Goal: Transaction & Acquisition: Purchase product/service

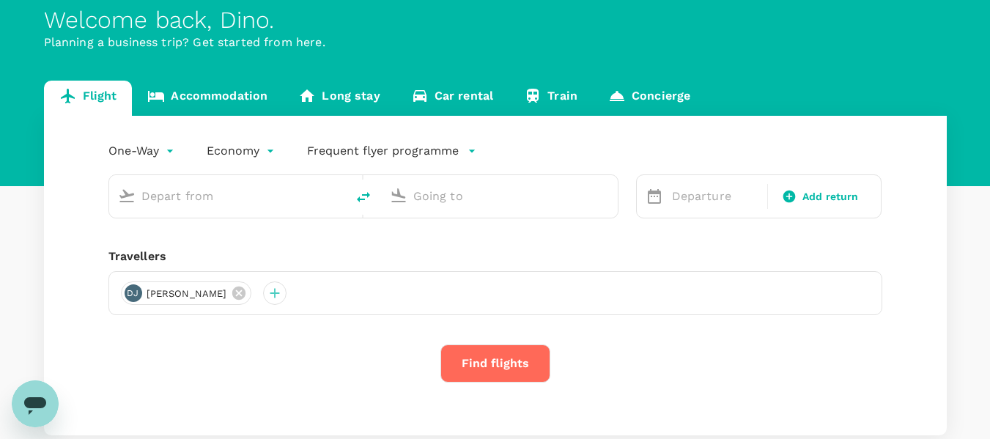
click at [266, 199] on input "text" at bounding box center [228, 196] width 174 height 23
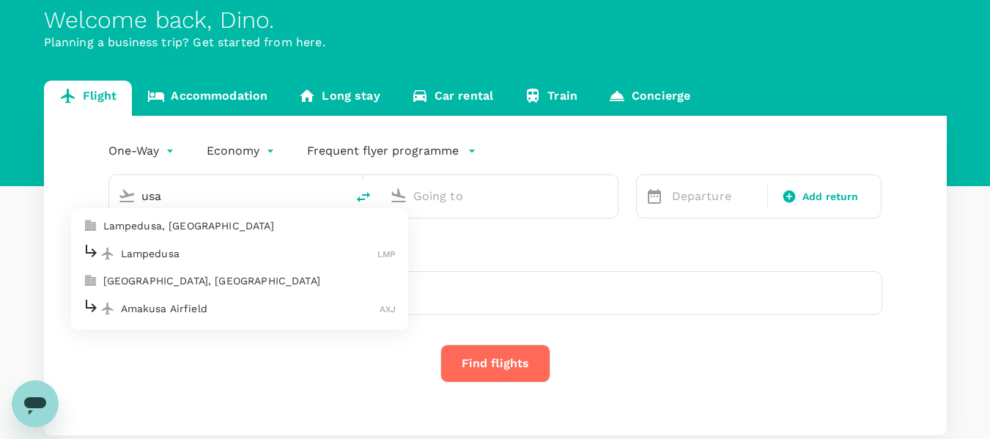
click at [221, 229] on p "Lampedusa, [GEOGRAPHIC_DATA]" at bounding box center [249, 225] width 293 height 15
type input "usa"
type input "Lampedusa, [GEOGRAPHIC_DATA] (any)"
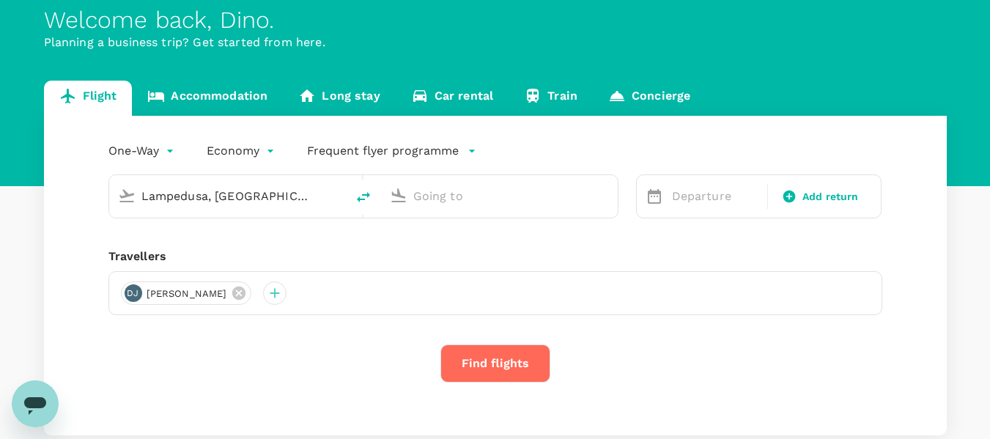
click at [438, 184] on div at bounding box center [507, 193] width 201 height 29
click at [444, 194] on input "text" at bounding box center [500, 196] width 174 height 23
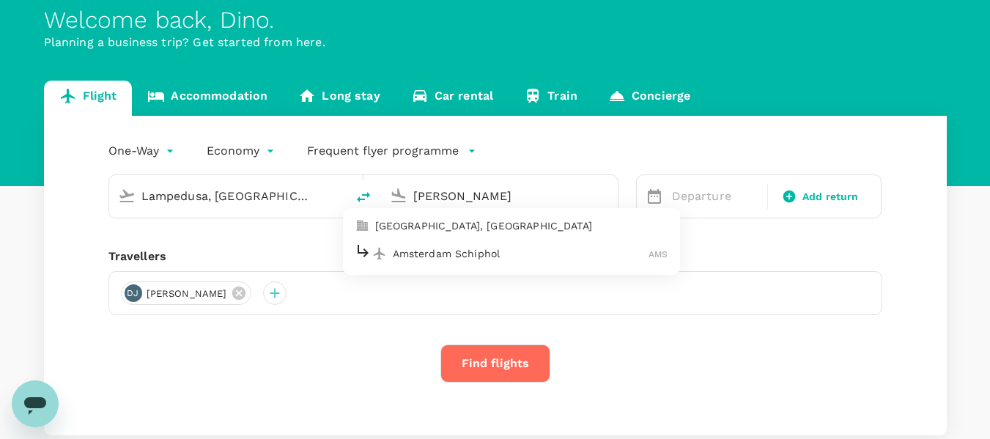
click at [453, 221] on p "[GEOGRAPHIC_DATA], [GEOGRAPHIC_DATA]" at bounding box center [521, 225] width 293 height 15
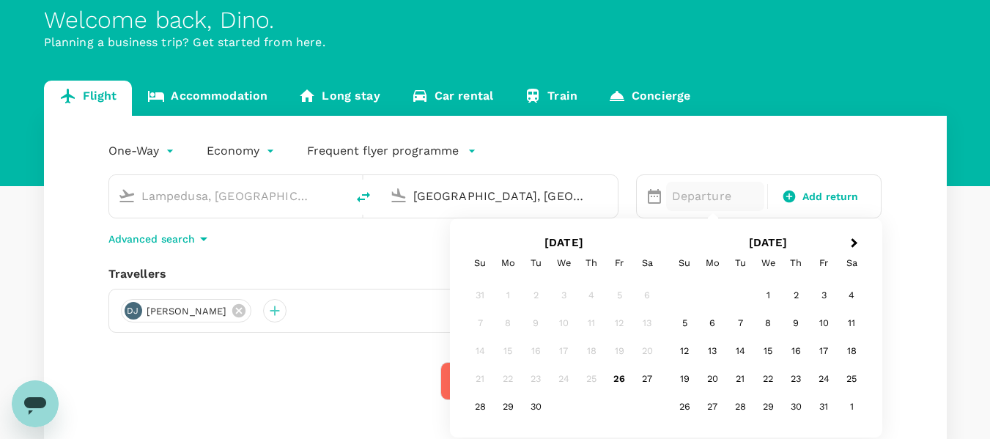
type input "[GEOGRAPHIC_DATA], [GEOGRAPHIC_DATA] (any)"
click at [325, 260] on div "One-Way oneway Economy economy Frequent flyer programme Lampedusa, [GEOGRAPHIC_…" at bounding box center [495, 284] width 903 height 337
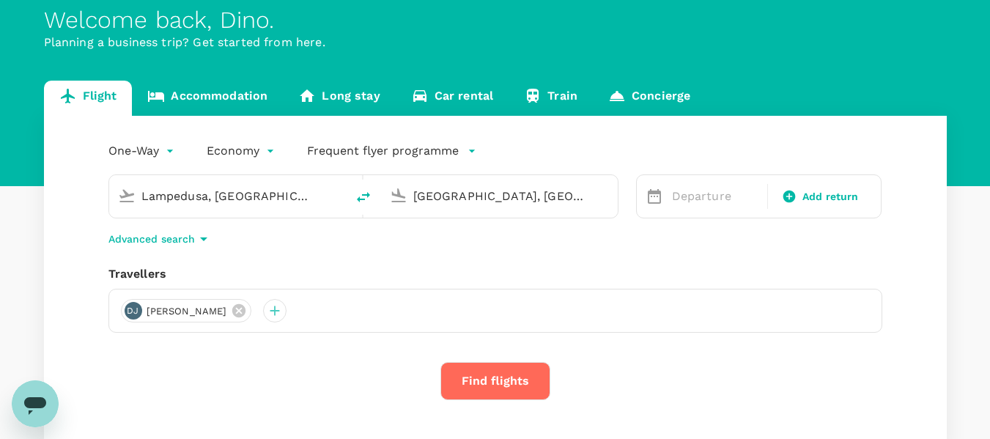
click at [527, 381] on button "Find flights" at bounding box center [495, 381] width 110 height 38
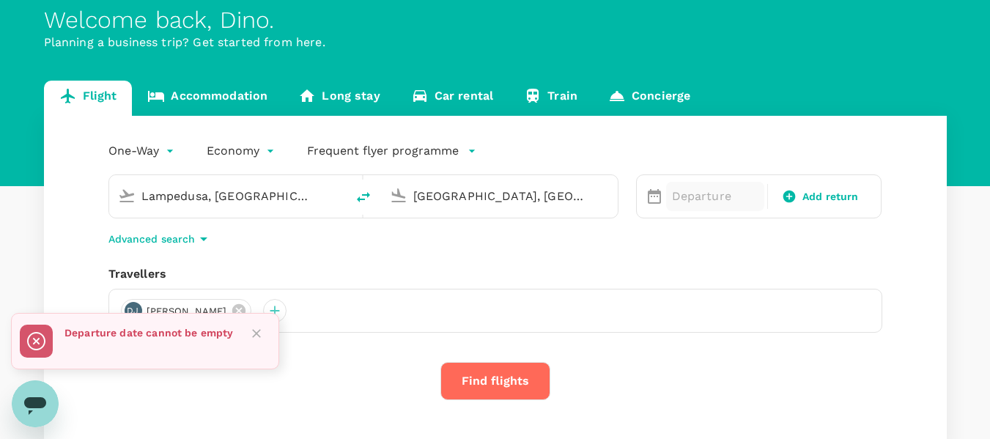
click at [697, 203] on p "Departure" at bounding box center [715, 197] width 86 height 18
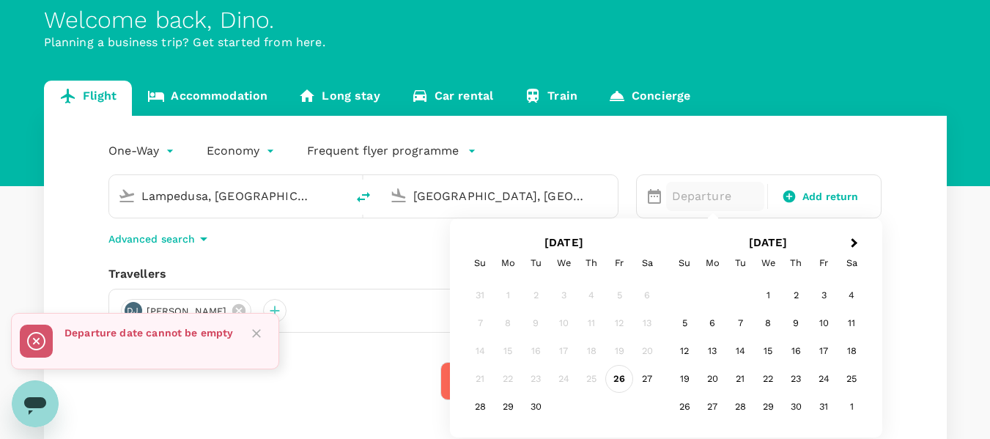
click at [618, 379] on div "26" at bounding box center [619, 379] width 28 height 28
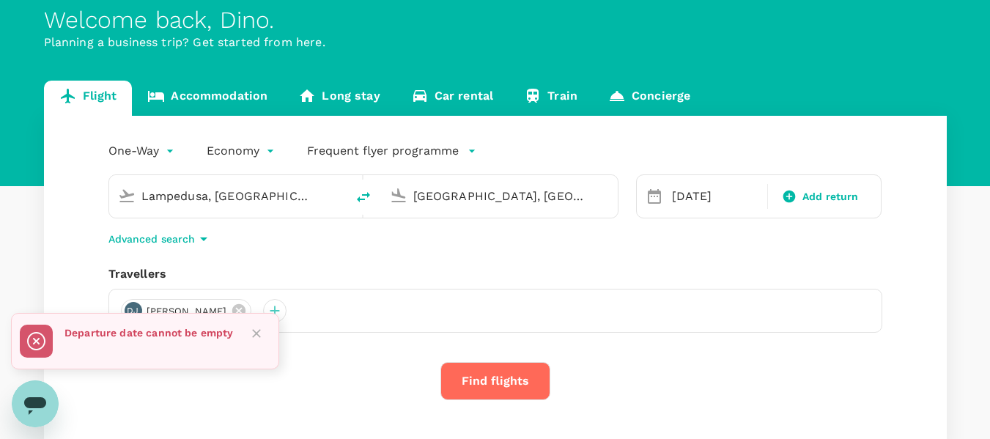
click at [515, 380] on button "Find flights" at bounding box center [495, 381] width 110 height 38
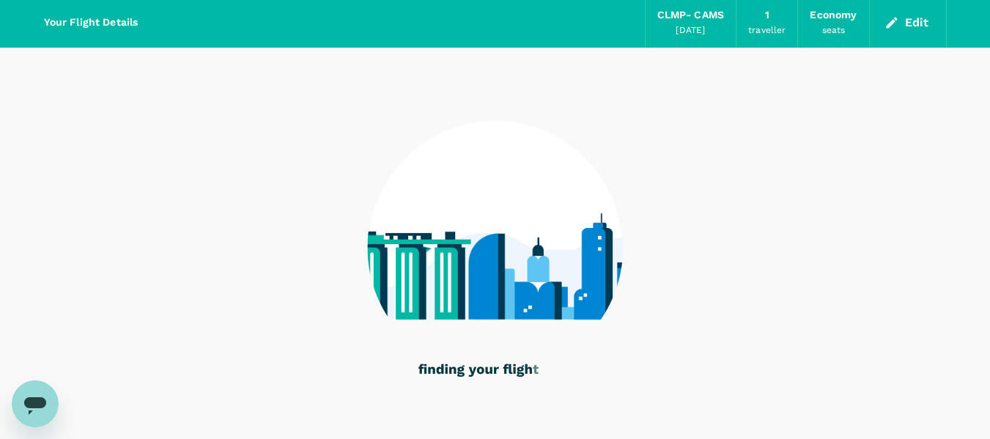
scroll to position [107, 0]
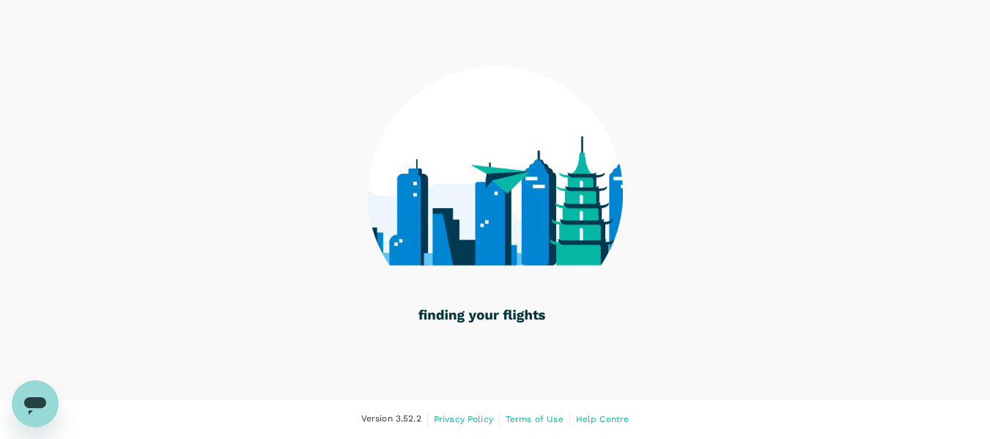
click at [35, 404] on icon "Open messaging window" at bounding box center [35, 406] width 22 height 18
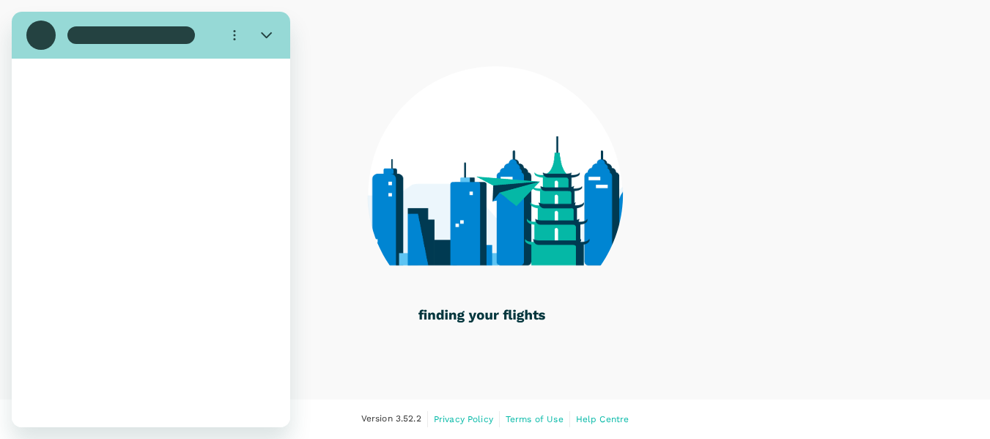
scroll to position [0, 0]
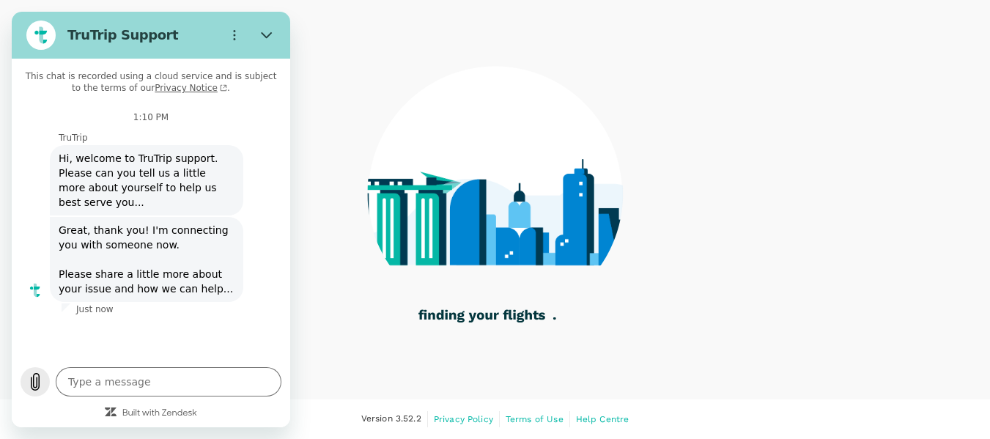
click at [37, 388] on icon "Upload file" at bounding box center [35, 382] width 18 height 18
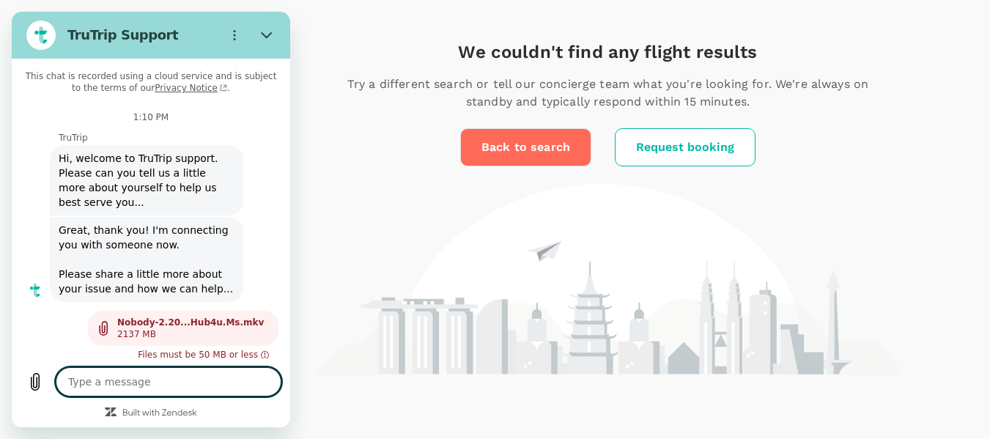
scroll to position [48, 0]
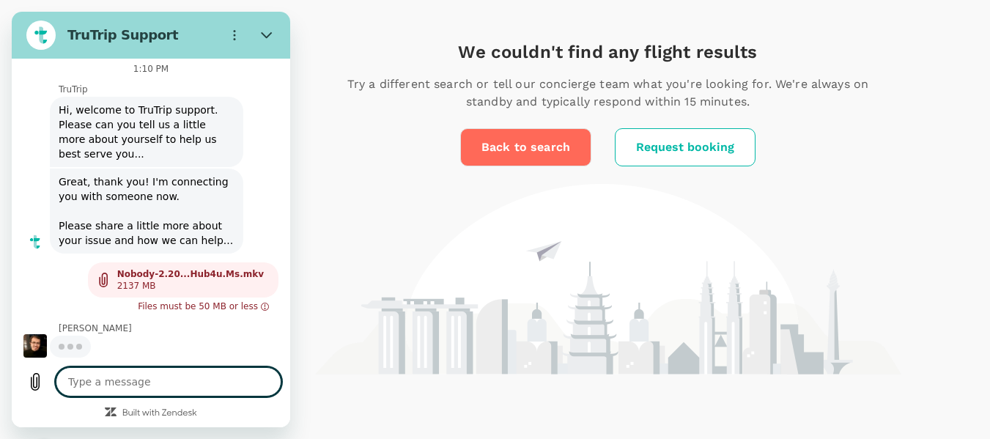
type textarea "x"
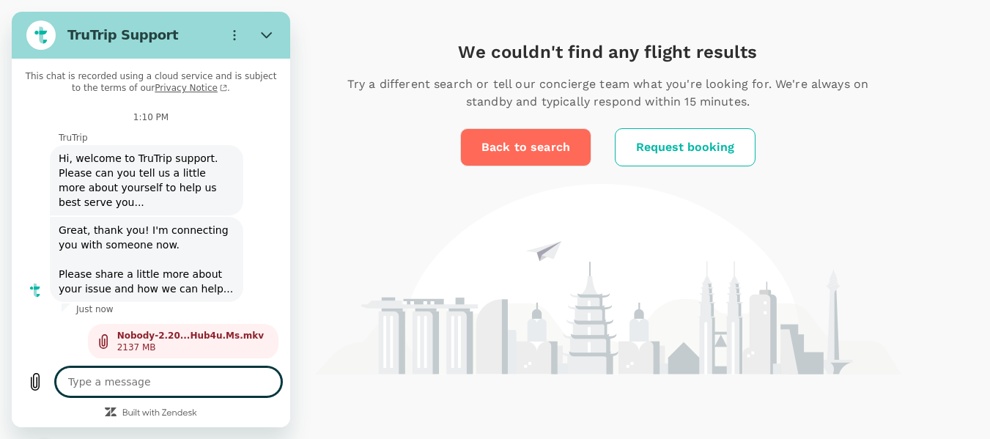
scroll to position [18, 0]
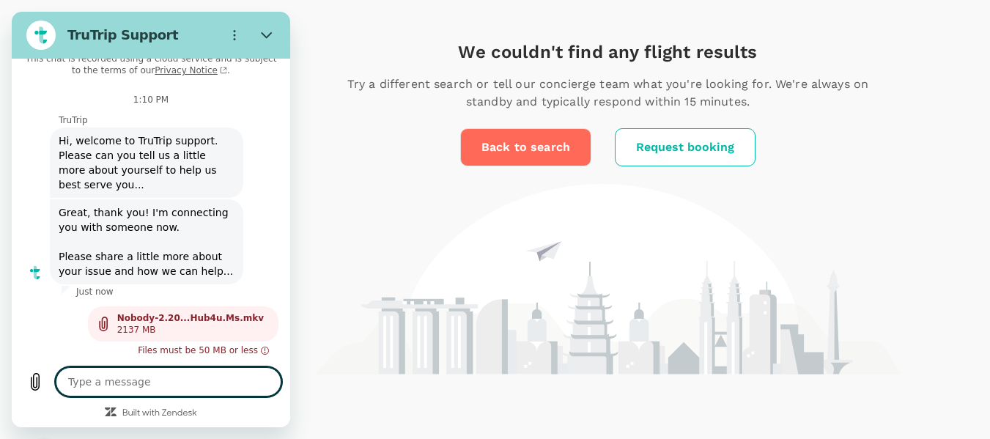
click at [203, 378] on textarea at bounding box center [169, 381] width 226 height 29
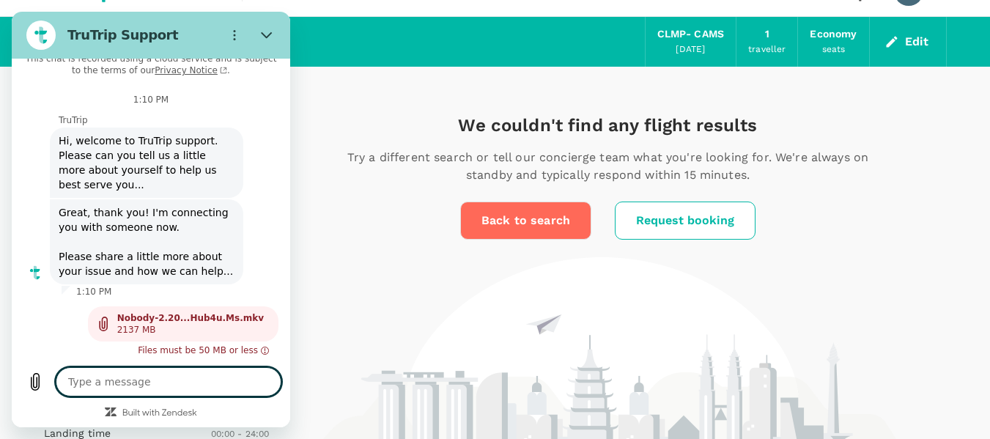
type textarea "h"
type textarea "x"
type textarea "hi"
type textarea "x"
type textarea "hi"
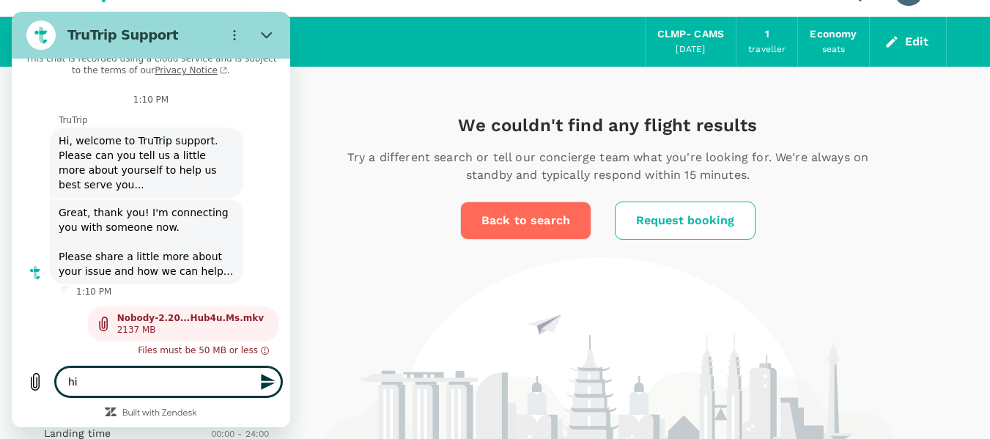
type textarea "x"
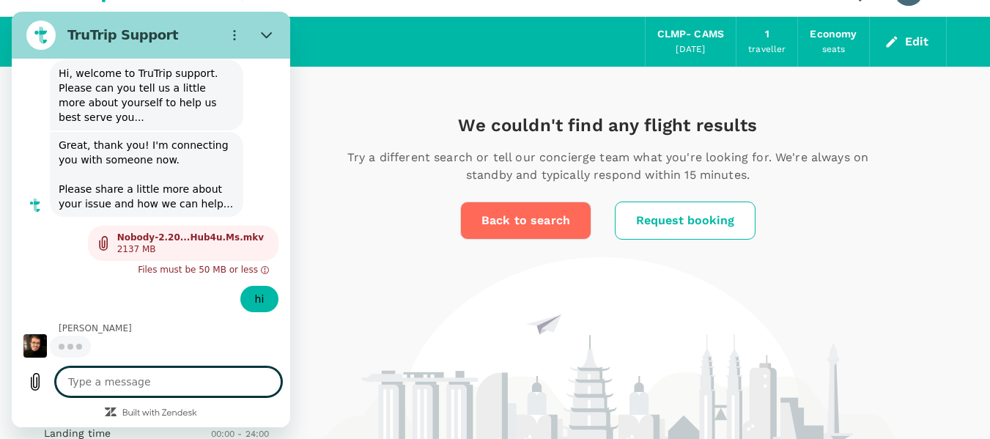
scroll to position [84, 0]
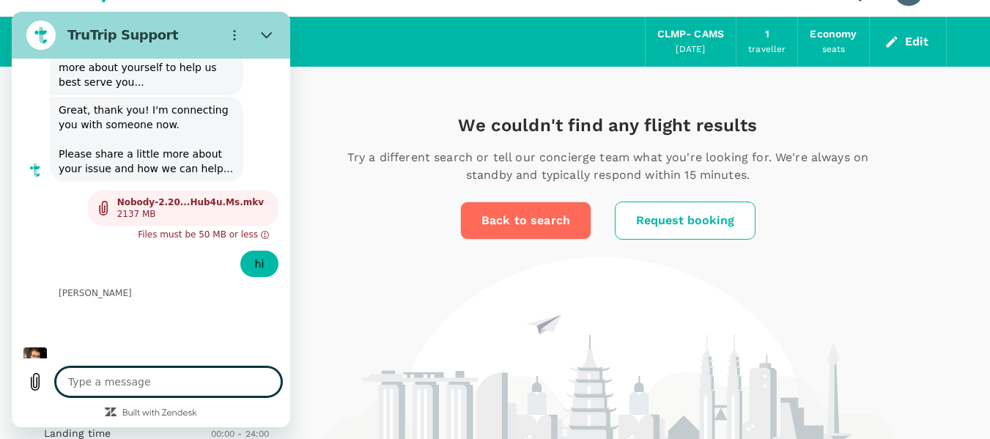
type textarea "x"
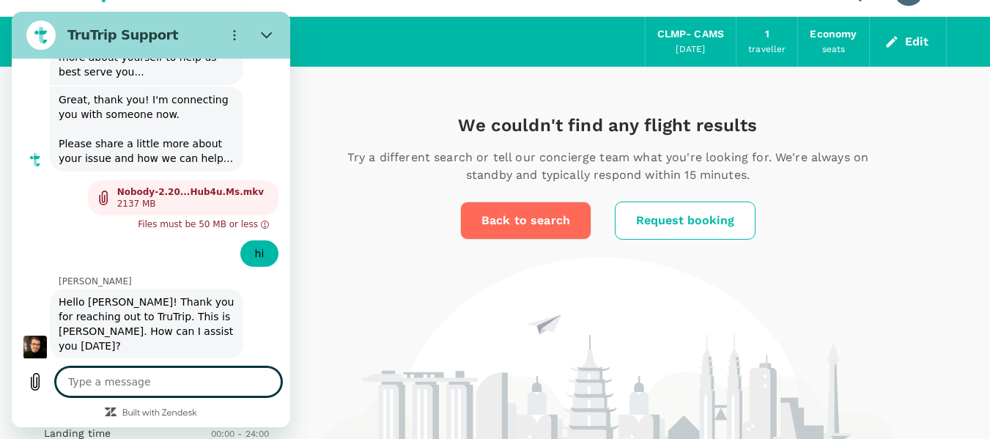
scroll to position [133, 0]
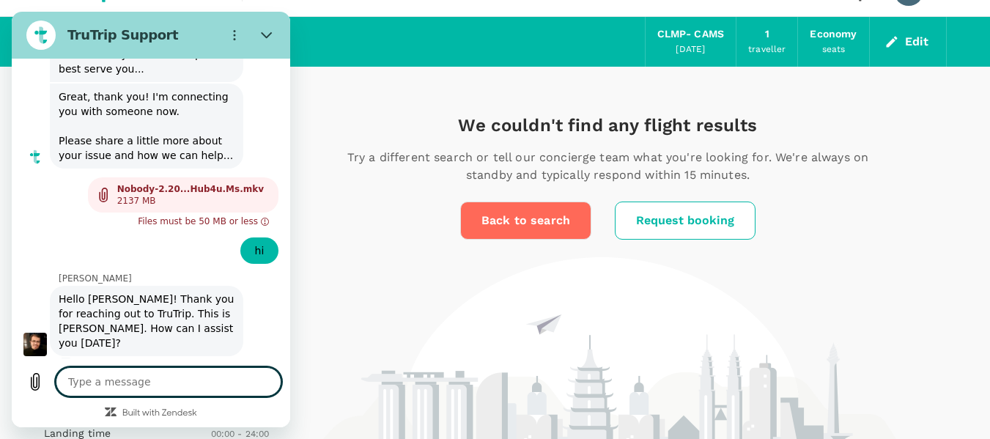
click at [177, 374] on textarea at bounding box center [169, 381] width 226 height 29
type textarea "a"
type textarea "x"
type textarea "am"
type textarea "x"
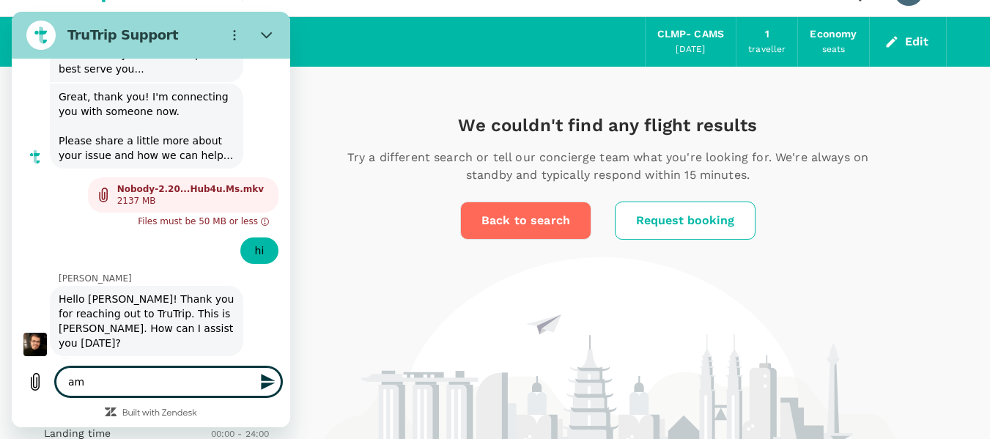
type textarea "am"
type textarea "x"
type textarea "am i"
type textarea "x"
type textarea "am i"
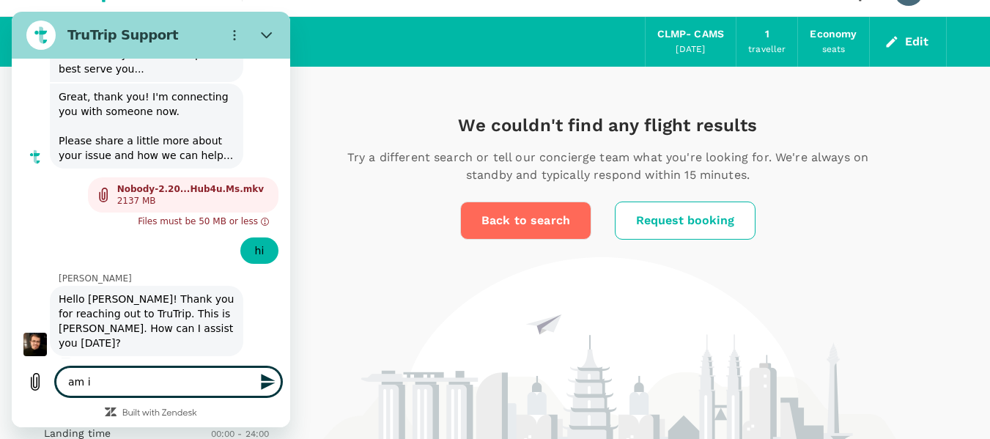
type textarea "x"
type textarea "am i t"
type textarea "x"
type textarea "am i ta"
type textarea "x"
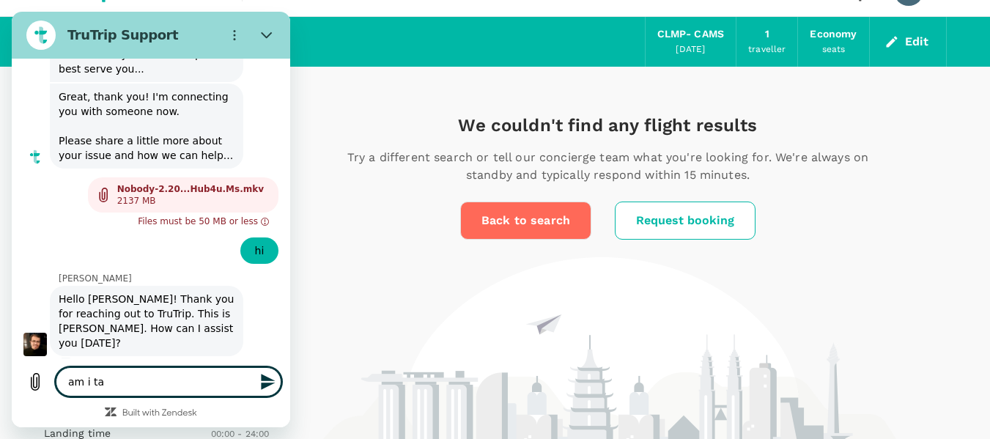
type textarea "am i tal"
type textarea "x"
type textarea "am i talk"
type textarea "x"
type textarea "am i talki"
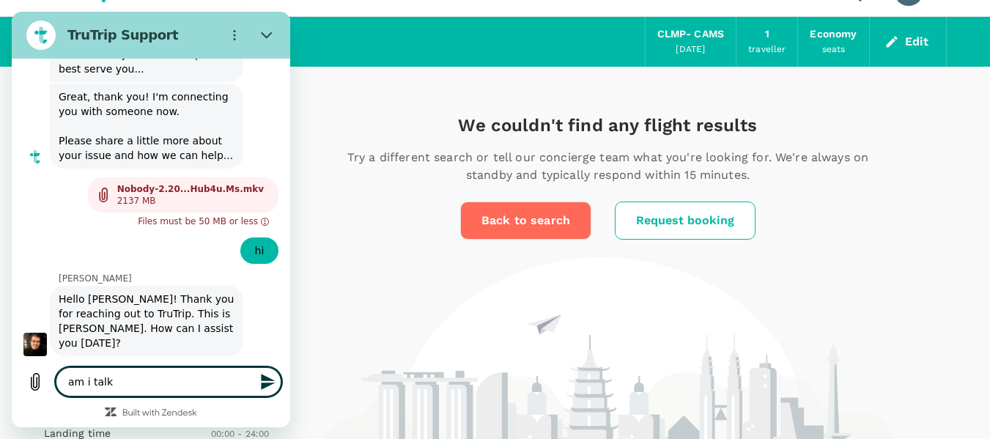
type textarea "x"
type textarea "am i talkin"
type textarea "x"
type textarea "am i talking"
type textarea "x"
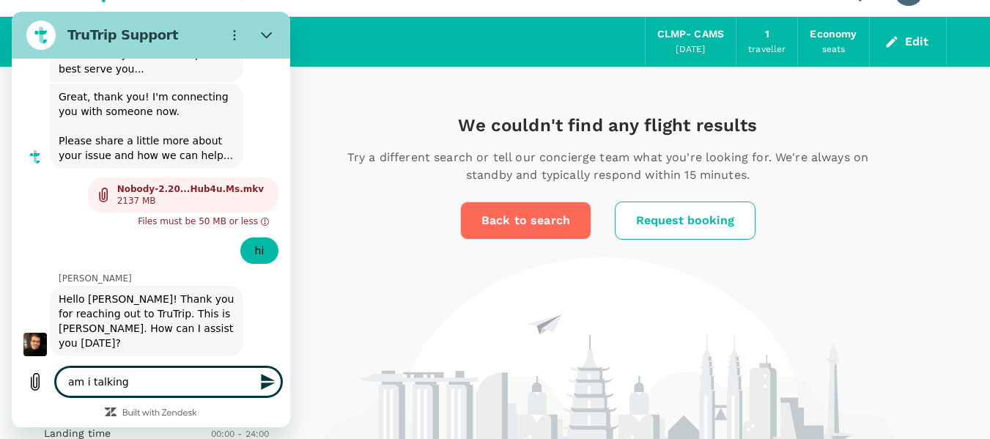
type textarea "am i talking"
type textarea "x"
type textarea "am i talking t"
type textarea "x"
type textarea "am i talking to"
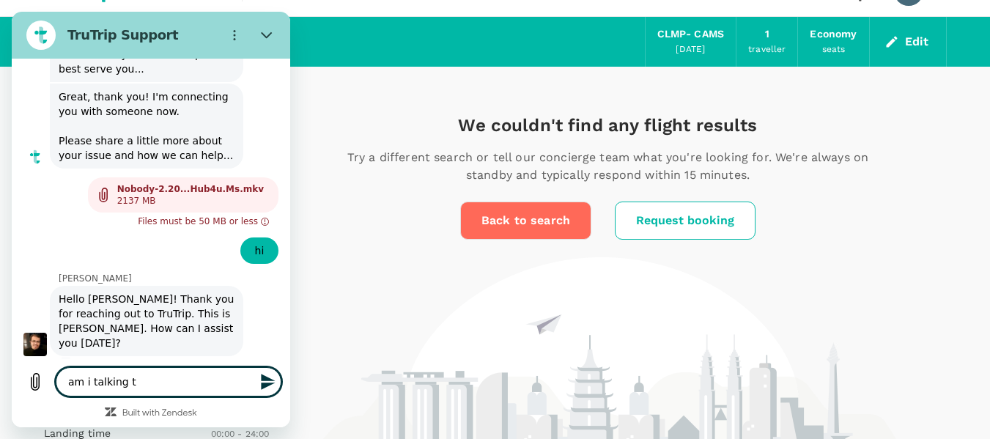
type textarea "x"
type textarea "am i talking to"
type textarea "x"
type textarea "am i talking to a"
type textarea "x"
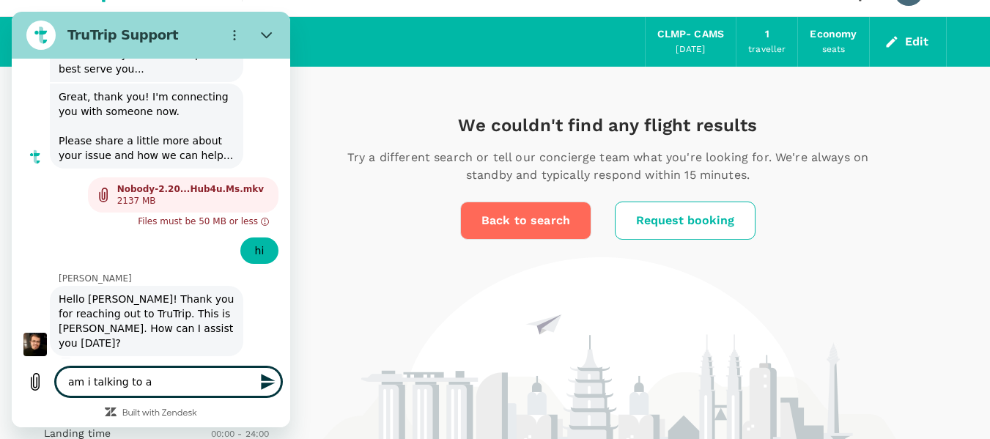
type textarea "am i talking to a"
type textarea "x"
type textarea "am i talking to a b"
type textarea "x"
type textarea "am i talking to a bo"
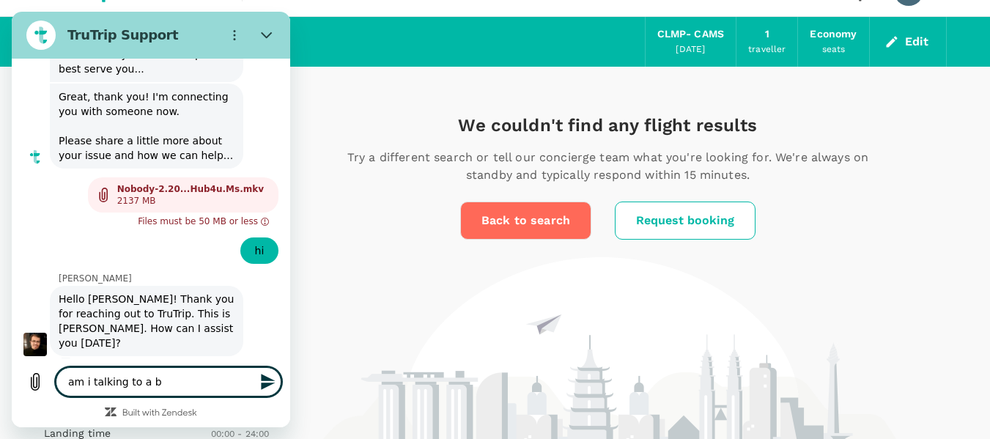
type textarea "x"
type textarea "am i talking to a bot"
type textarea "x"
type textarea "am i talking to a bot"
type textarea "x"
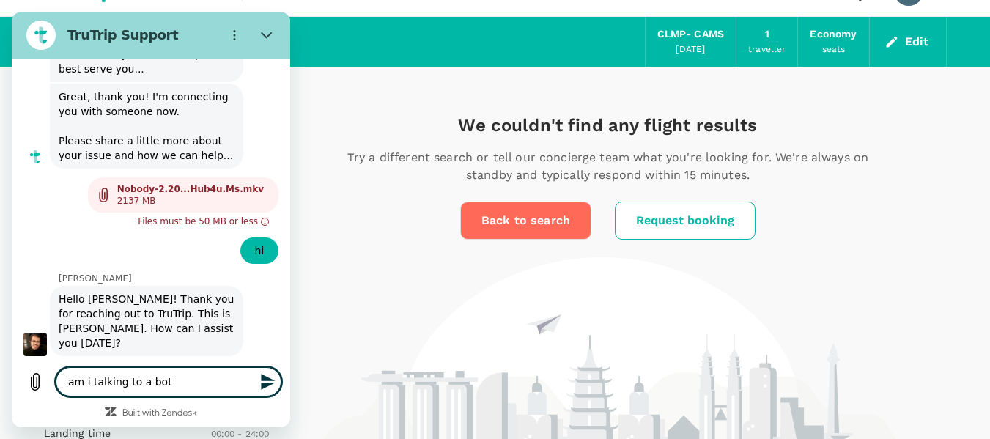
type textarea "am i talking to a bot ?"
type textarea "x"
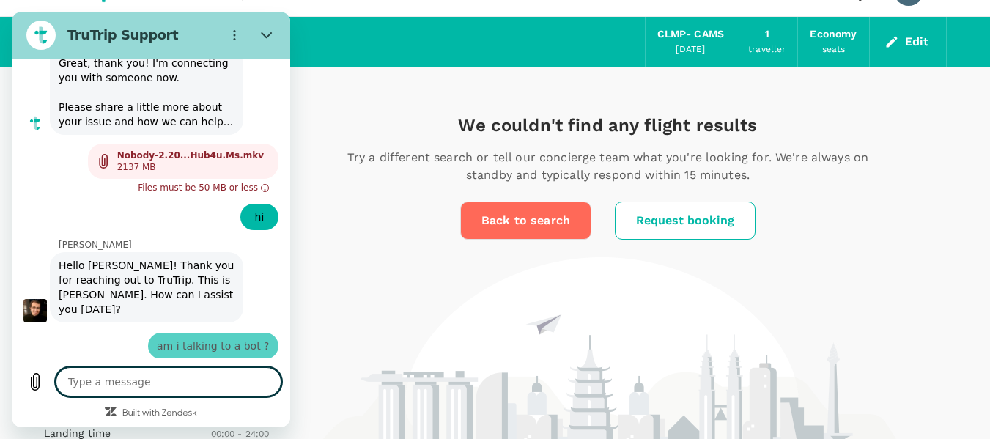
type textarea "x"
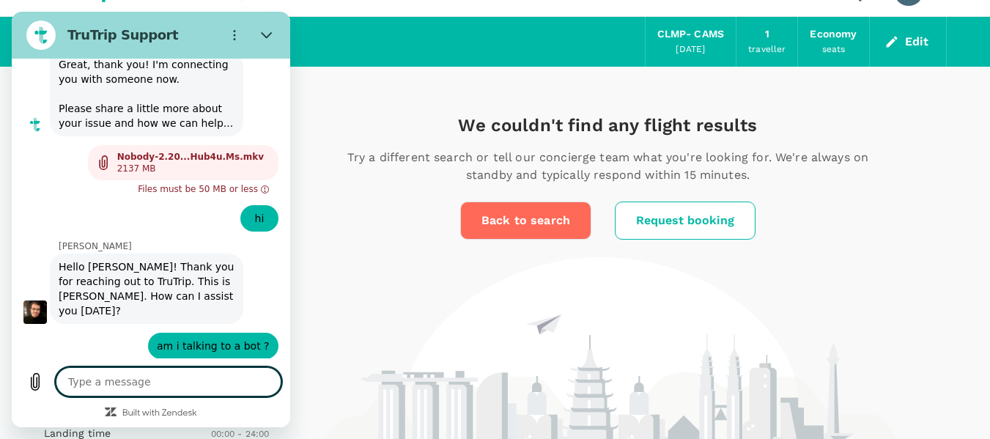
scroll to position [168, 0]
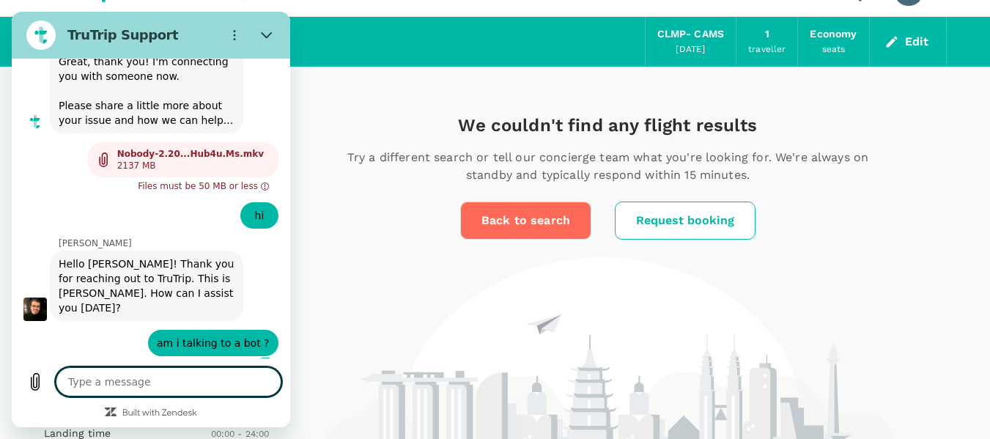
type textarea "?"
type textarea "x"
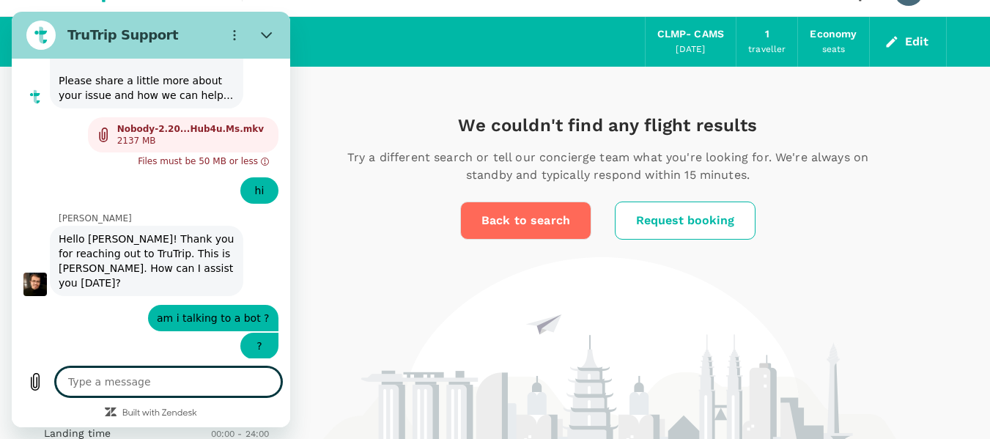
scroll to position [196, 0]
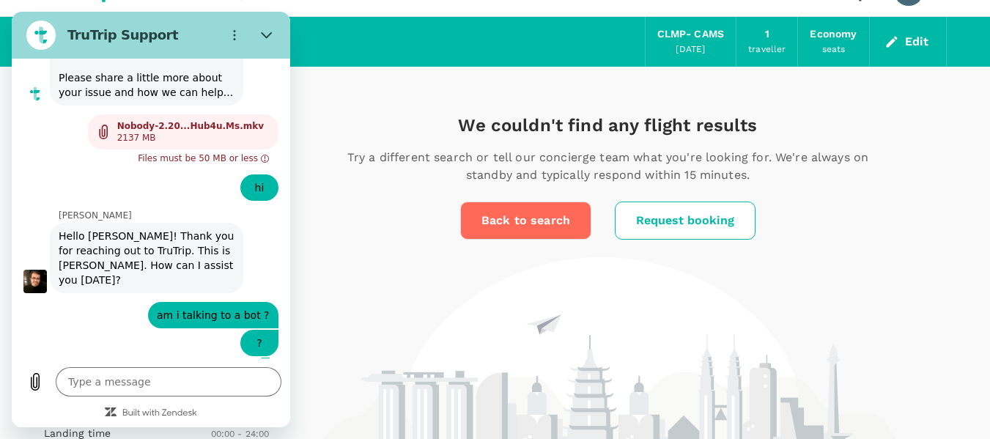
click at [34, 270] on figure at bounding box center [34, 281] width 23 height 23
click at [194, 308] on span "am i talking to a bot ?" at bounding box center [213, 315] width 113 height 15
drag, startPoint x: 35, startPoint y: 259, endPoint x: 25, endPoint y: 264, distance: 11.2
click at [25, 270] on figure at bounding box center [34, 281] width 23 height 23
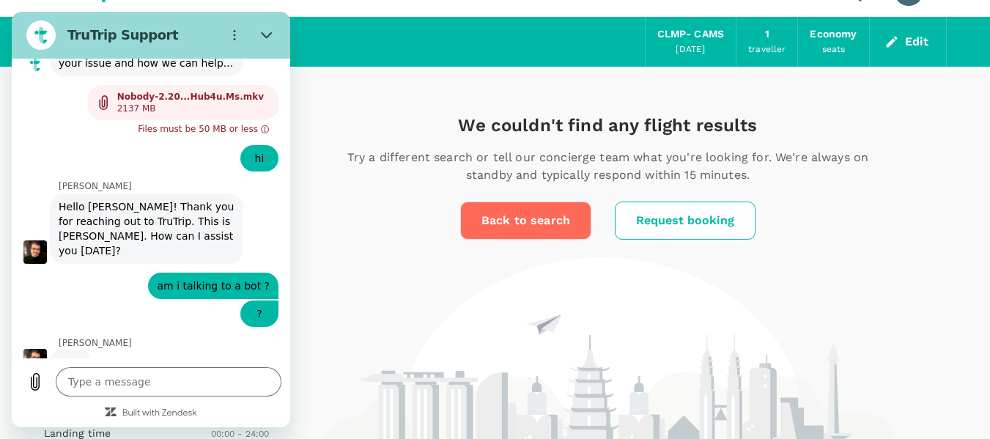
scroll to position [224, 0]
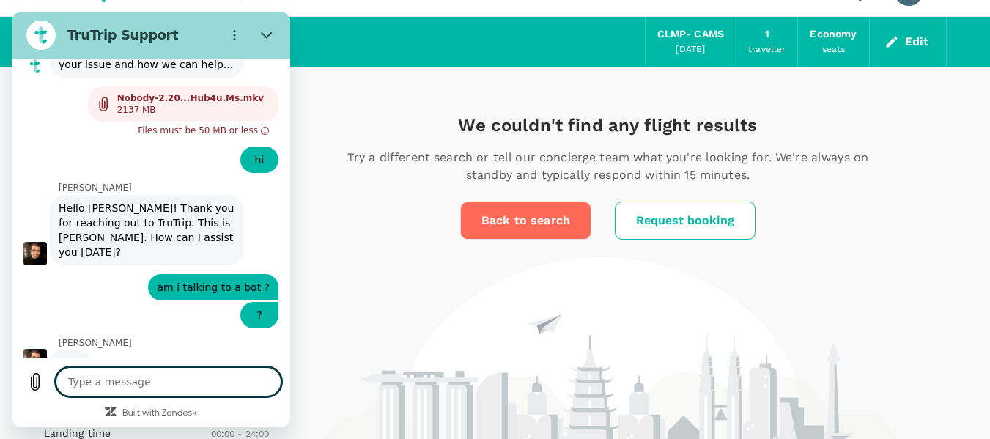
click at [210, 385] on textarea at bounding box center [169, 381] width 226 height 29
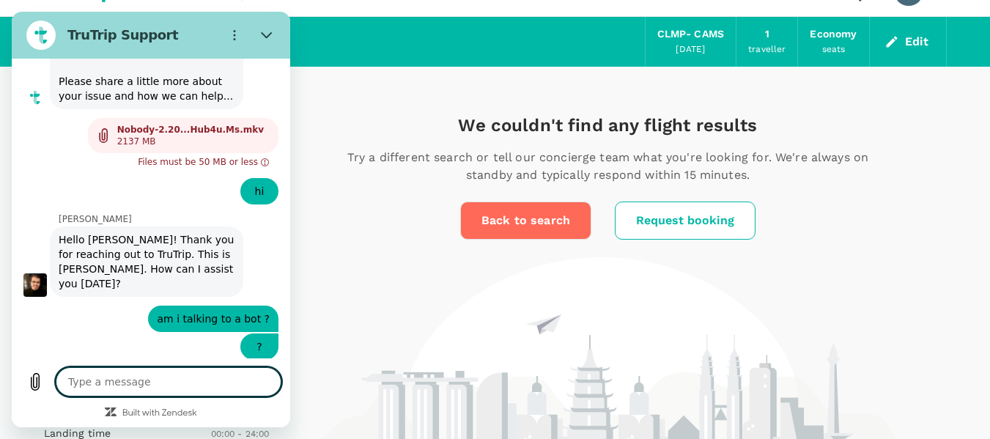
type textarea "x"
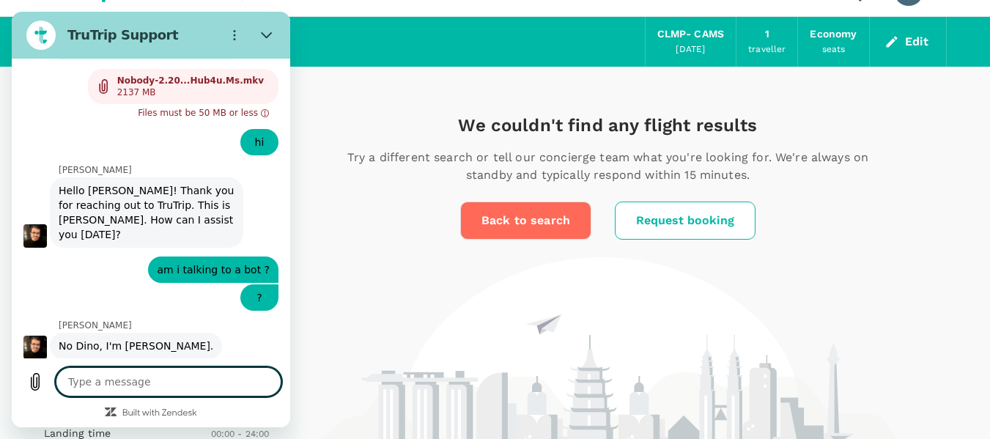
scroll to position [245, 0]
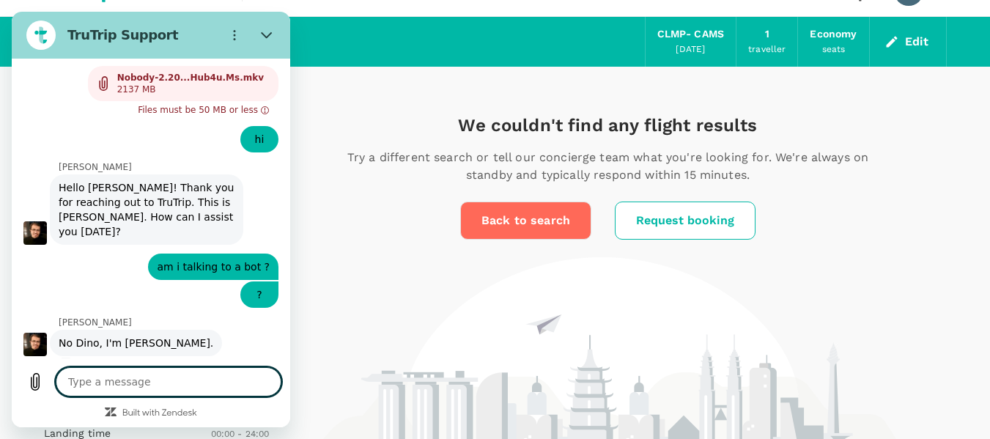
click at [169, 374] on textarea at bounding box center [169, 381] width 226 height 29
type textarea "s"
type textarea "x"
type textarea "so"
type textarea "x"
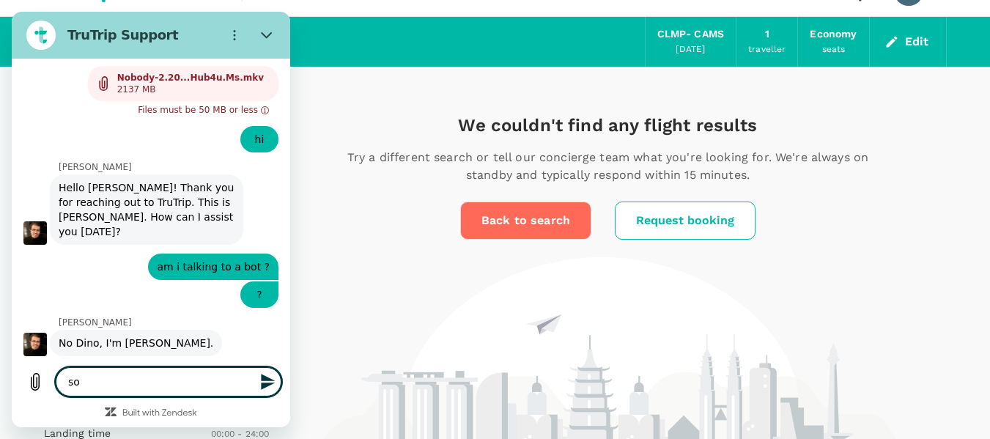
type textarea "so"
type textarea "x"
type textarea "so i"
type textarea "x"
type textarea "so i"
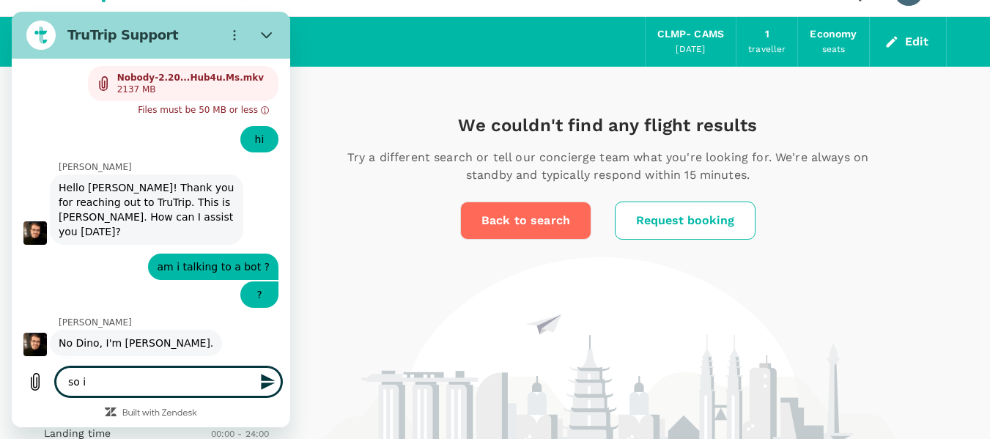
type textarea "x"
type textarea "so i n"
type textarea "x"
type textarea "so i ne"
type textarea "x"
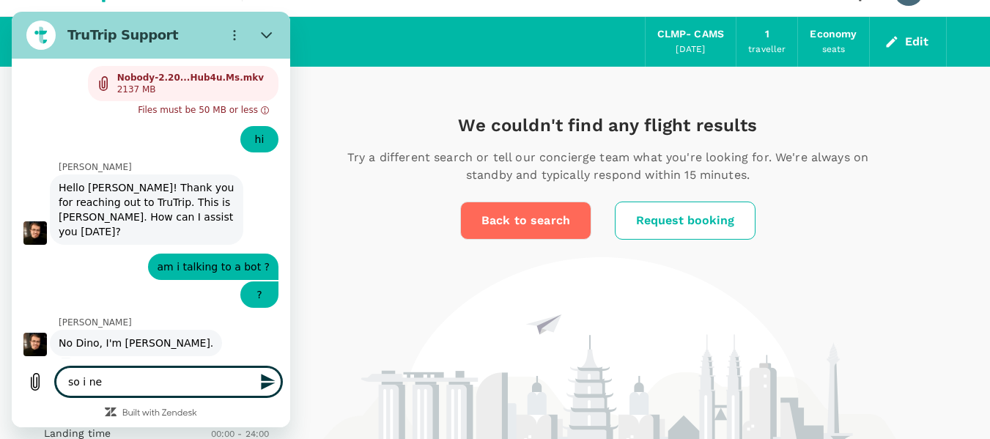
type textarea "so i nee"
type textarea "x"
type textarea "so i need"
type textarea "x"
type textarea "so i need"
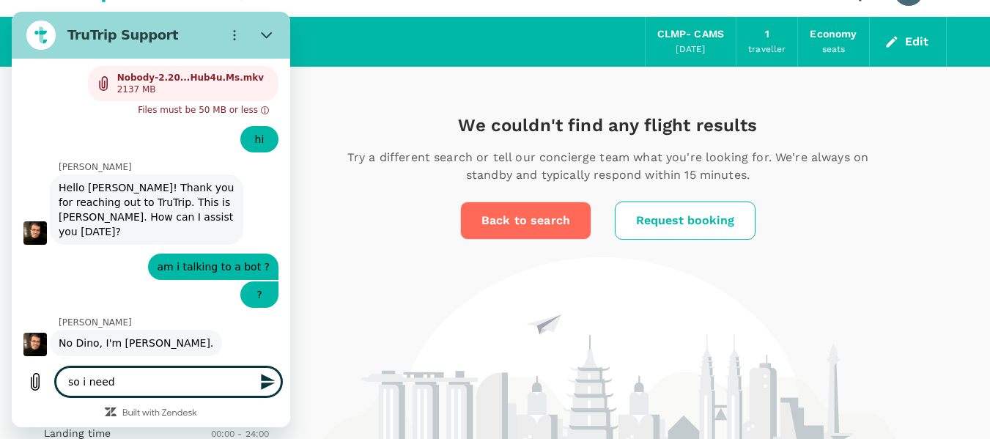
type textarea "x"
type textarea "so i need y"
type textarea "x"
type textarea "so i need yo"
type textarea "x"
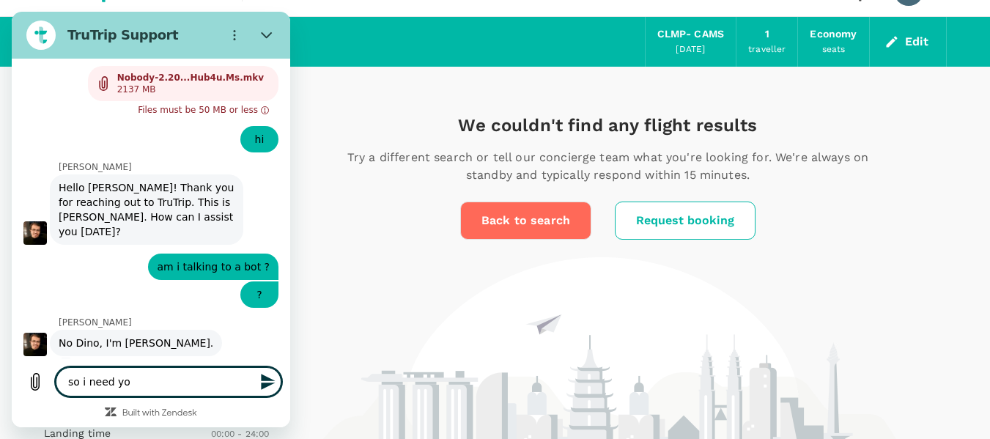
type textarea "so i need you"
type textarea "x"
type textarea "so i need your"
type textarea "x"
type textarea "so i need your"
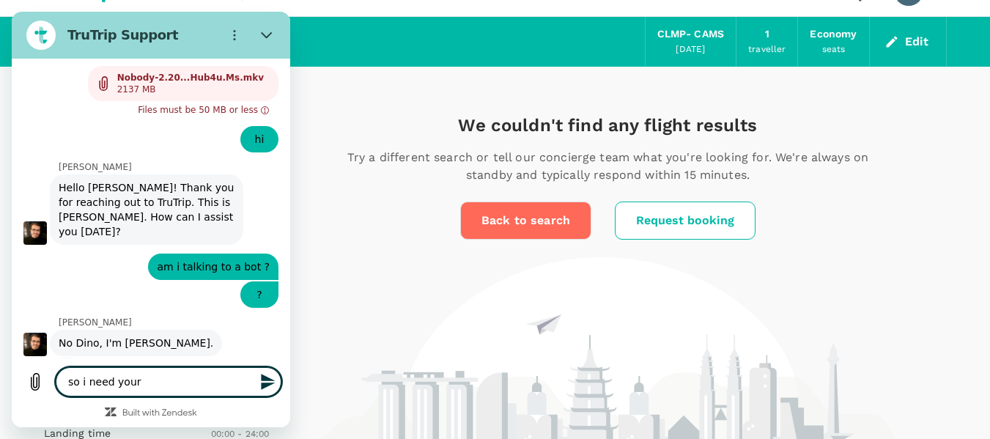
type textarea "x"
type textarea "so i need your h"
type textarea "x"
type textarea "so i need your he"
type textarea "x"
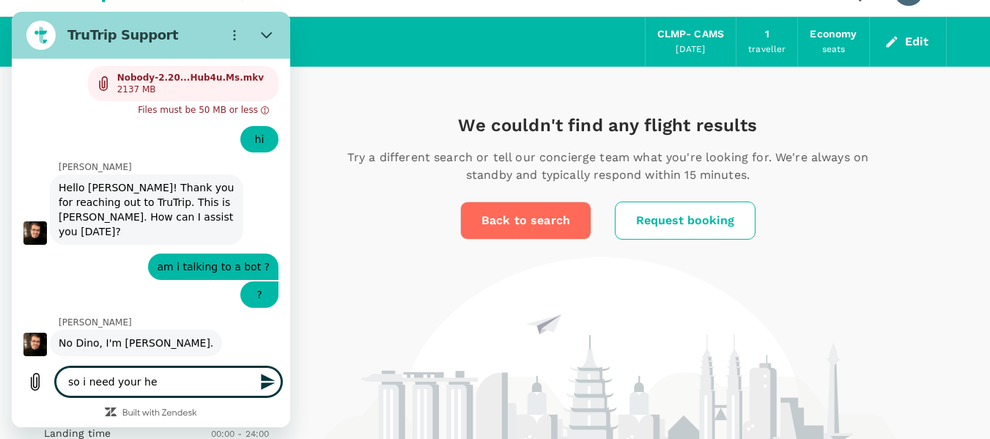
type textarea "so i need your hel"
type textarea "x"
type textarea "so i need your hel"
type textarea "x"
type textarea "so i need your hel p"
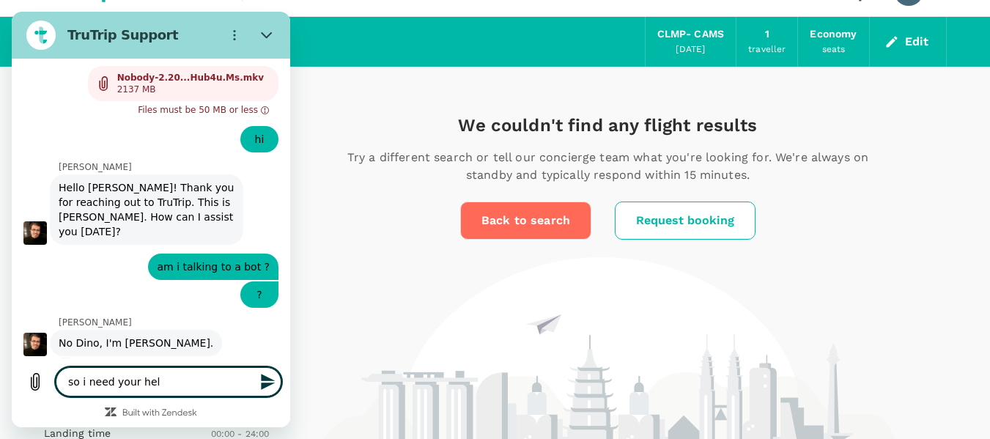
type textarea "x"
type textarea "so i need your hel"
type textarea "x"
type textarea "so i need your hel"
type textarea "x"
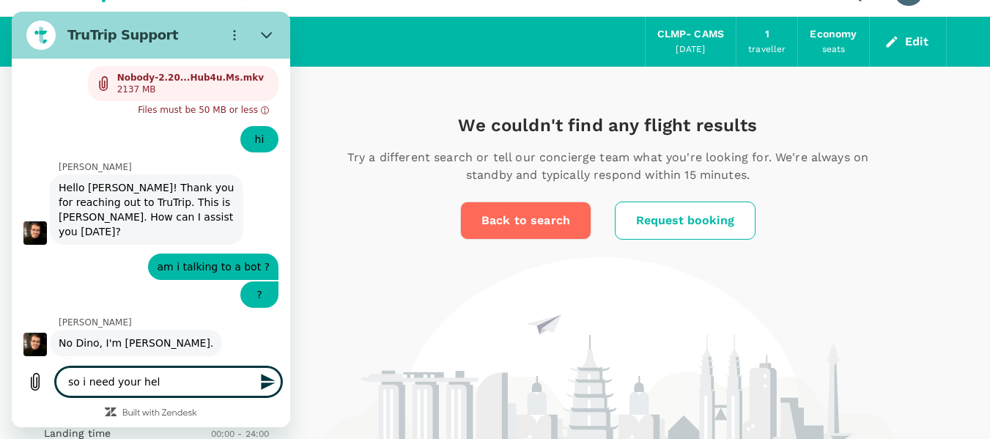
type textarea "so i need your help"
type textarea "x"
type textarea "so i need your help"
type textarea "x"
type textarea "so i need your help c"
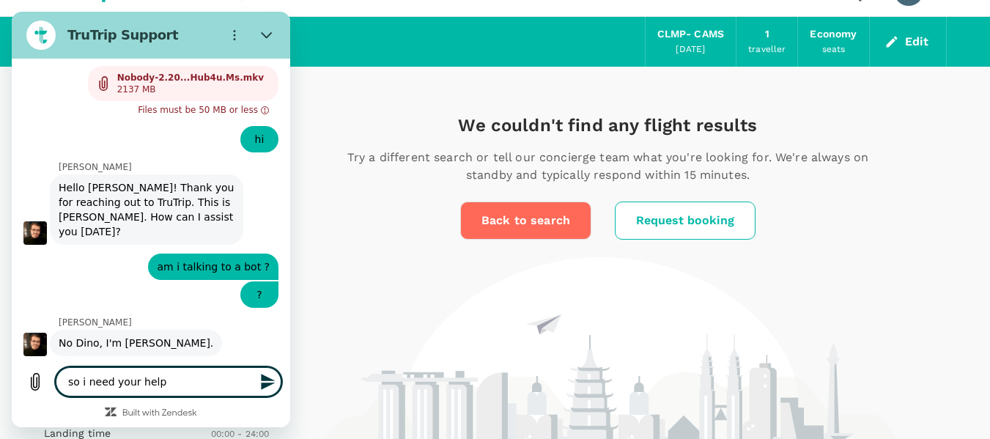
type textarea "x"
type textarea "so i need your help ca"
type textarea "x"
type textarea "so i need your help can"
type textarea "x"
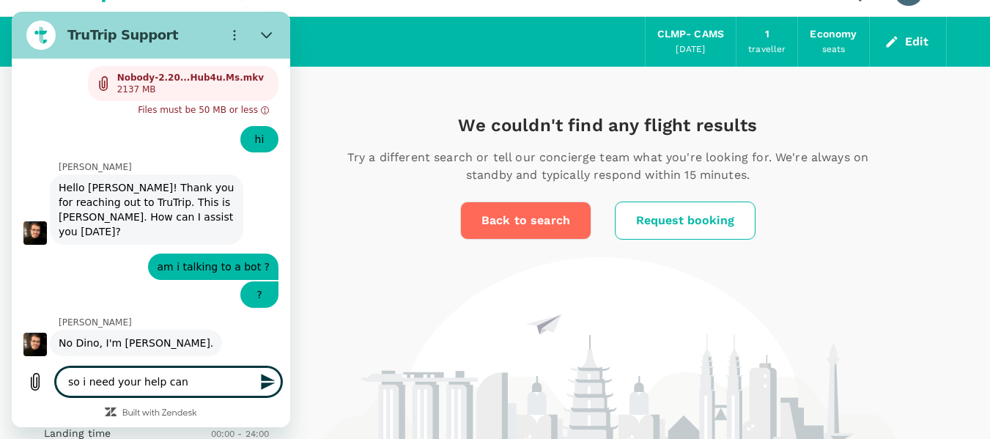
type textarea "so i need your help can"
type textarea "x"
type textarea "so i need your help can i"
type textarea "x"
type textarea "so i need your help can i"
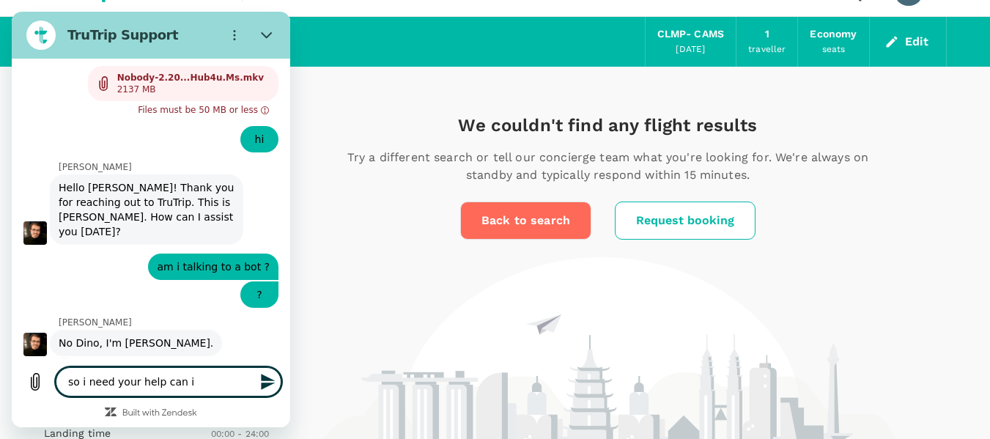
type textarea "x"
type textarea "so i need your help can i s"
type textarea "x"
type textarea "so i need your help can i sa"
type textarea "x"
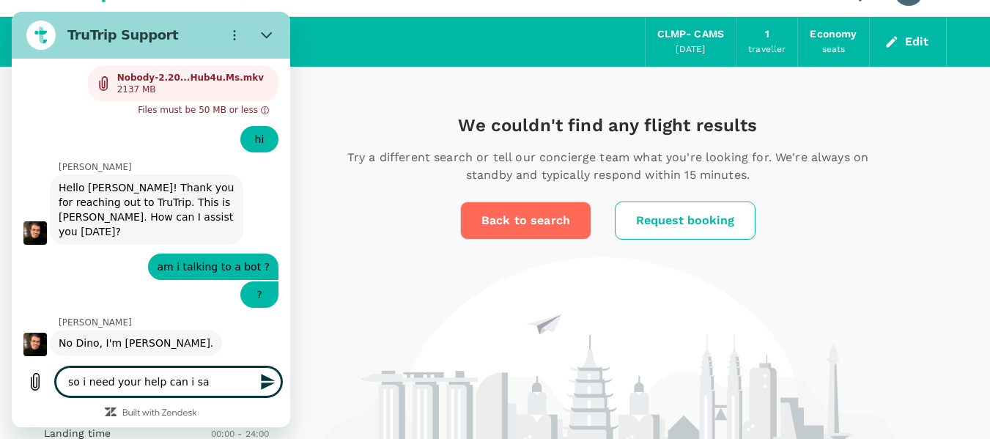
type textarea "so i need your help can i say"
type textarea "x"
type textarea "so i need your help can i say"
type textarea "x"
type textarea "so i need your help can i say s"
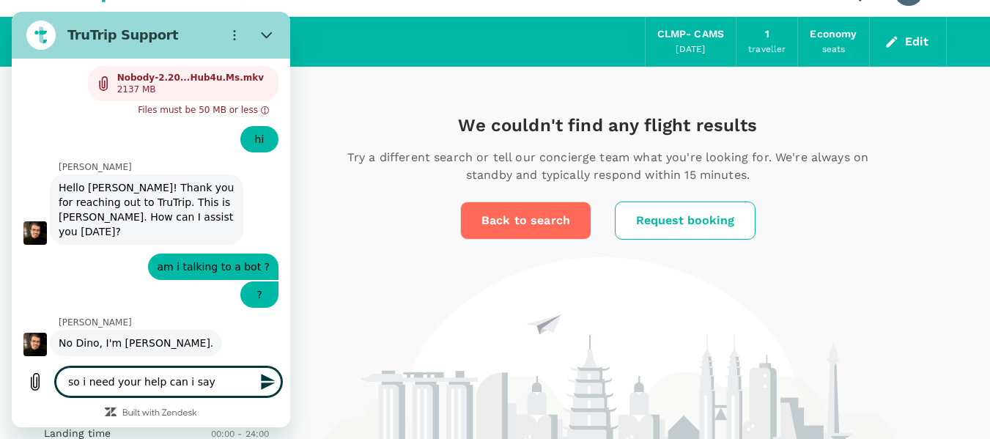
type textarea "x"
type textarea "so i need your help can i say so"
type textarea "x"
type textarea "so i need your help can i say som"
type textarea "x"
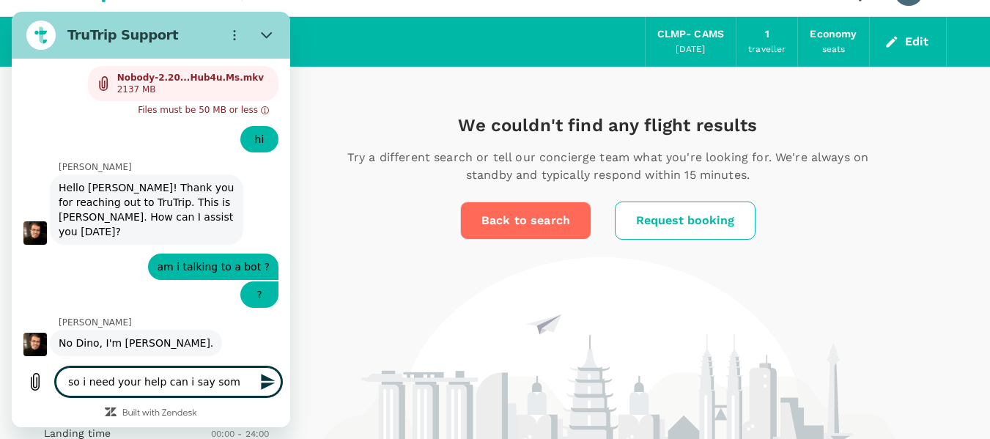
type textarea "so i need your help can i say some"
type textarea "x"
type textarea "so i need your help can i say somet"
type textarea "x"
type textarea "so i need your help can i say someth"
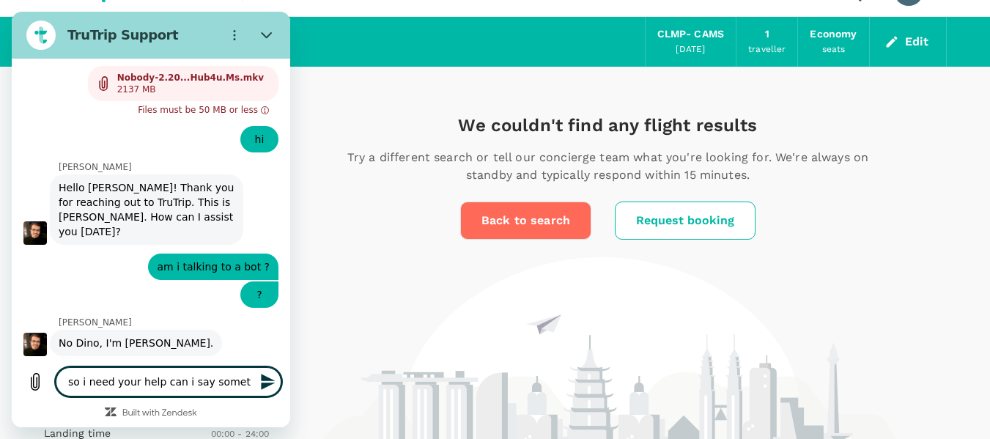
type textarea "x"
type textarea "so i need your help can i say somethi"
type textarea "x"
type textarea "so i need your help can i say somethin"
type textarea "x"
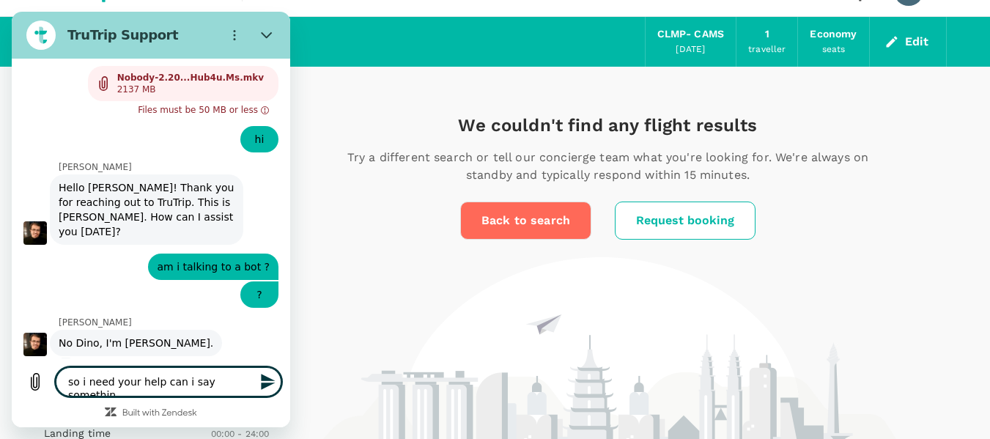
type textarea "so i need your help can i say something"
type textarea "x"
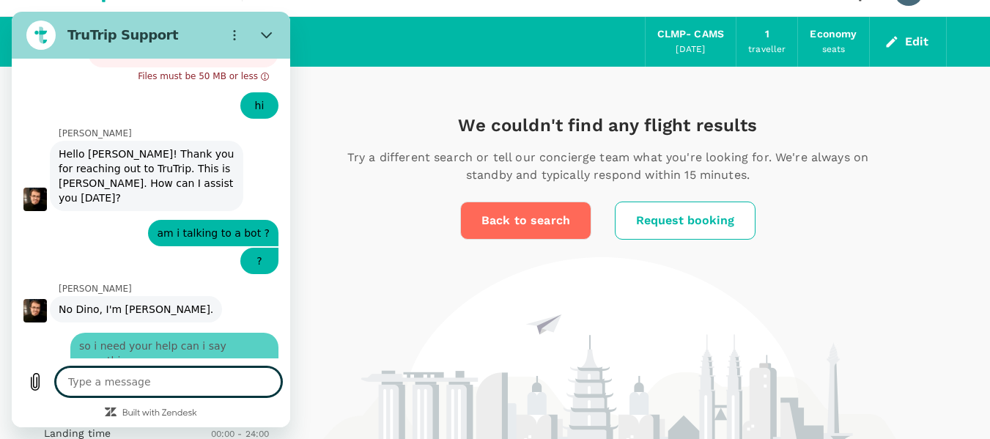
type textarea "x"
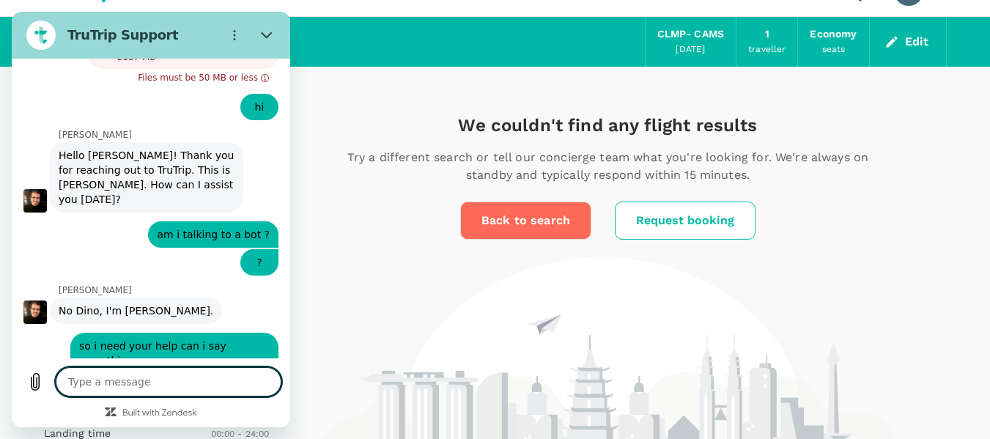
type textarea "?"
type textarea "x"
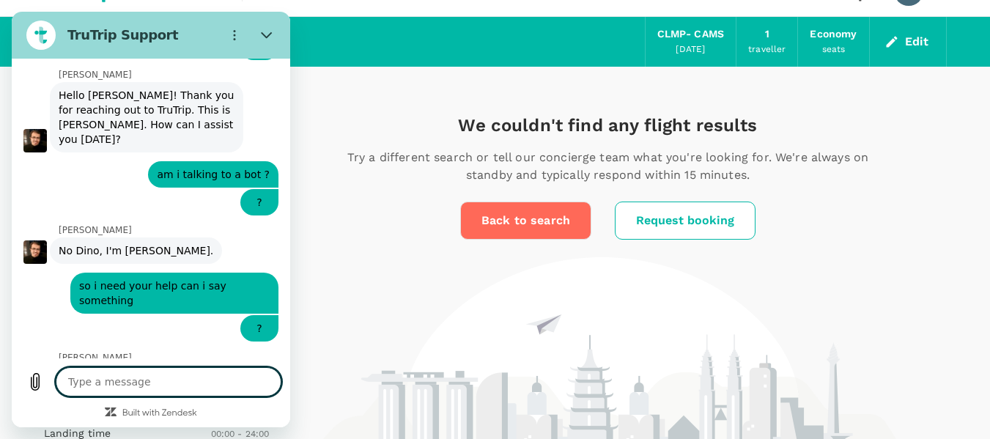
scroll to position [336, 0]
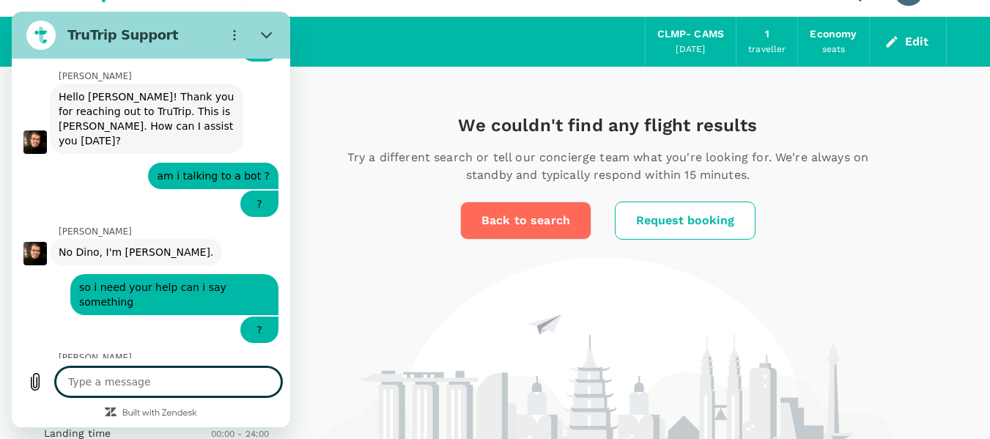
type textarea "x"
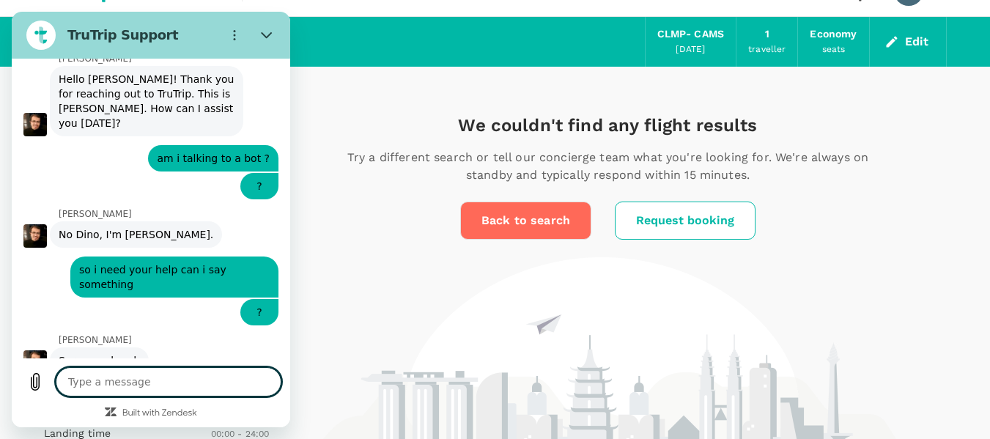
scroll to position [356, 0]
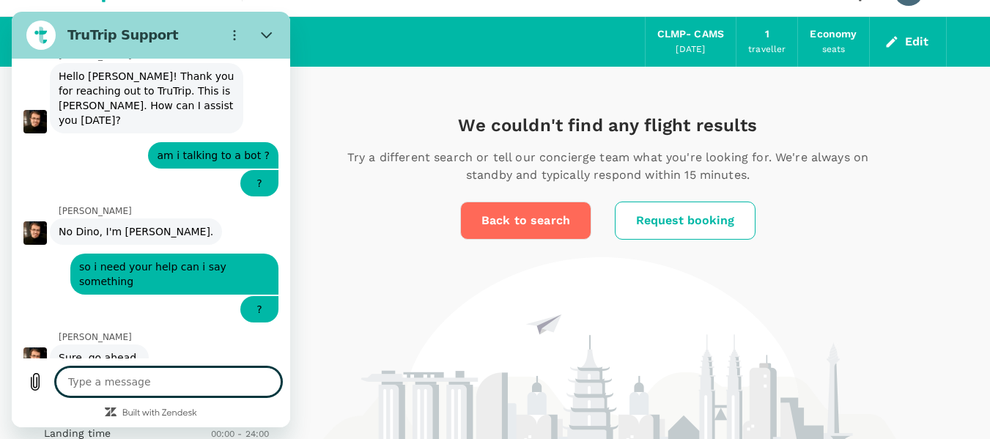
type textarea "a"
type textarea "x"
type textarea "ac"
type textarea "x"
type textarea "act"
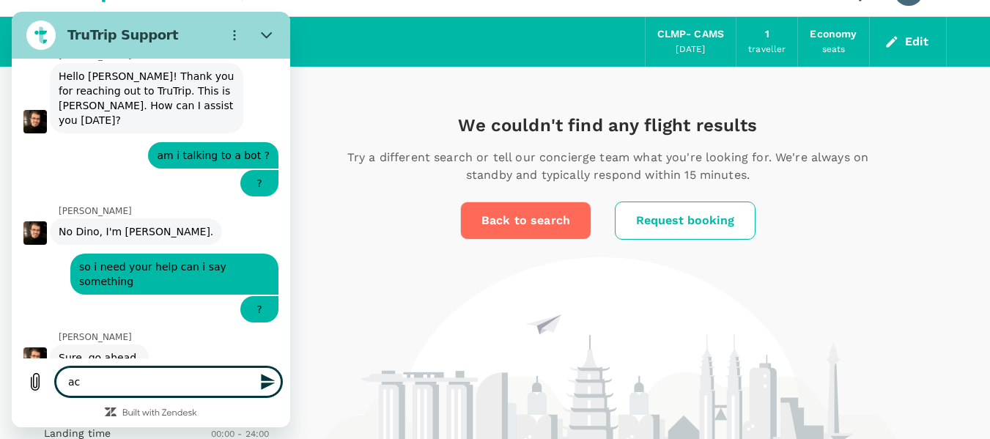
type textarea "x"
type textarea "actu"
type textarea "x"
type textarea "actua"
type textarea "x"
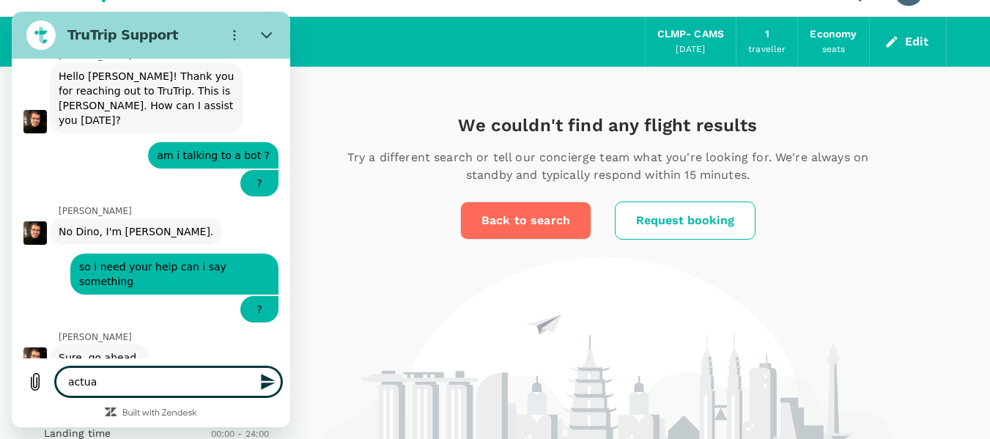
type textarea "actual"
type textarea "x"
type textarea "actualy"
type textarea "x"
type textarea "actual"
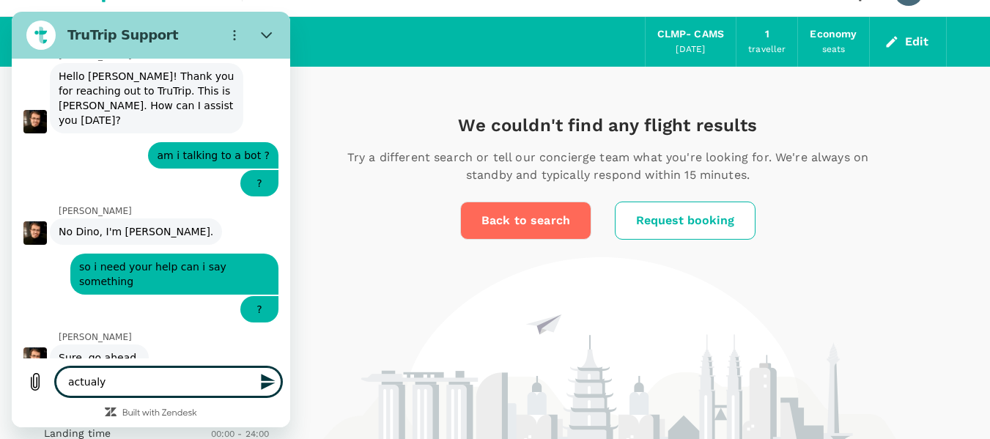
type textarea "x"
type textarea "actuall"
type textarea "x"
type textarea "actually"
type textarea "x"
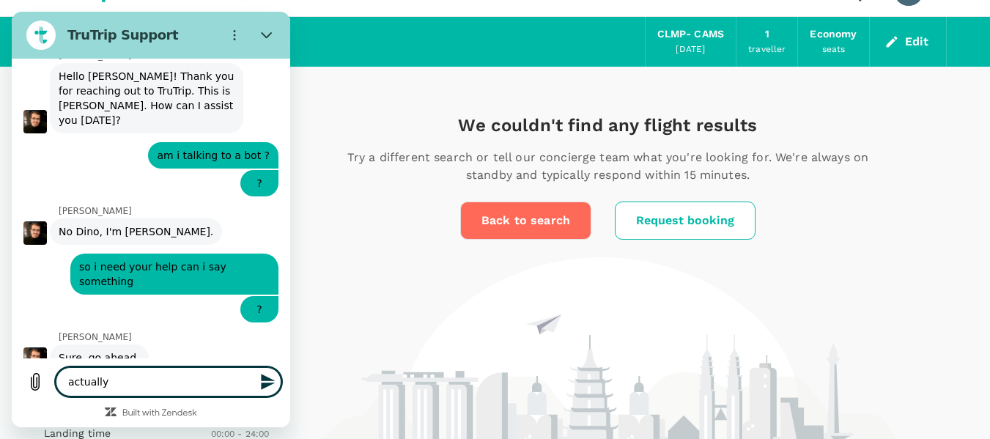
type textarea "actually"
type textarea "x"
type textarea "actually a"
type textarea "x"
type textarea "actually am"
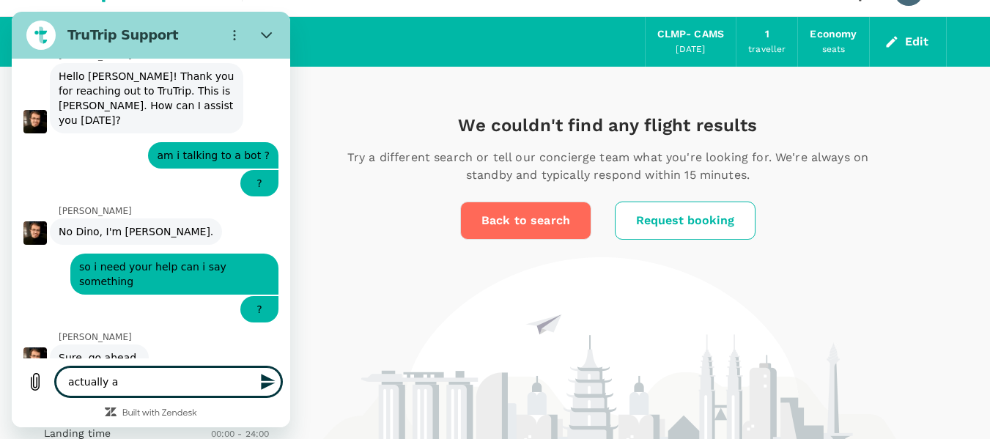
type textarea "x"
type textarea "actually am"
type textarea "x"
type textarea "actually am a"
type textarea "x"
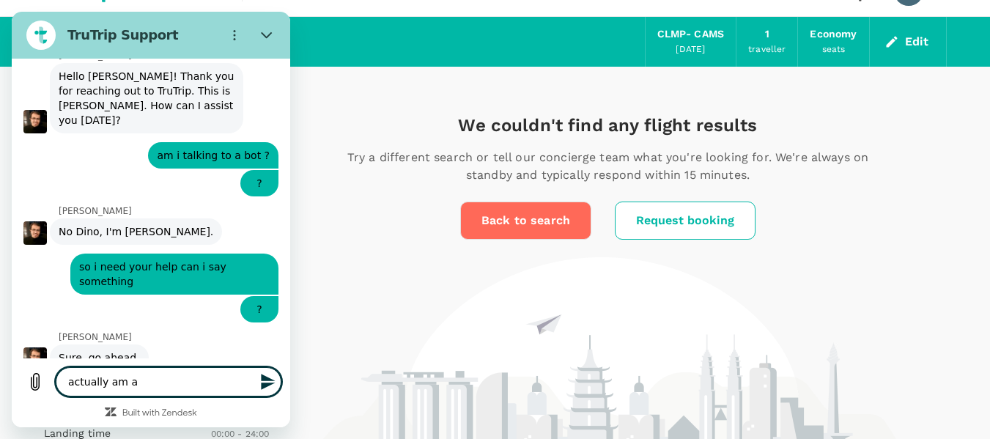
type textarea "actually am a"
type textarea "x"
type textarea "actually am a s"
type textarea "x"
type textarea "actually am a se"
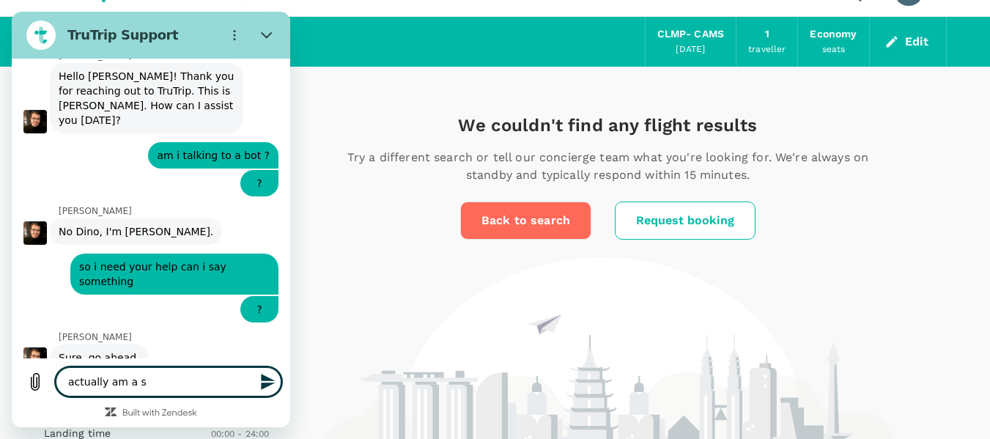
type textarea "x"
type textarea "actually am a sec"
type textarea "x"
type textarea "actually am a secr"
type textarea "x"
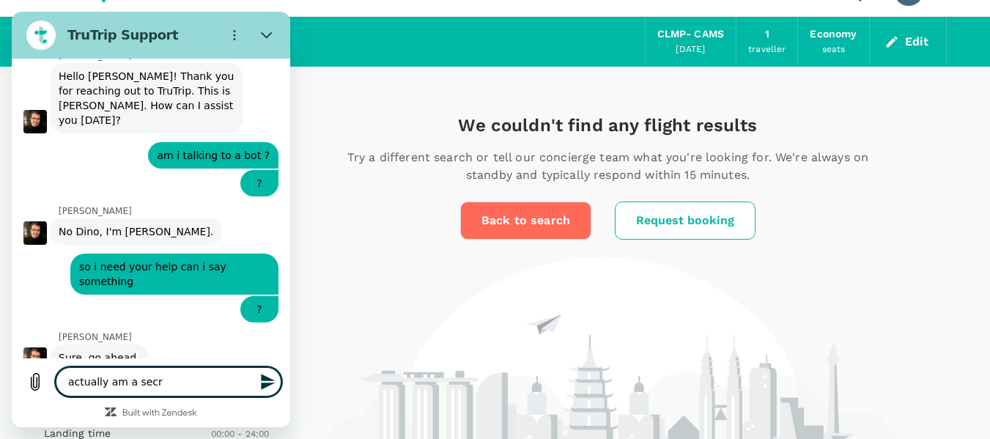
type textarea "actually am a sec"
type textarea "x"
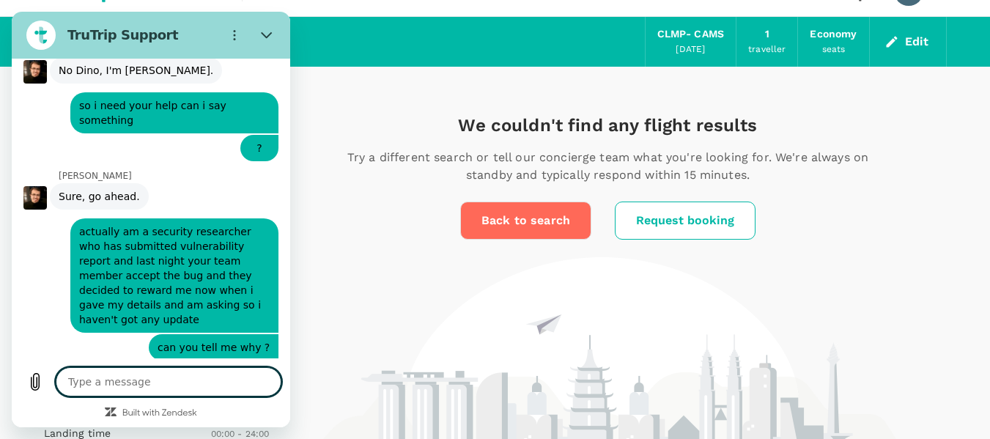
scroll to position [520, 0]
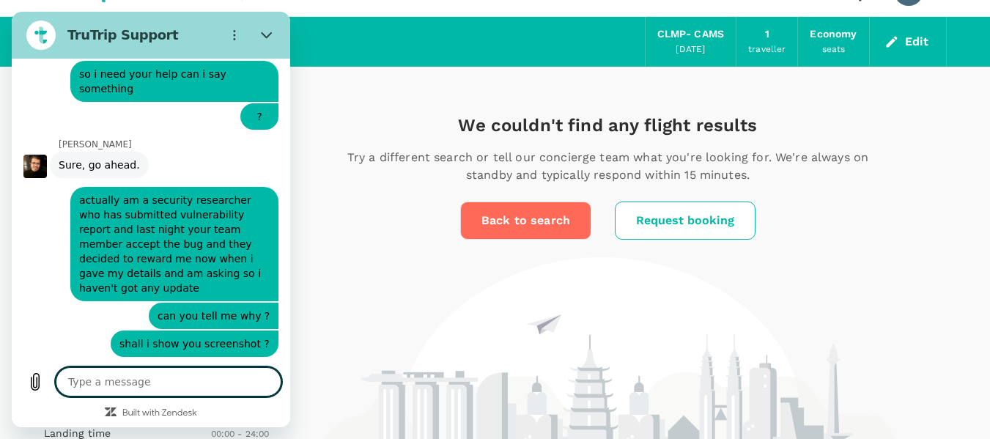
click at [38, 178] on div "says: actually am a security researcher who has submitted vulnerability report …" at bounding box center [145, 239] width 267 height 123
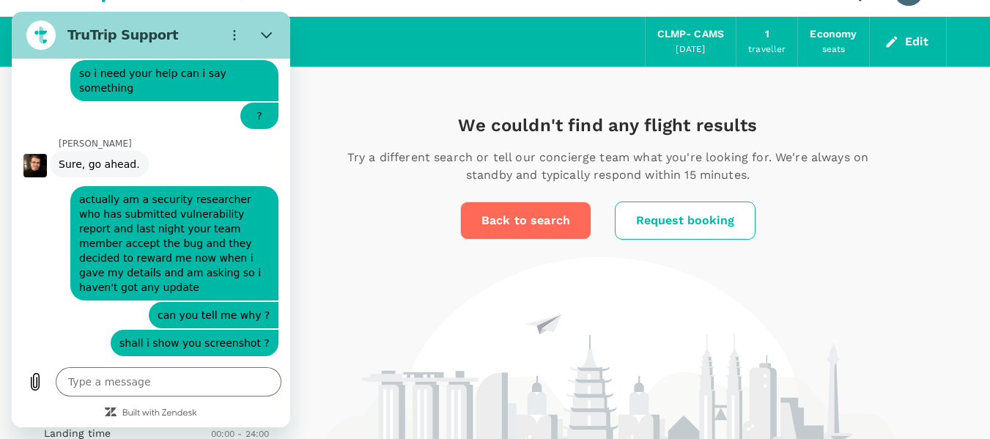
scroll to position [548, 0]
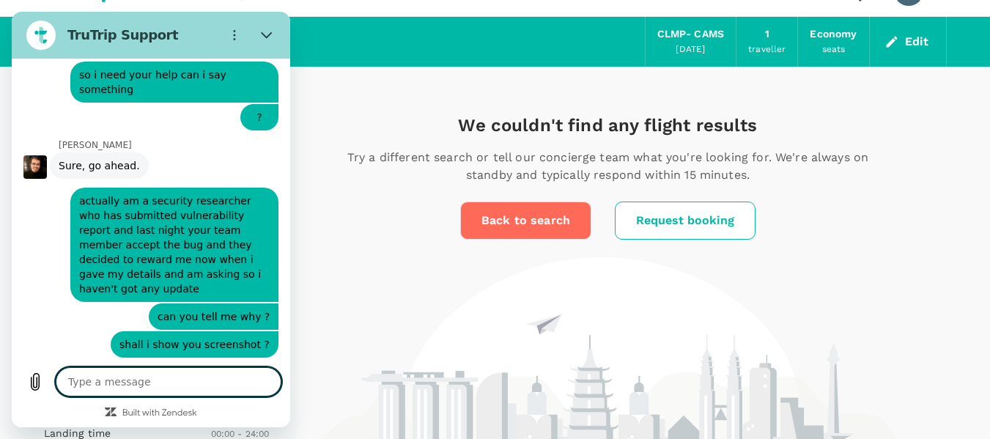
click at [188, 382] on textarea at bounding box center [169, 381] width 226 height 29
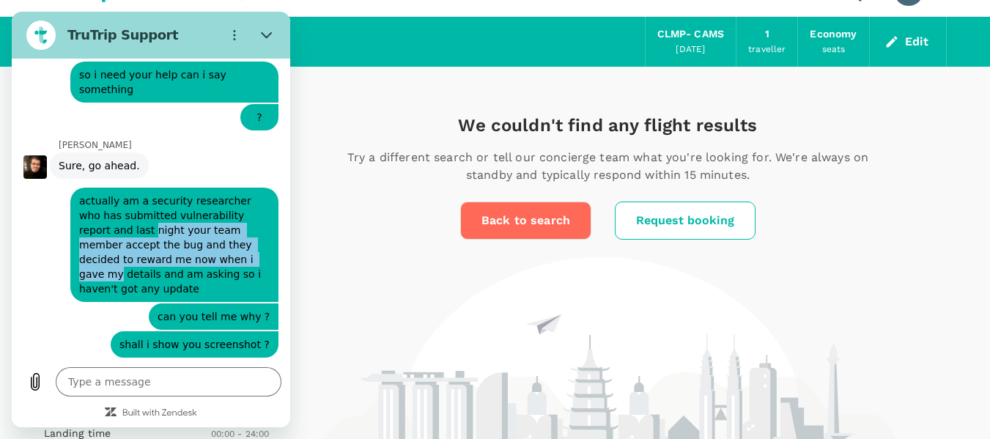
drag, startPoint x: 97, startPoint y: 201, endPoint x: 187, endPoint y: 229, distance: 93.4
click at [187, 229] on span "actually am a security researcher who has submitted vulnerability report and la…" at bounding box center [174, 244] width 190 height 103
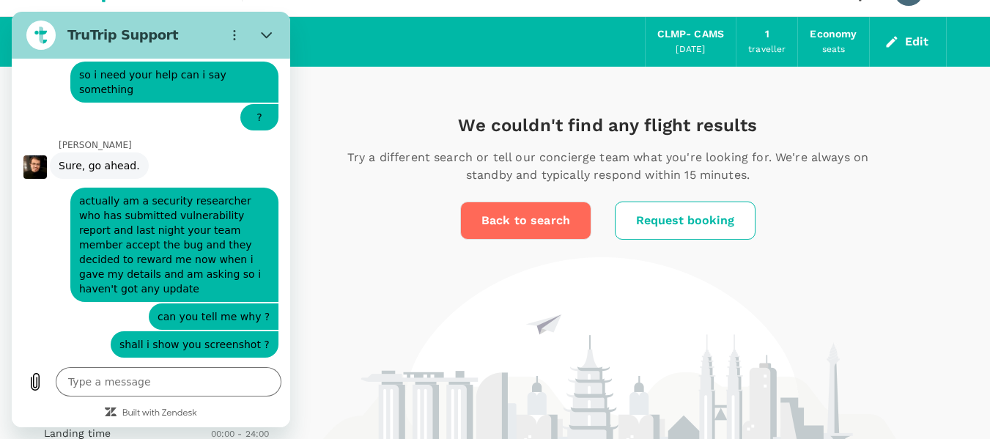
click at [199, 238] on span "actually am a security researcher who has submitted vulnerability report and la…" at bounding box center [174, 244] width 190 height 103
drag, startPoint x: 132, startPoint y: 328, endPoint x: 49, endPoint y: 328, distance: 82.8
click at [49, 366] on div "[PERSON_NAME] [PERSON_NAME] is typing" at bounding box center [156, 383] width 267 height 35
drag, startPoint x: 139, startPoint y: 333, endPoint x: 129, endPoint y: 333, distance: 10.3
click at [138, 366] on p "[PERSON_NAME]" at bounding box center [175, 372] width 232 height 12
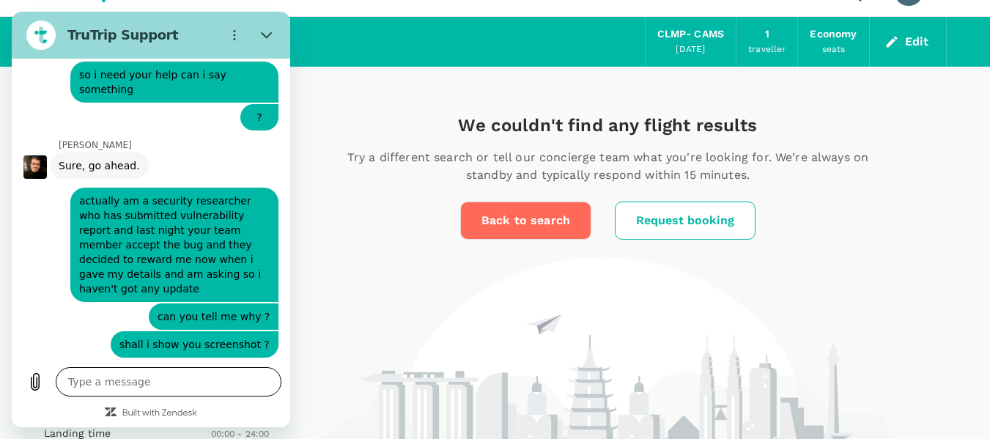
click at [132, 374] on textarea at bounding box center [169, 381] width 226 height 29
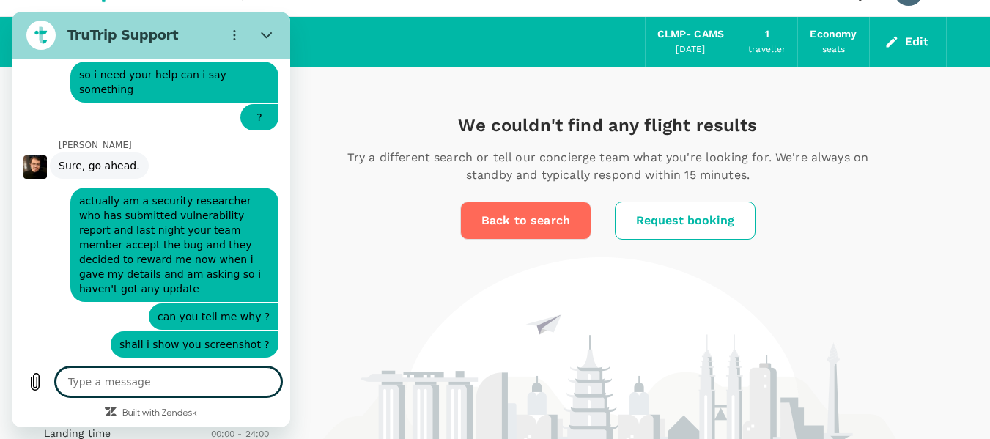
click at [107, 383] on textarea at bounding box center [169, 381] width 226 height 29
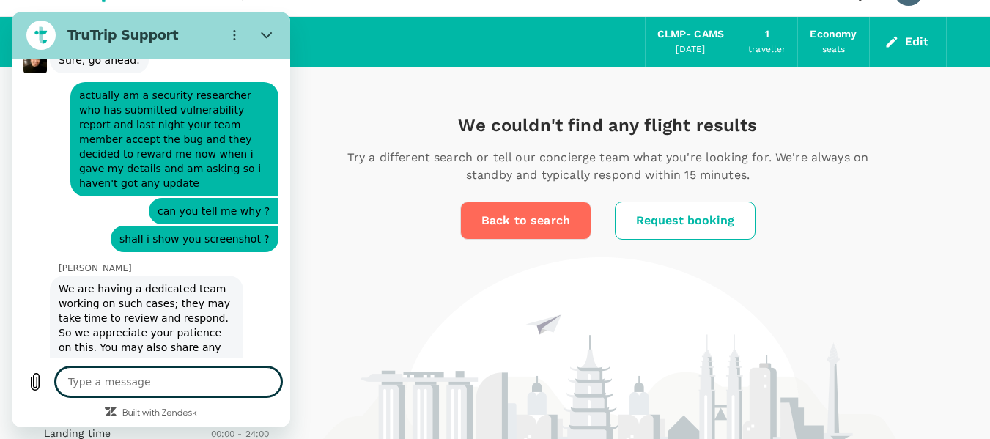
drag, startPoint x: 138, startPoint y: 334, endPoint x: 75, endPoint y: 325, distance: 64.4
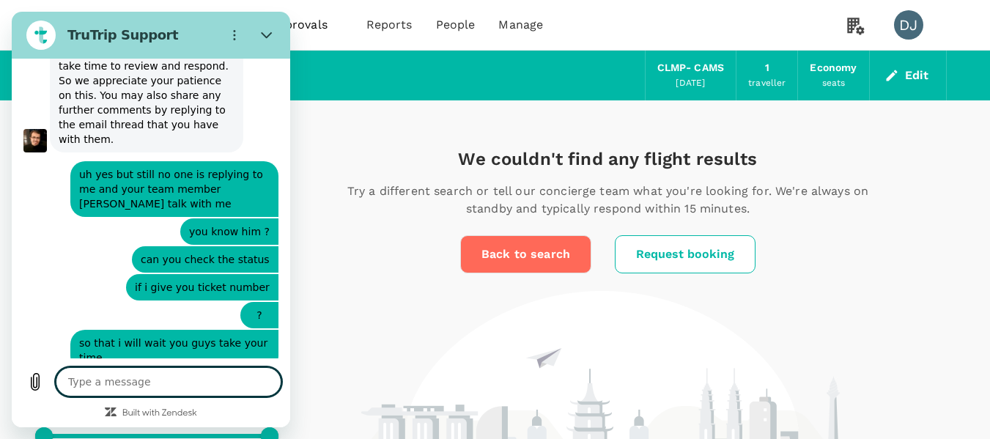
scroll to position [903, 0]
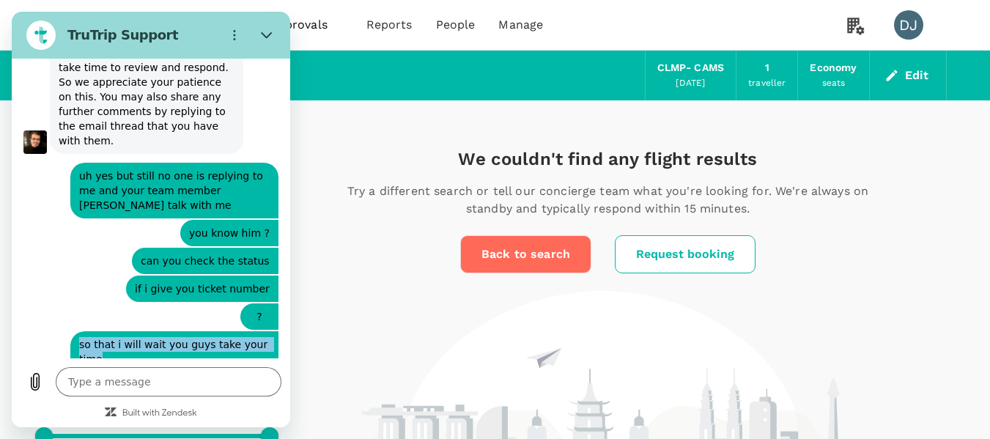
drag, startPoint x: 78, startPoint y: 289, endPoint x: 122, endPoint y: 296, distance: 44.4
click at [122, 331] on div "says: so that i will wait you guys take your time" at bounding box center [174, 351] width 208 height 41
click at [148, 337] on span "so that i will wait you guys take your time" at bounding box center [174, 351] width 190 height 29
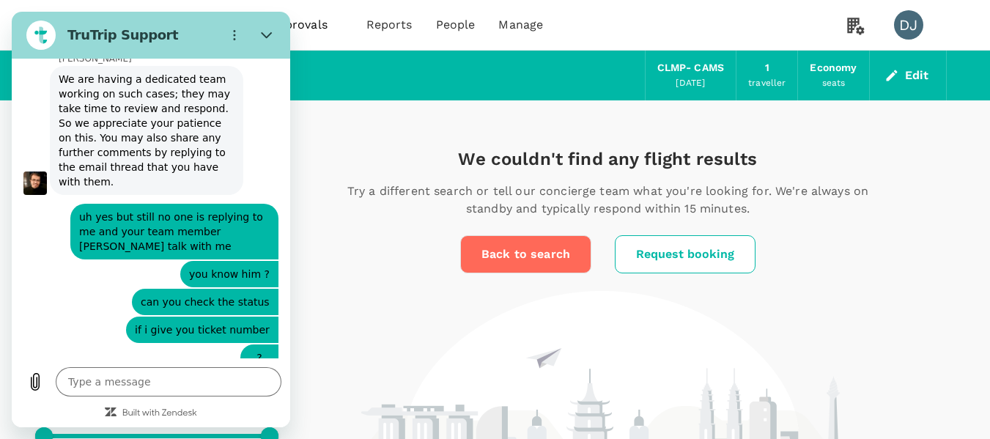
scroll to position [875, 0]
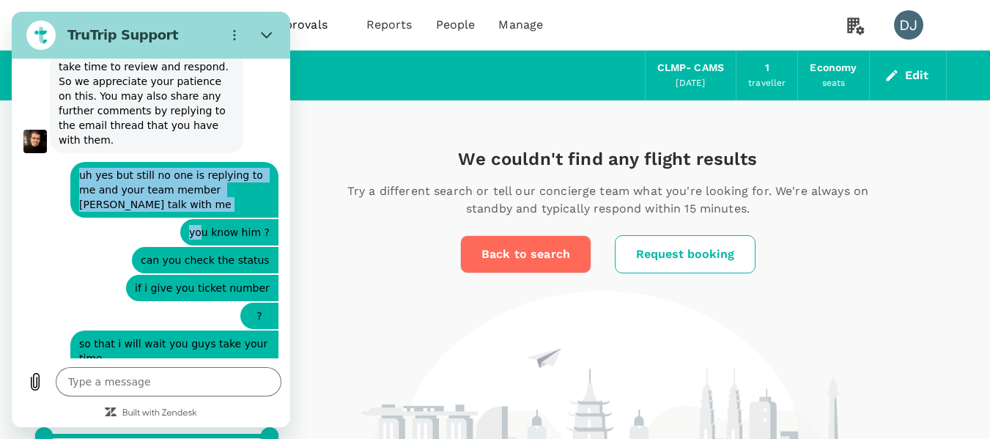
drag, startPoint x: 80, startPoint y: 144, endPoint x: 200, endPoint y: 183, distance: 126.5
click at [200, 183] on div "This chat is recorded using a cloud service and is subject to the terms of our …" at bounding box center [151, 209] width 278 height 300
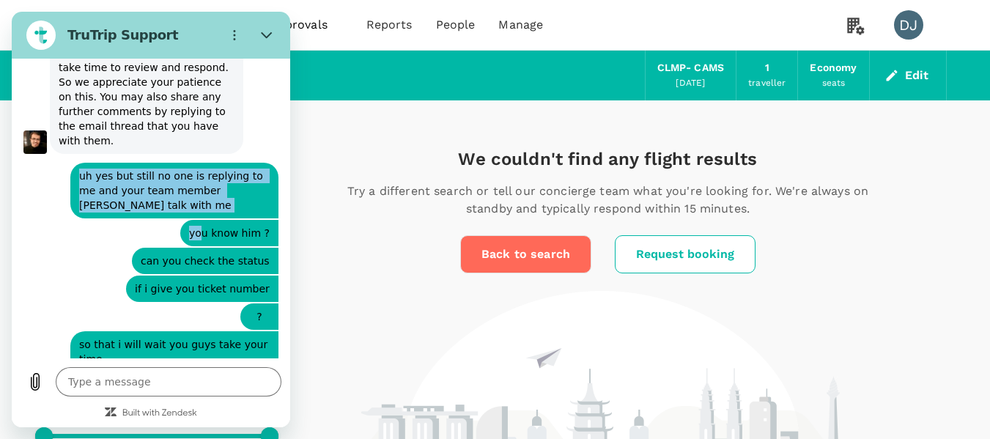
click at [195, 168] on span "uh yes but still no one is replying to me and your team member [PERSON_NAME] ta…" at bounding box center [174, 190] width 190 height 44
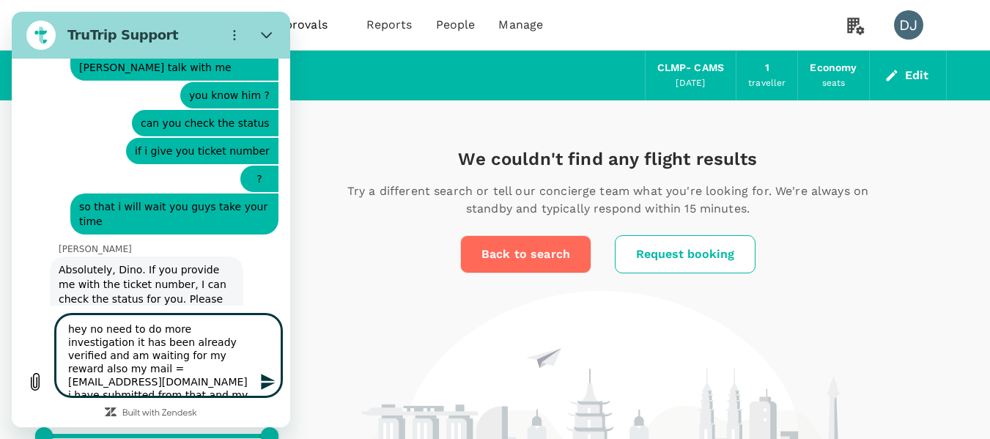
scroll to position [1093, 0]
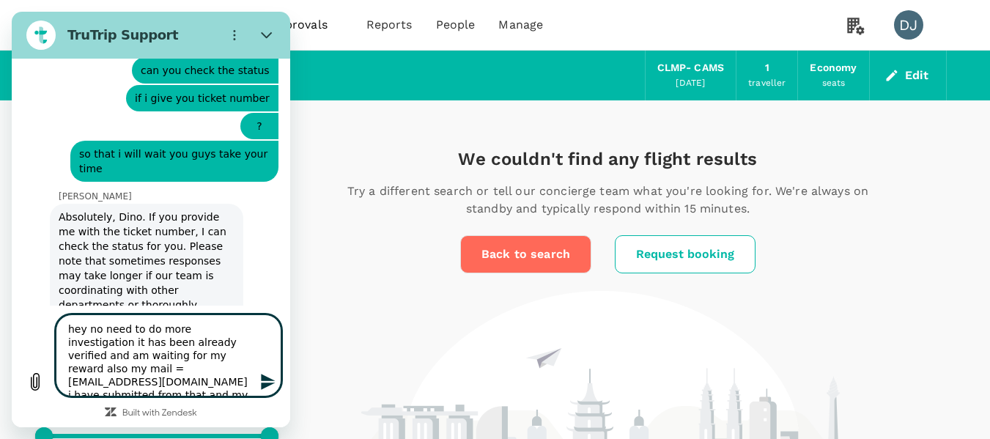
paste textarea "(165363)"
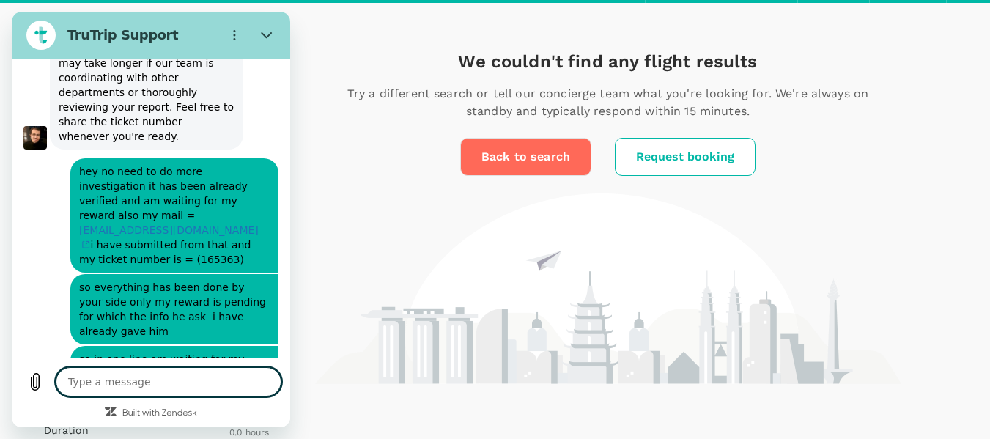
scroll to position [220, 0]
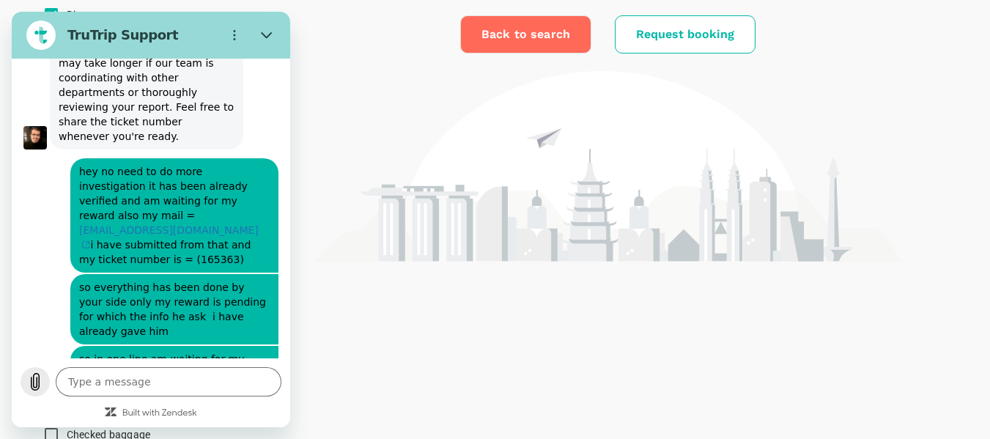
click at [30, 379] on icon "Upload file" at bounding box center [35, 382] width 18 height 18
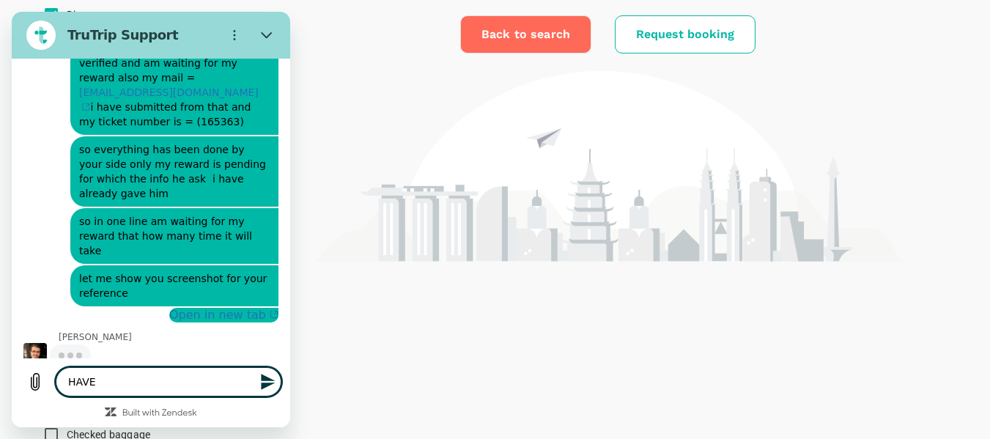
scroll to position [1442, 0]
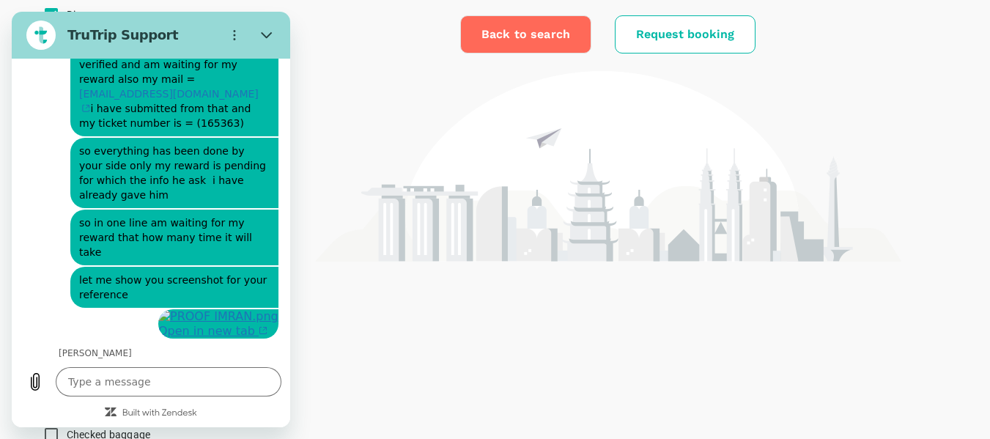
click at [162, 309] on link "Open in new tab" at bounding box center [218, 323] width 120 height 29
click at [138, 359] on div "[PERSON_NAME] is typing" at bounding box center [156, 370] width 267 height 23
click at [141, 383] on textarea at bounding box center [169, 381] width 226 height 29
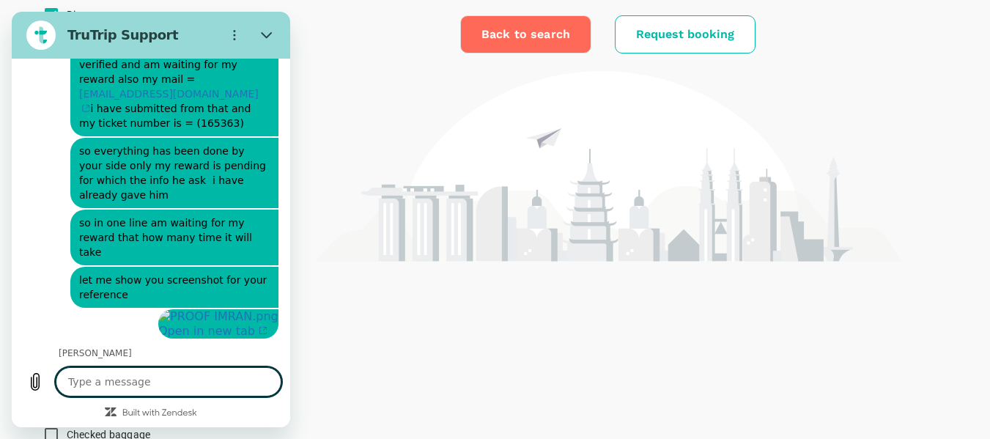
click at [207, 388] on textarea at bounding box center [169, 381] width 226 height 29
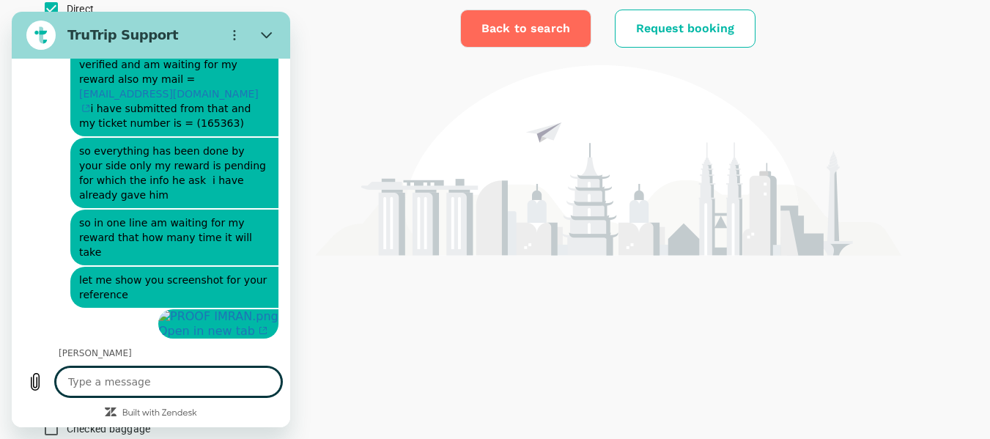
scroll to position [147, 0]
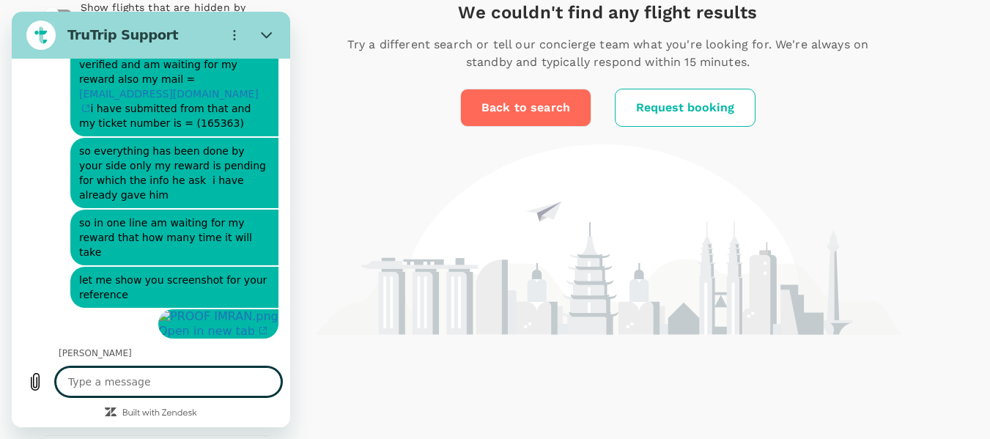
click at [188, 385] on textarea at bounding box center [169, 381] width 226 height 29
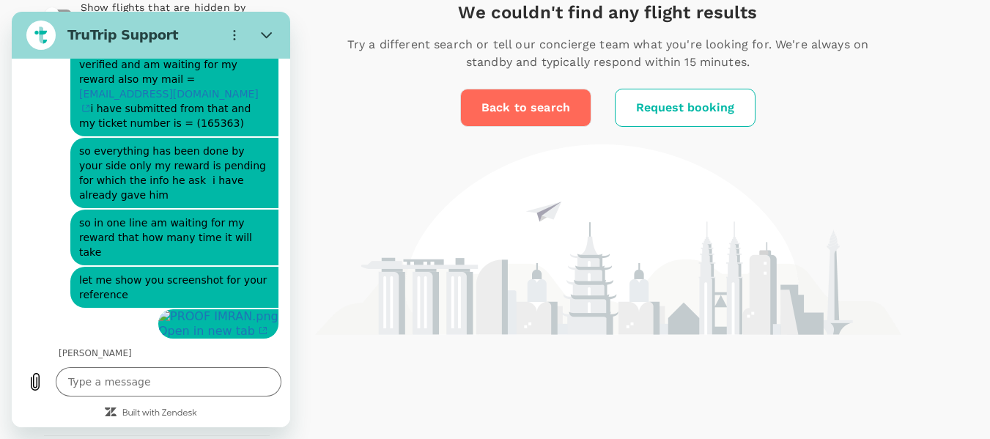
drag, startPoint x: 57, startPoint y: 328, endPoint x: 118, endPoint y: 329, distance: 60.8
click at [118, 347] on div "[PERSON_NAME] [PERSON_NAME] is typing" at bounding box center [156, 364] width 267 height 35
click at [121, 359] on div "[PERSON_NAME] is typing" at bounding box center [156, 370] width 267 height 23
click at [156, 386] on textarea at bounding box center [169, 381] width 226 height 29
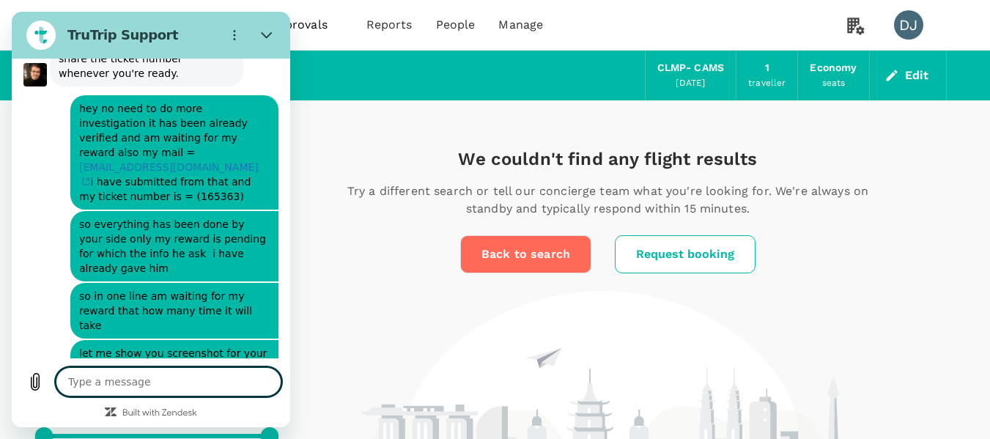
scroll to position [1442, 0]
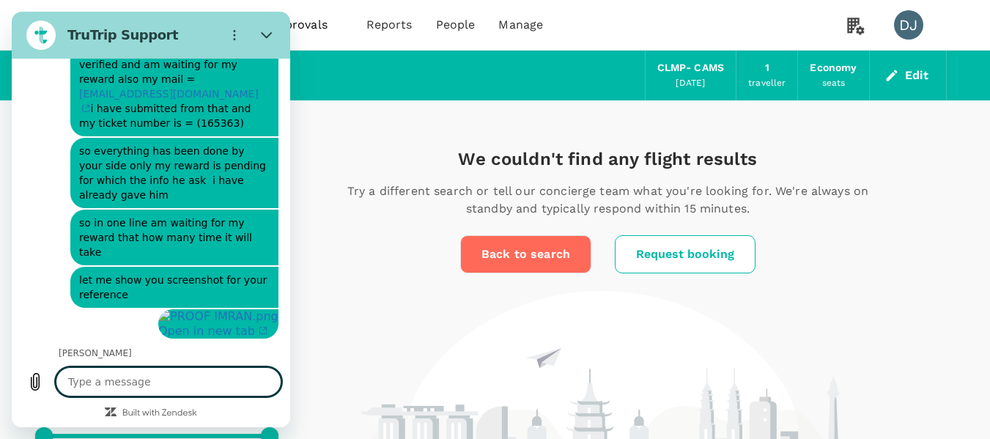
click at [196, 382] on textarea at bounding box center [169, 381] width 226 height 29
click at [196, 374] on textarea at bounding box center [169, 381] width 226 height 29
click at [169, 379] on textarea at bounding box center [169, 381] width 226 height 29
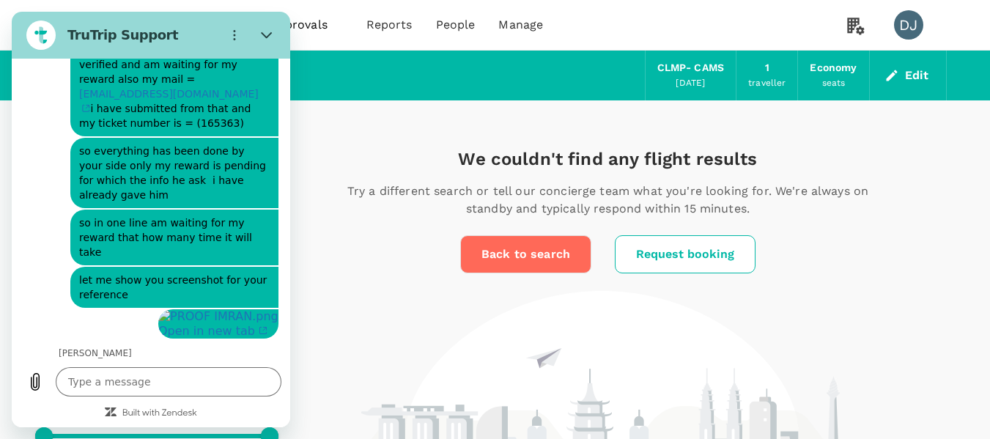
drag, startPoint x: 59, startPoint y: 330, endPoint x: 116, endPoint y: 330, distance: 57.1
click at [116, 347] on p "[PERSON_NAME]" at bounding box center [175, 353] width 232 height 12
click at [111, 347] on p "[PERSON_NAME]" at bounding box center [175, 353] width 232 height 12
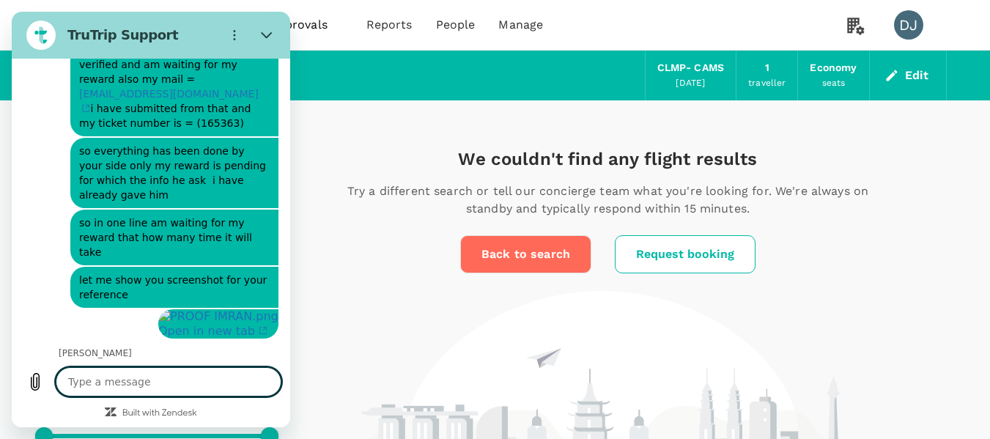
click at [130, 377] on textarea at bounding box center [169, 381] width 226 height 29
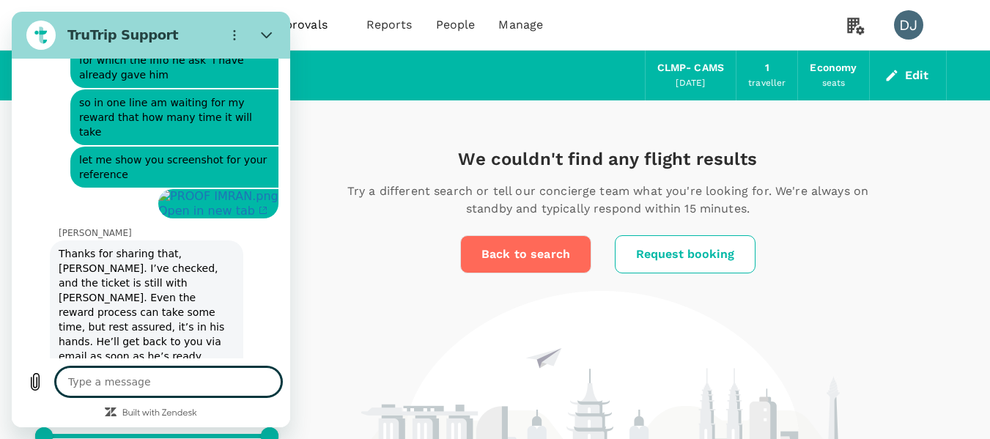
scroll to position [1565, 0]
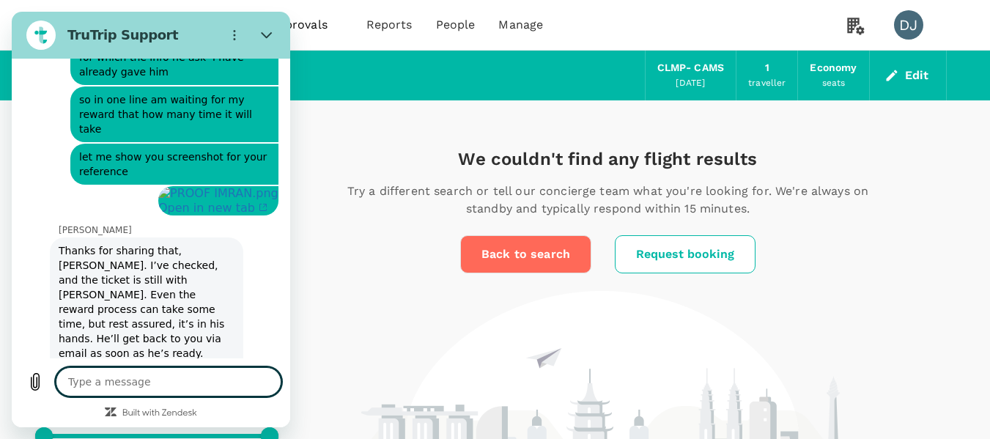
click at [199, 379] on textarea at bounding box center [169, 381] width 226 height 29
click at [203, 379] on textarea at bounding box center [169, 381] width 226 height 29
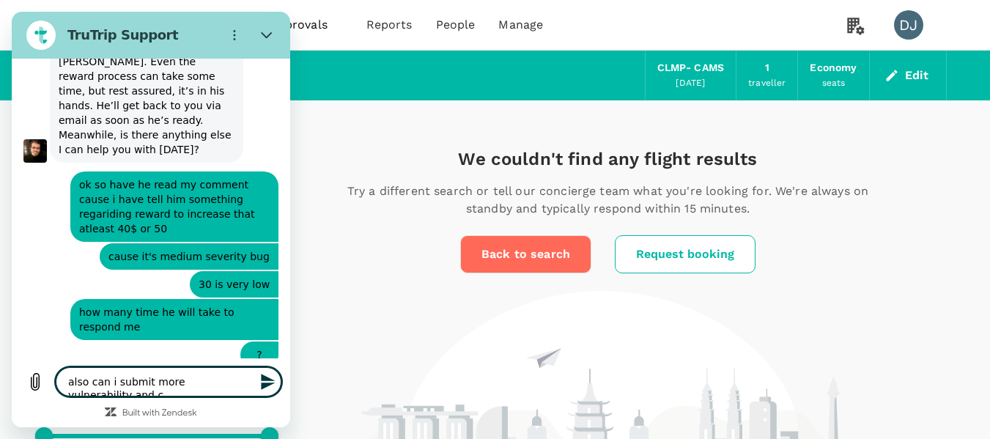
scroll to position [1799, 0]
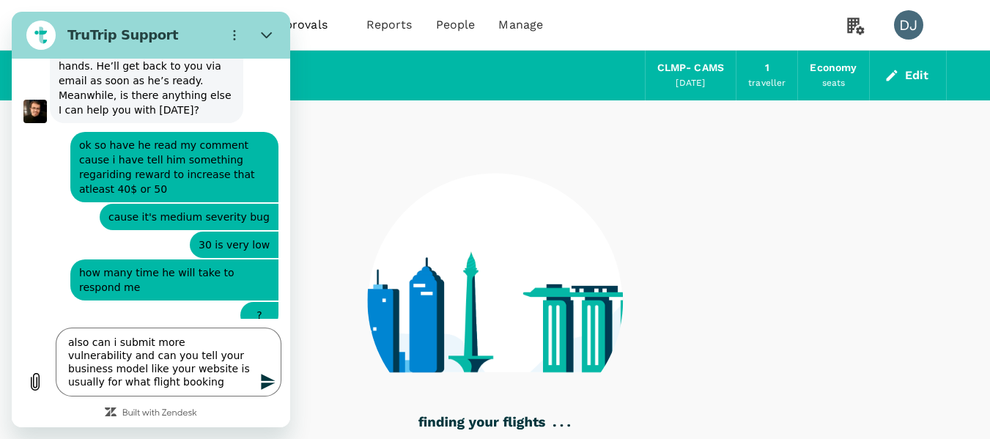
click at [818, 293] on div at bounding box center [495, 291] width 903 height 382
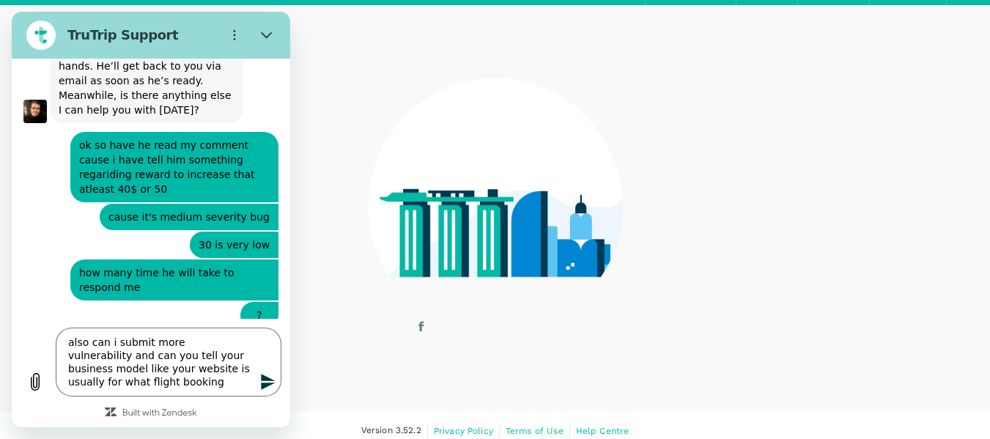
scroll to position [107, 0]
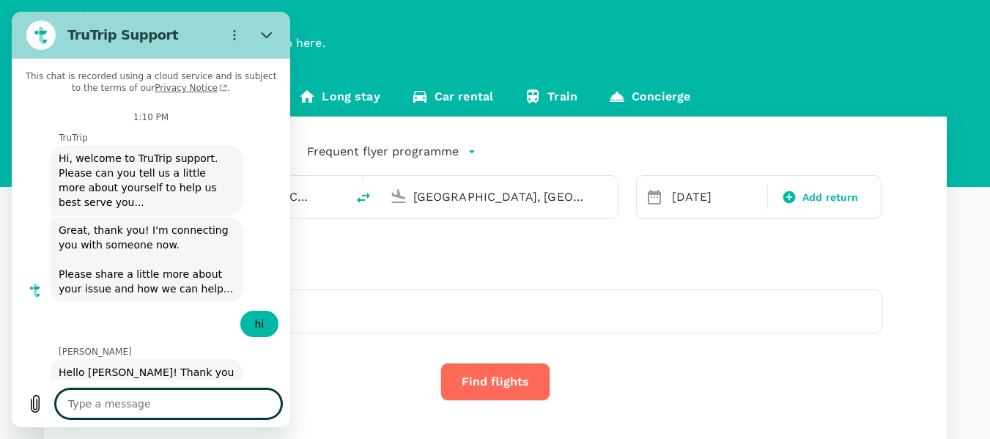
scroll to position [73, 0]
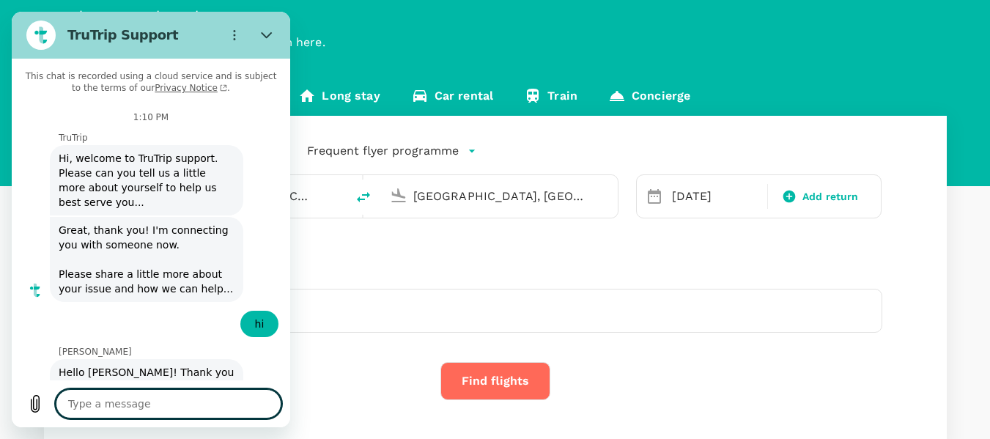
type textarea "x"
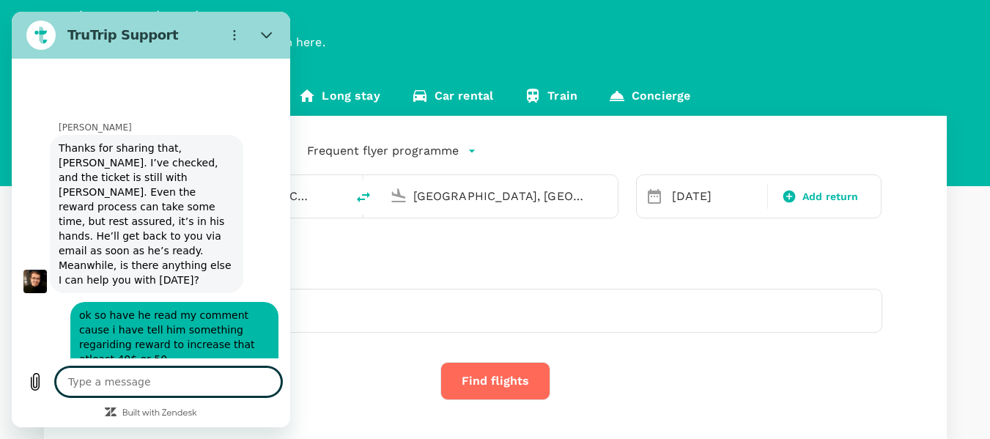
scroll to position [1710, 0]
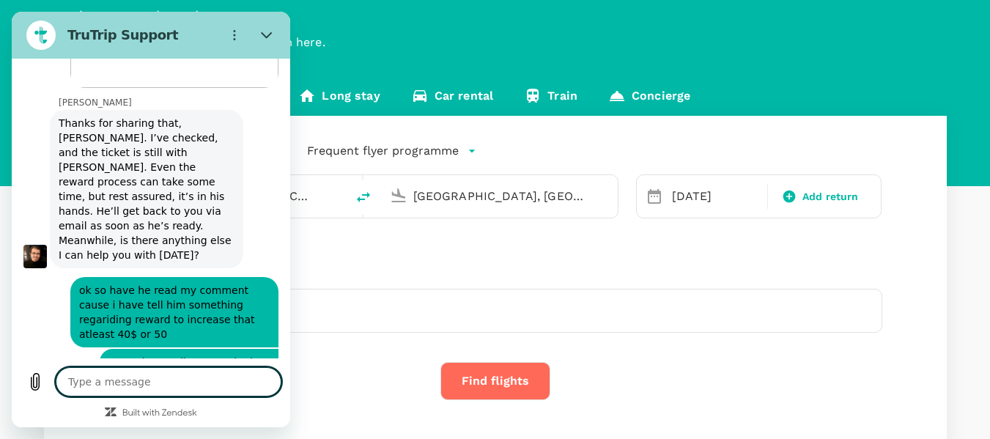
click at [169, 386] on textarea at bounding box center [169, 381] width 226 height 29
click at [204, 385] on textarea at bounding box center [169, 381] width 226 height 29
click at [137, 376] on textarea at bounding box center [169, 381] width 226 height 29
type textarea "a"
type textarea "x"
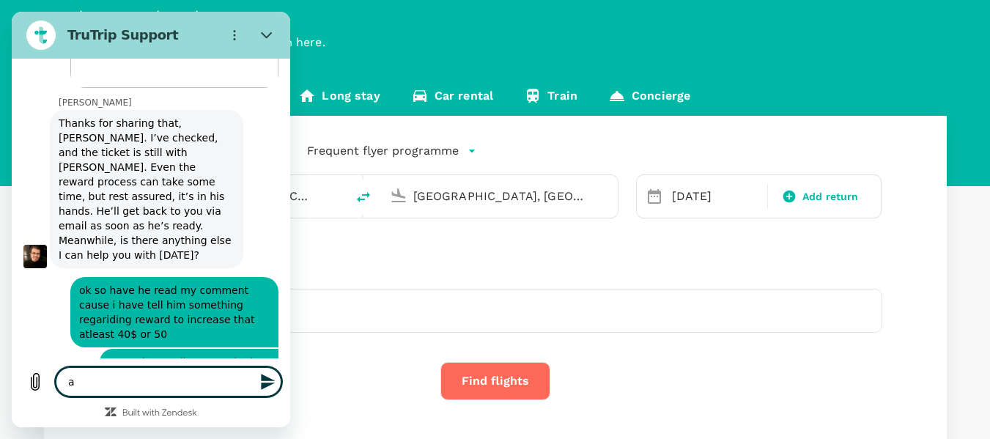
type textarea "ar"
type textarea "x"
type textarea "are"
type textarea "x"
type textarea "are"
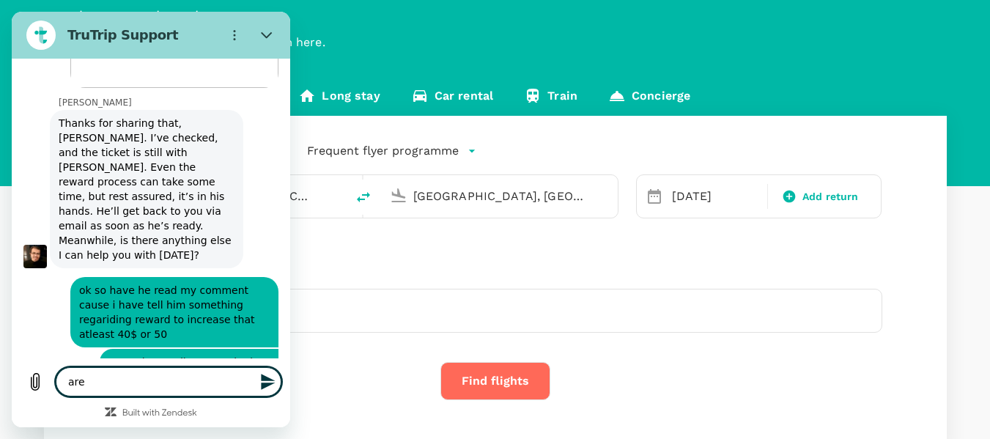
type textarea "x"
type textarea "are y"
type textarea "x"
type textarea "are yo"
type textarea "x"
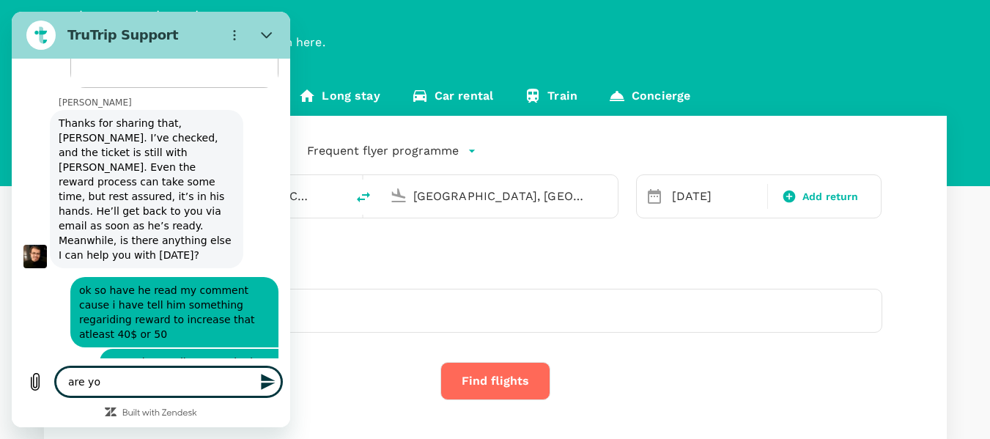
type textarea "are yo"
type textarea "x"
type textarea "are yo"
type textarea "x"
type textarea "are you"
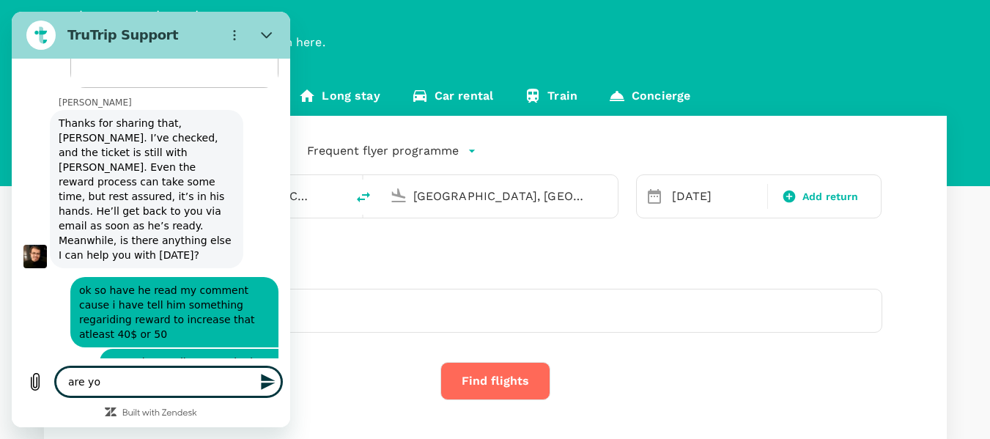
type textarea "x"
type textarea "are you"
type textarea "x"
type textarea "are you h"
type textarea "x"
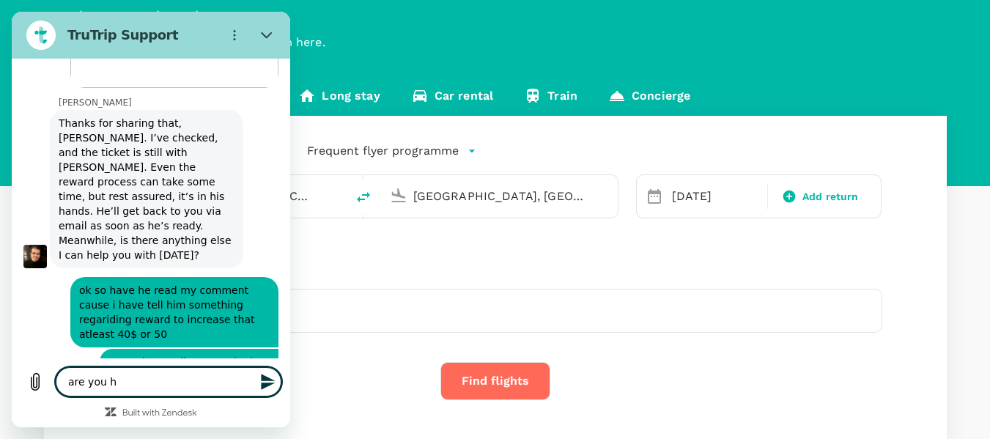
type textarea "are you he"
type textarea "x"
type textarea "are you her"
type textarea "x"
type textarea "are you here"
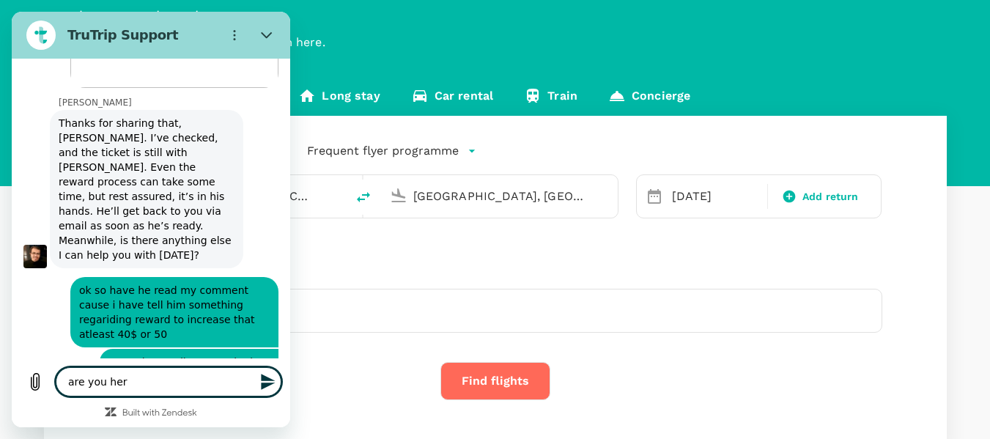
type textarea "x"
type textarea "are you here"
type textarea "x"
type textarea "are you here ?"
type textarea "x"
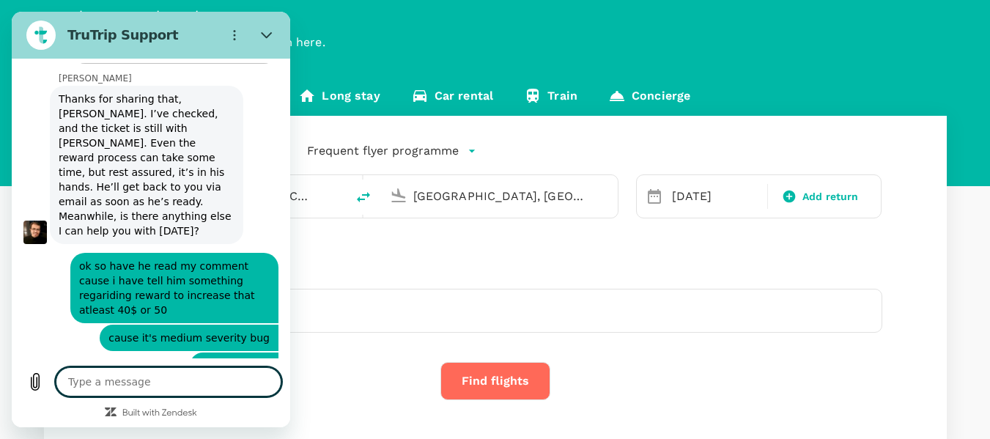
scroll to position [1738, 0]
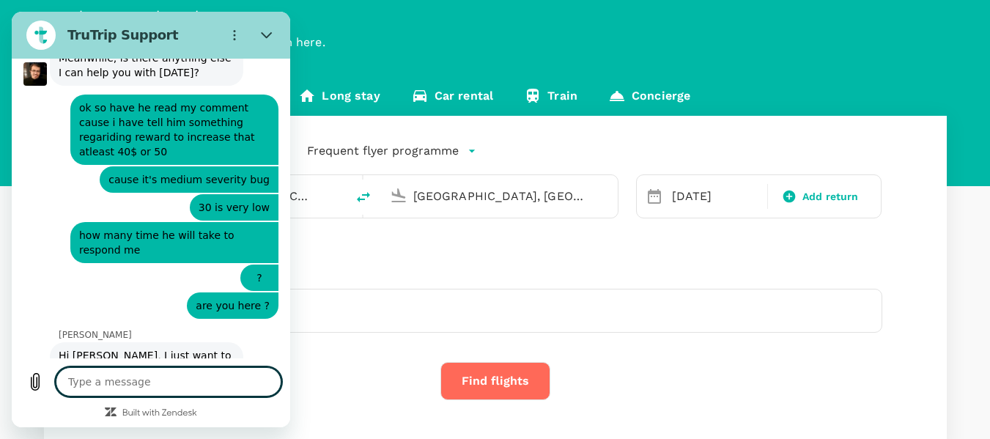
type textarea "x"
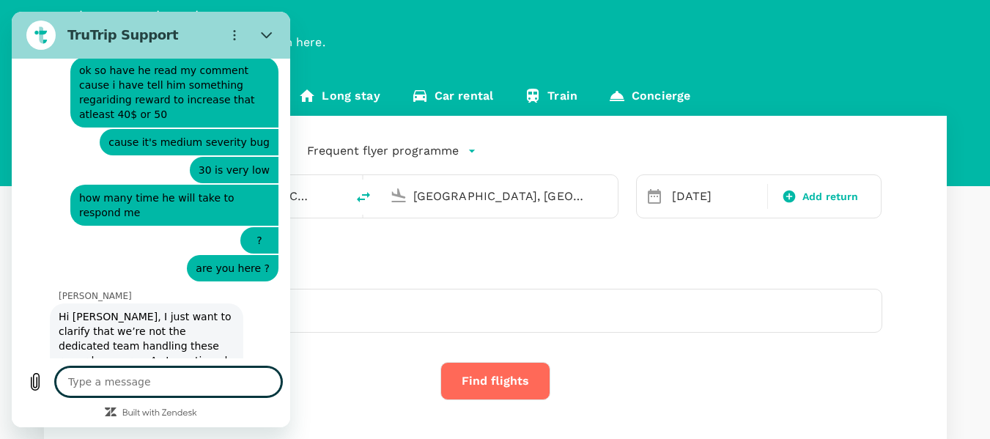
scroll to position [1933, 0]
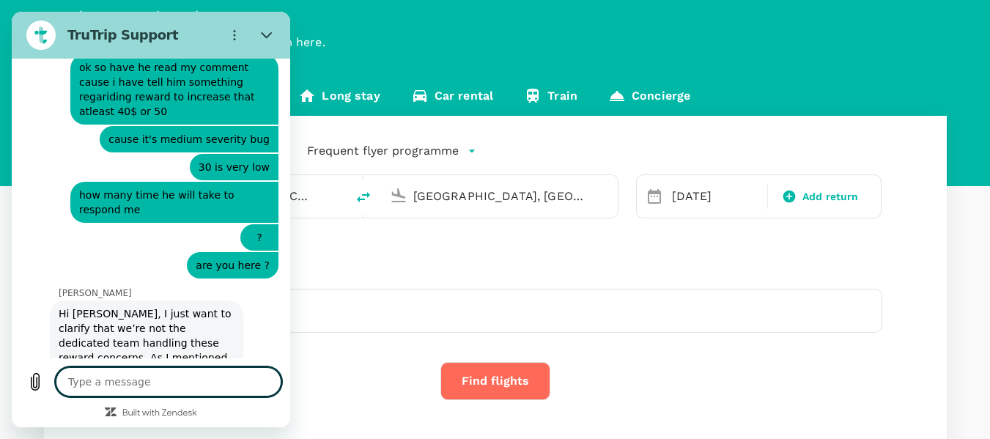
type textarea "o"
type textarea "x"
type textarea "ok"
type textarea "x"
type textarea "ok"
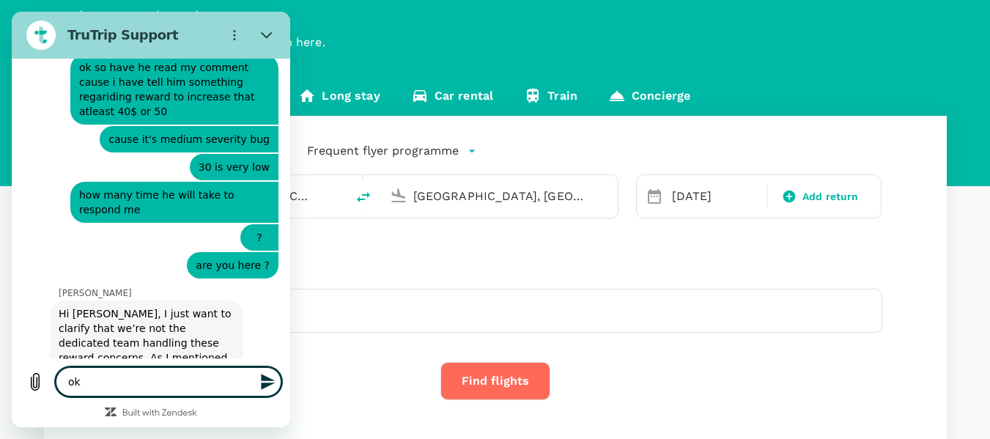
type textarea "x"
type textarea "ok o"
type textarea "x"
type textarea "ok ok"
type textarea "x"
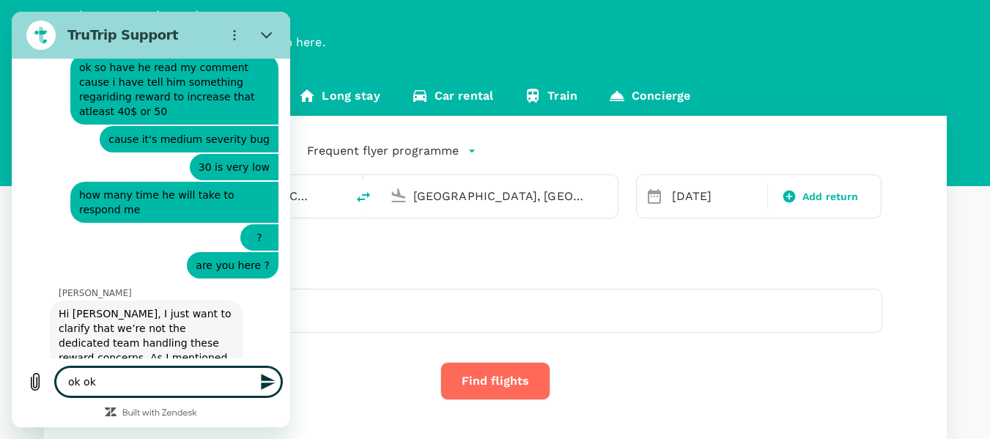
type textarea "ok ok"
type textarea "x"
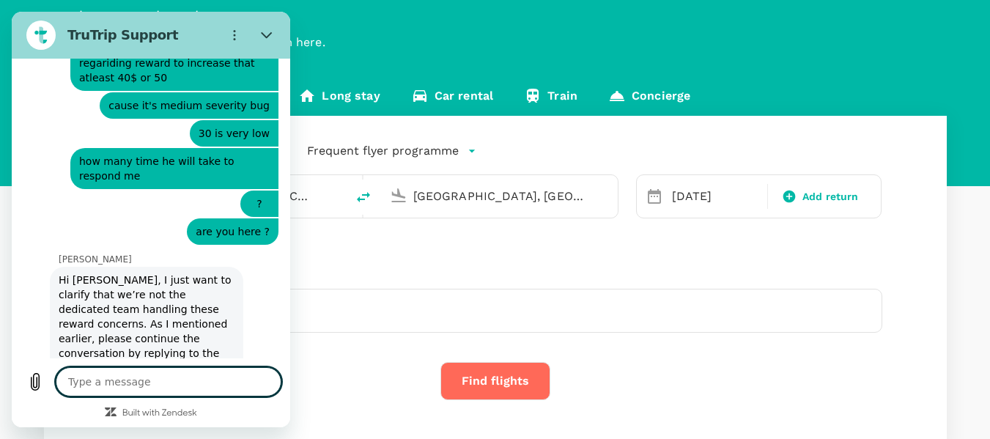
type textarea "x"
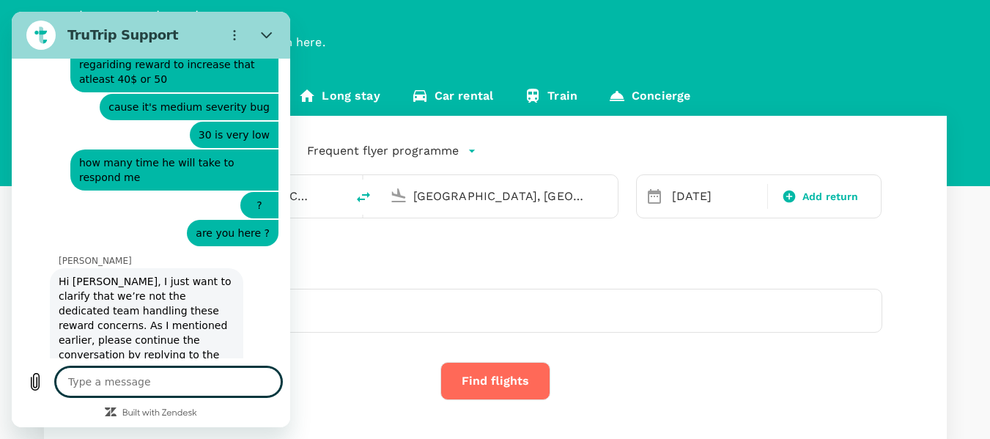
scroll to position [1968, 0]
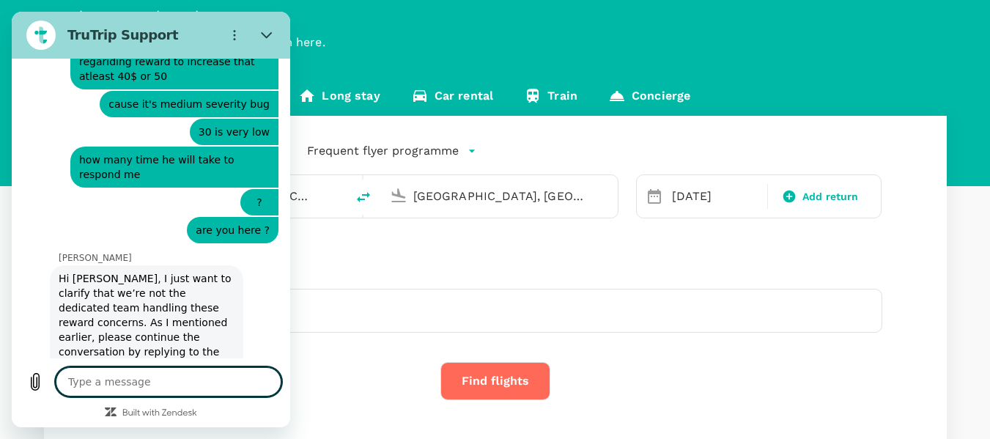
type textarea "w"
type textarea "x"
type textarea "we"
type textarea "x"
type textarea "wel"
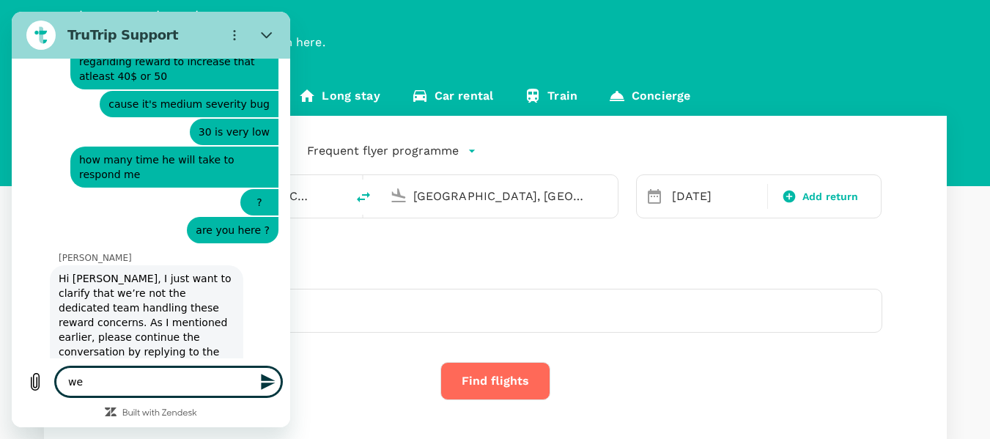
type textarea "x"
type textarea "well"
type textarea "x"
type textarea "well"
type textarea "x"
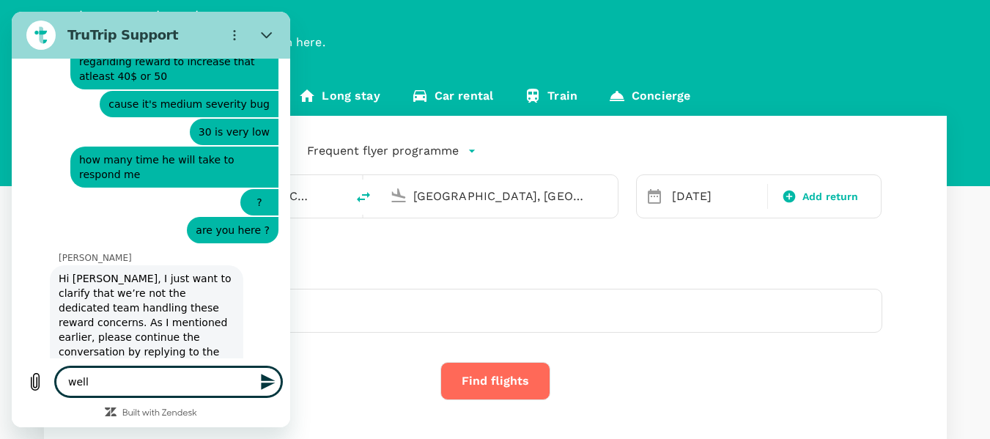
type textarea "well c"
type textarea "x"
type textarea "well ca"
type textarea "x"
type textarea "well can"
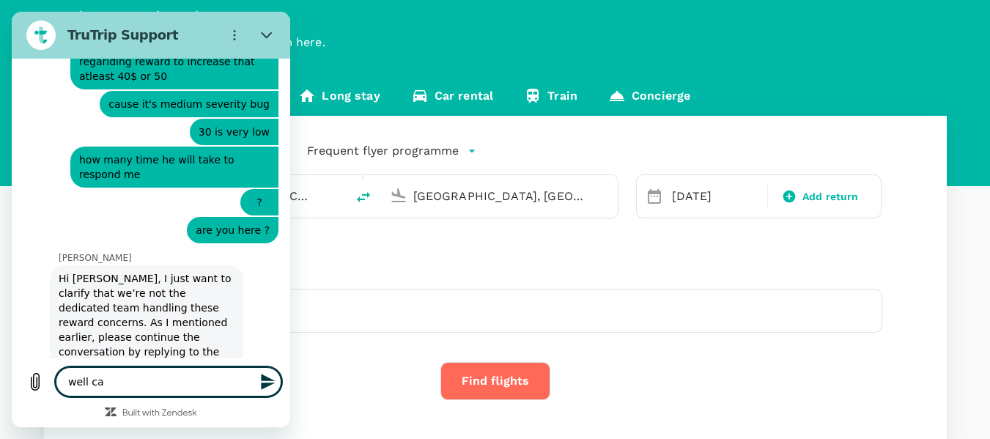
type textarea "x"
type textarea "well can"
type textarea "x"
type textarea "well can y"
type textarea "x"
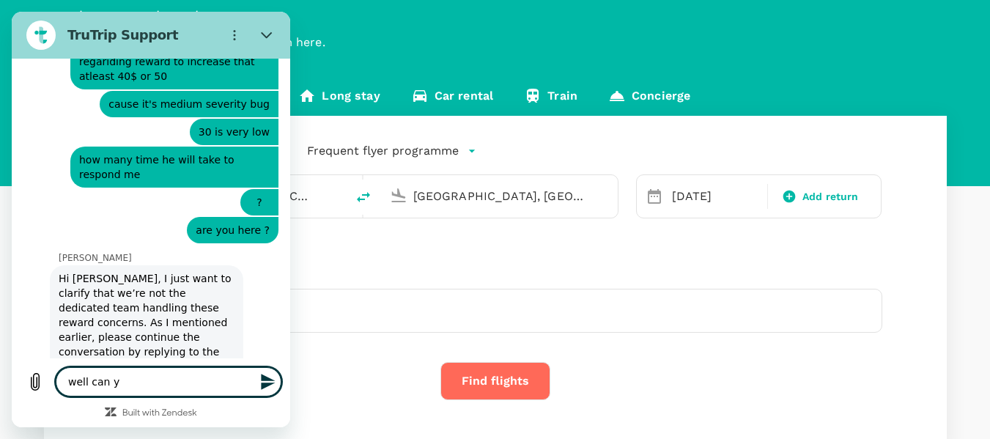
type textarea "well can yo"
type textarea "x"
type textarea "well can you"
type textarea "x"
type textarea "well can you"
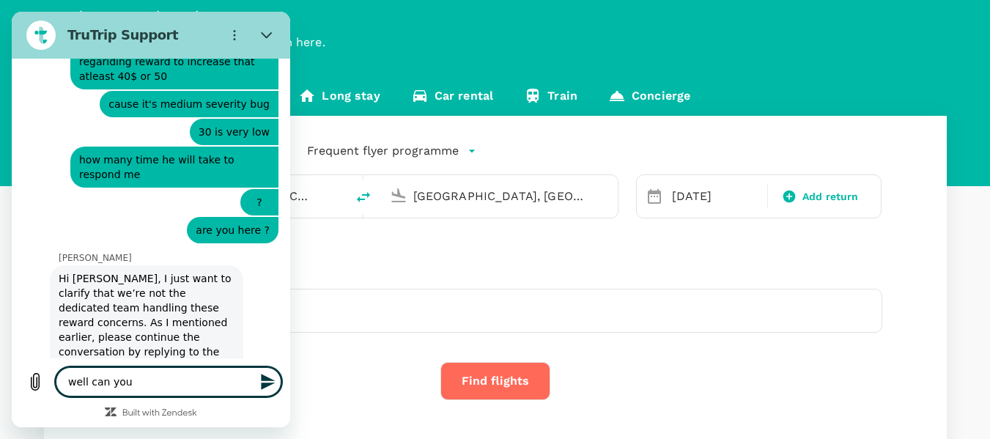
type textarea "x"
type textarea "well can you t"
type textarea "x"
type textarea "well can you te"
type textarea "x"
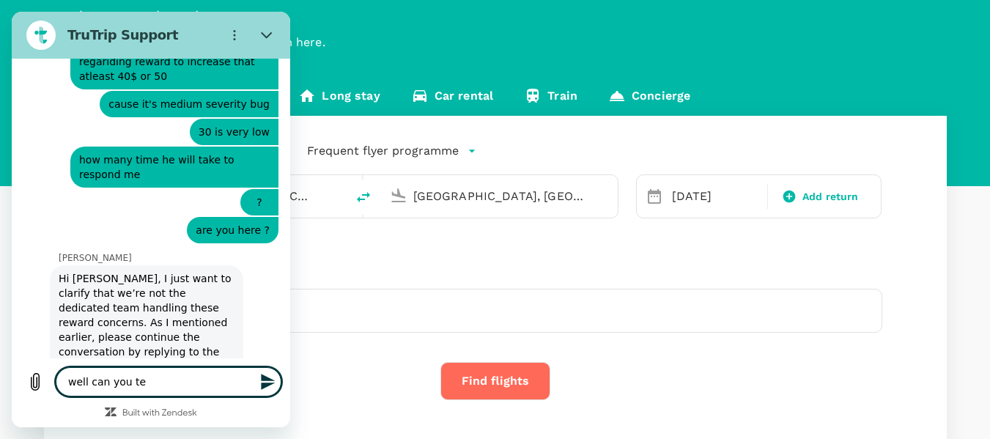
type textarea "well can you tel"
type textarea "x"
type textarea "well can you tell"
type textarea "x"
type textarea "well can you tell"
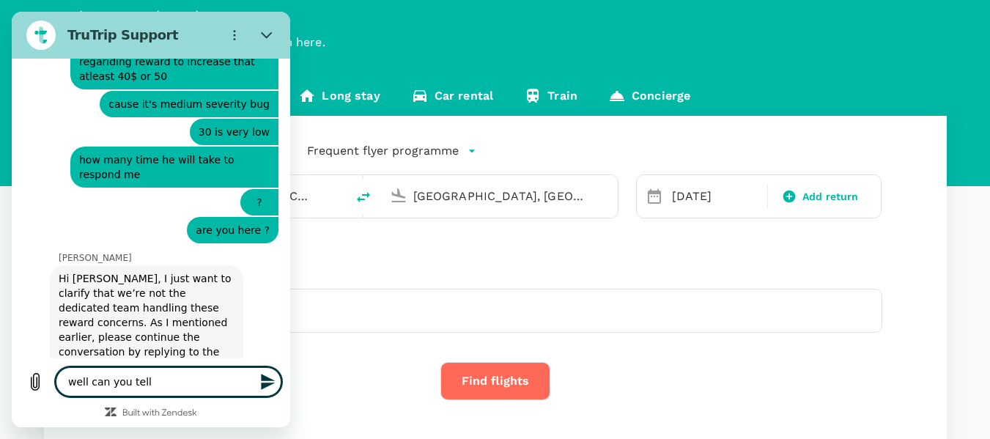
type textarea "x"
type textarea "well can you tell y"
type textarea "x"
type textarea "well can you tell yo"
type textarea "x"
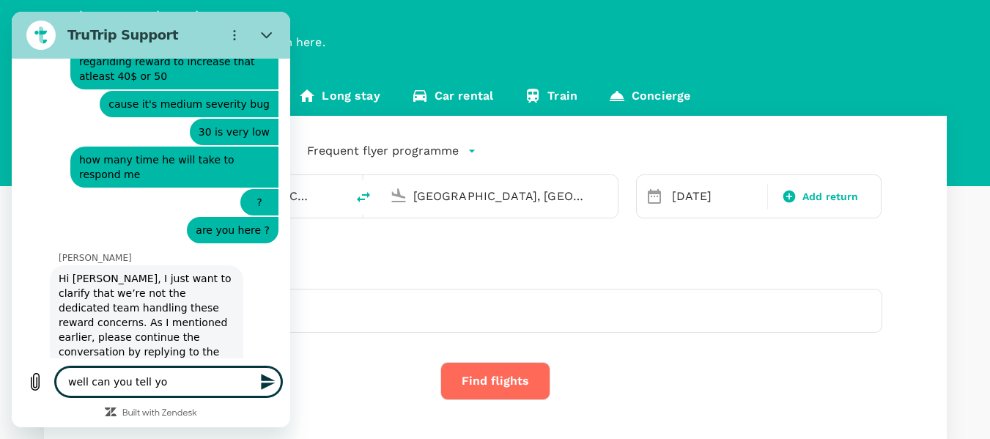
type textarea "well can you tell you"
type textarea "x"
type textarea "well can you tell your"
type textarea "x"
type textarea "well can you tell your"
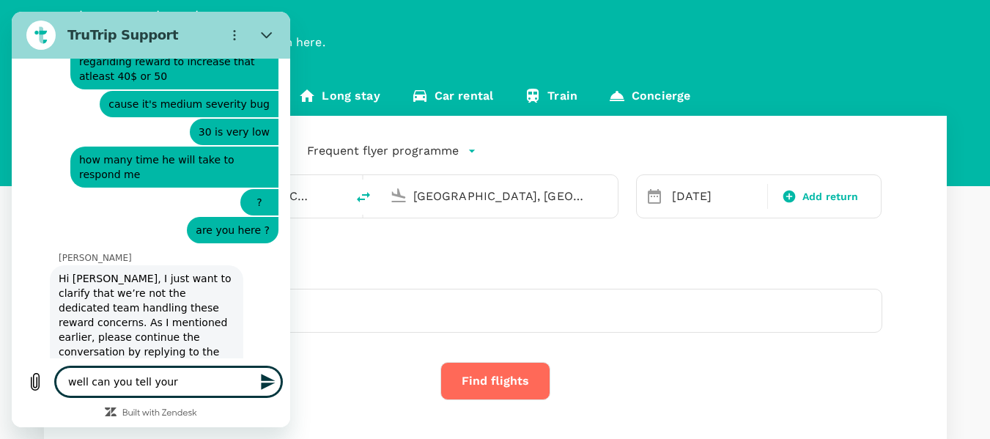
type textarea "x"
type textarea "well can you tell your b"
type textarea "x"
type textarea "well can you tell your bu"
type textarea "x"
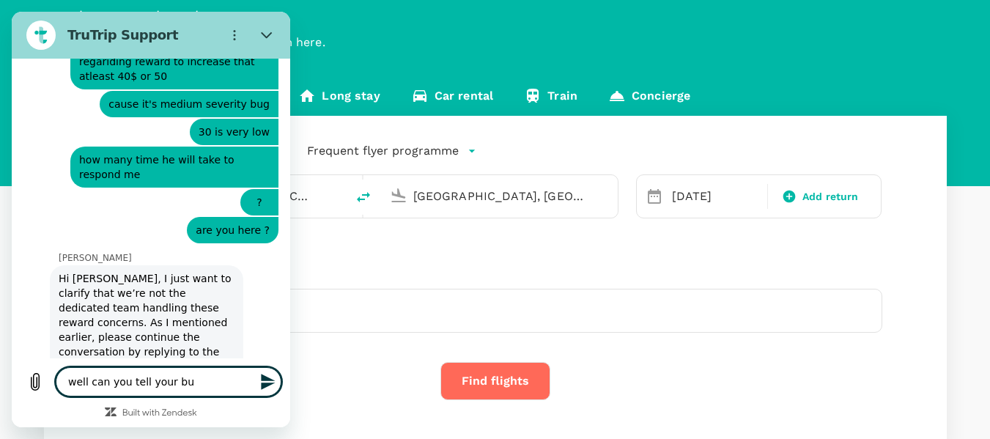
type textarea "well can you tell your bus"
type textarea "x"
type textarea "well can you tell your busi"
type textarea "x"
type textarea "well can you tell your busin"
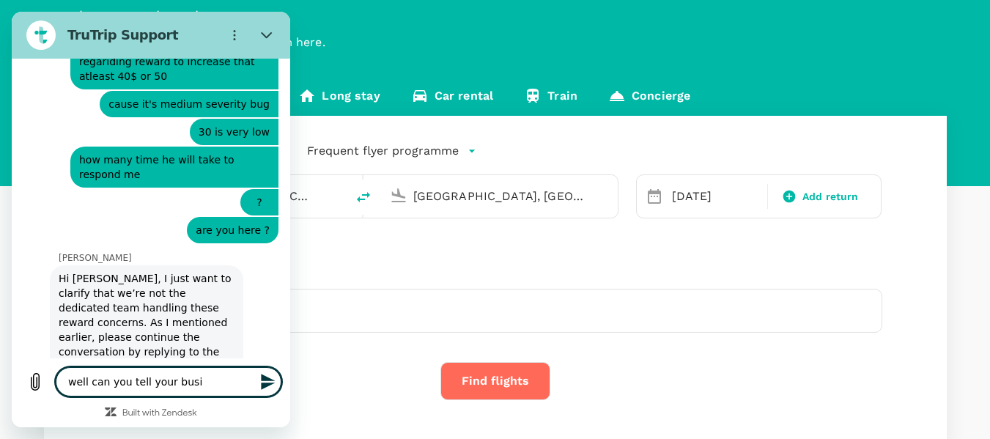
type textarea "x"
type textarea "well can you tell your busine"
type textarea "x"
type textarea "well can you tell your busines"
type textarea "x"
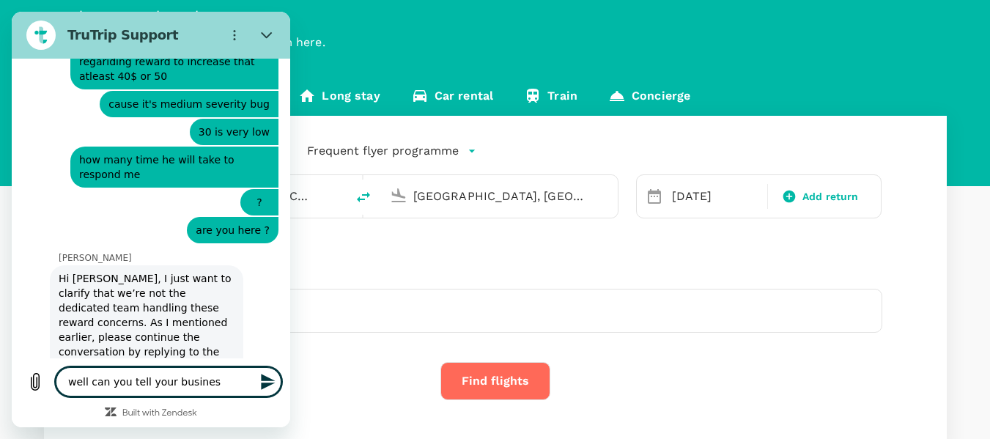
type textarea "well can you tell your business"
type textarea "x"
type textarea "well can you tell your business"
type textarea "x"
type textarea "well can you tell your business m"
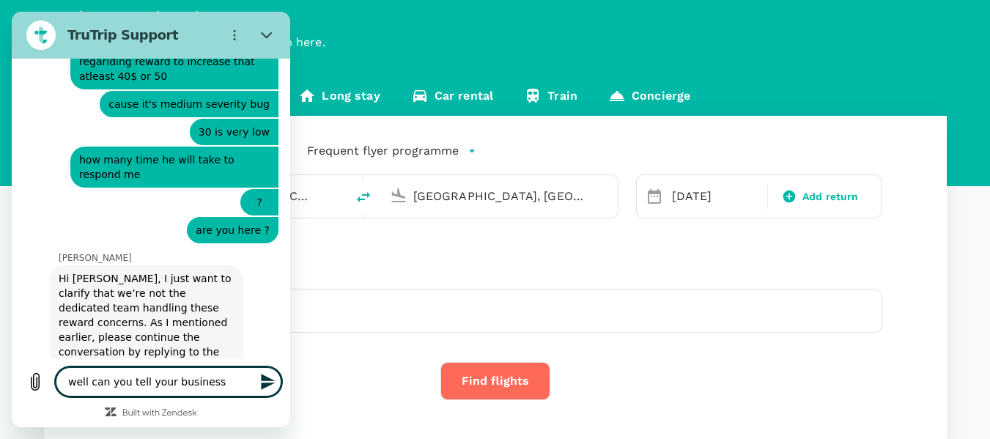
type textarea "x"
type textarea "well can you tell your business mo"
type textarea "x"
type textarea "well can you tell your business mod"
type textarea "x"
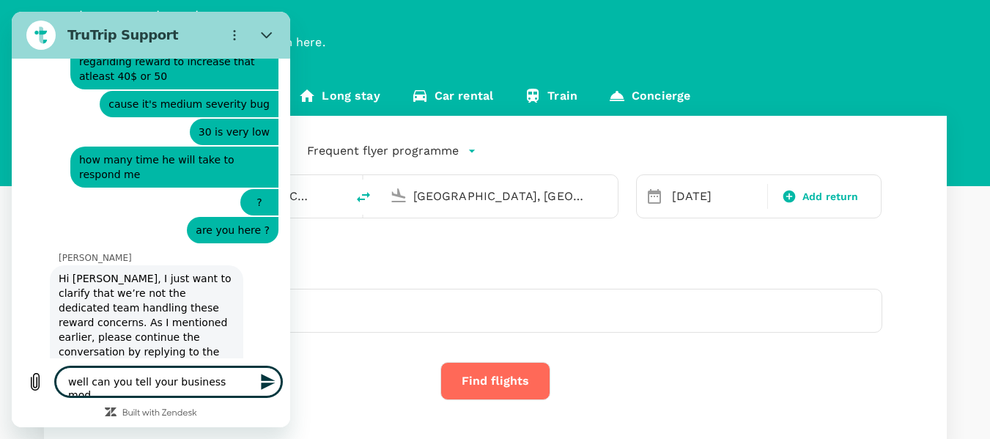
type textarea "well can you tell your business mode"
type textarea "x"
type textarea "well can you tell your business model"
type textarea "x"
type textarea "well can you tell your business model"
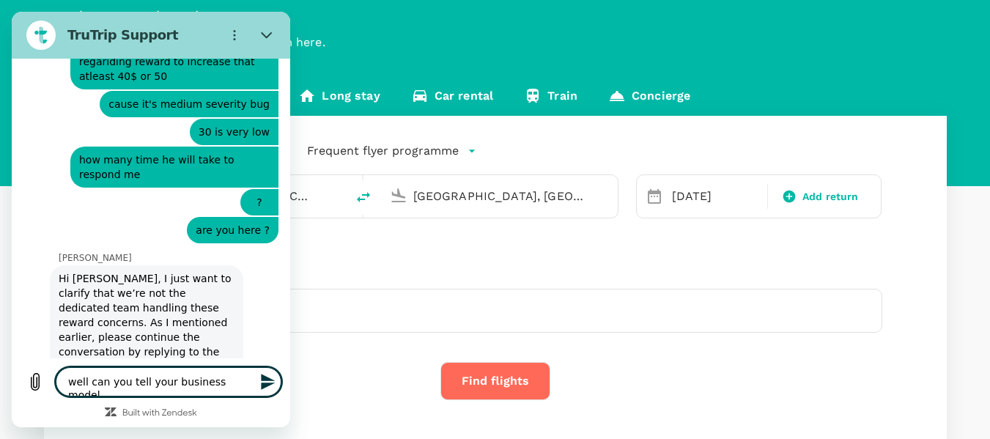
type textarea "x"
type textarea "well can you tell your business model l"
type textarea "x"
type textarea "well can you tell your business model li"
type textarea "x"
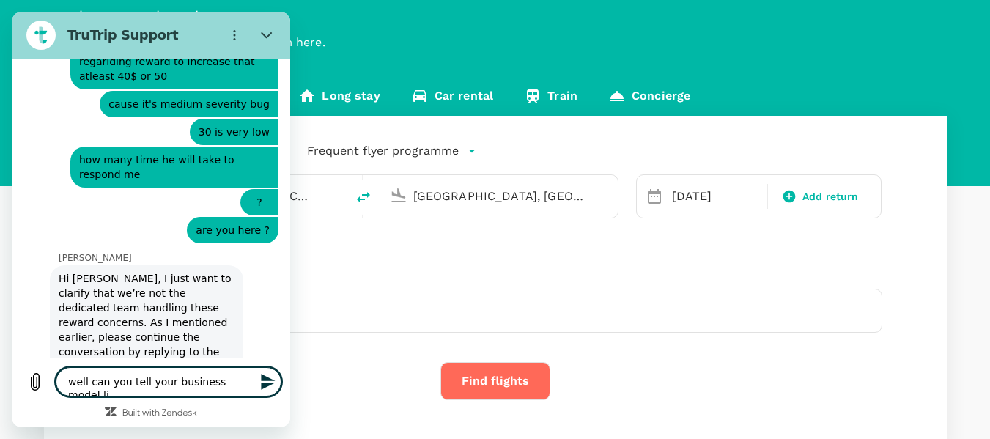
type textarea "well can you tell your business model lik"
type textarea "x"
type textarea "well can you tell your business model like"
type textarea "x"
type textarea "well can you tell your business model like"
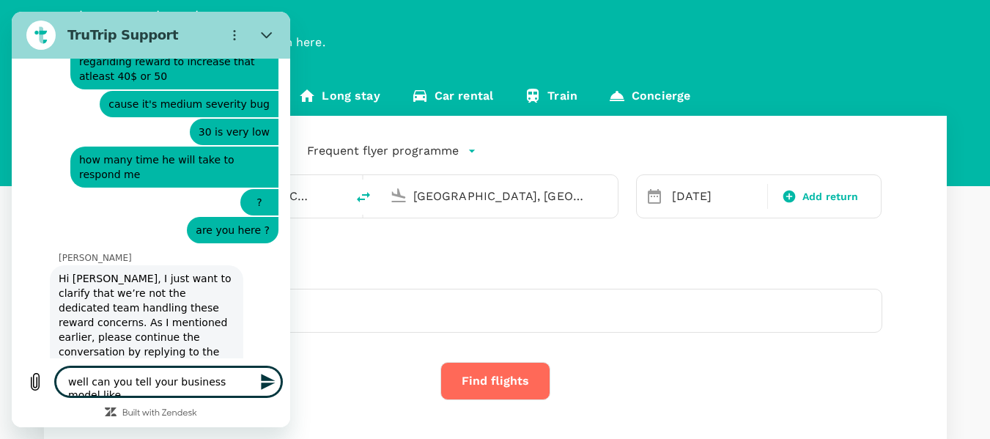
type textarea "x"
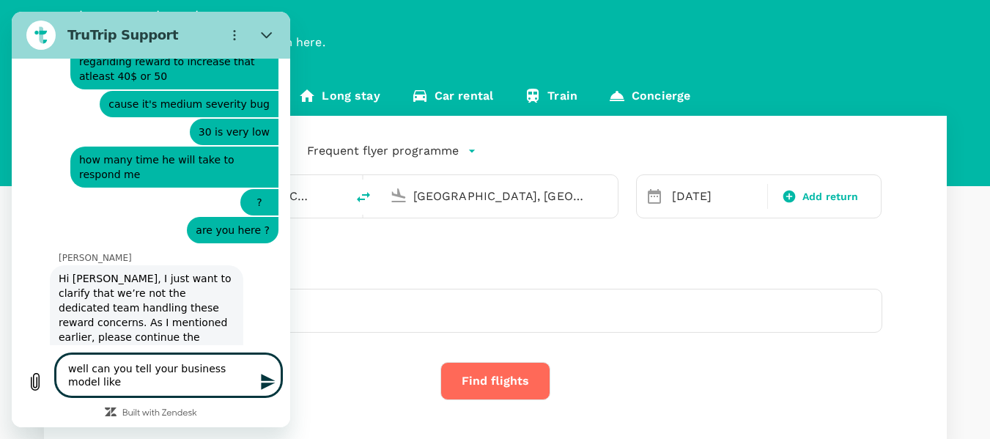
type textarea "well can you tell your business model like i"
type textarea "x"
type textarea "well can you tell your business model like it"
type textarea "x"
type textarea "well can you tell your business model like it'"
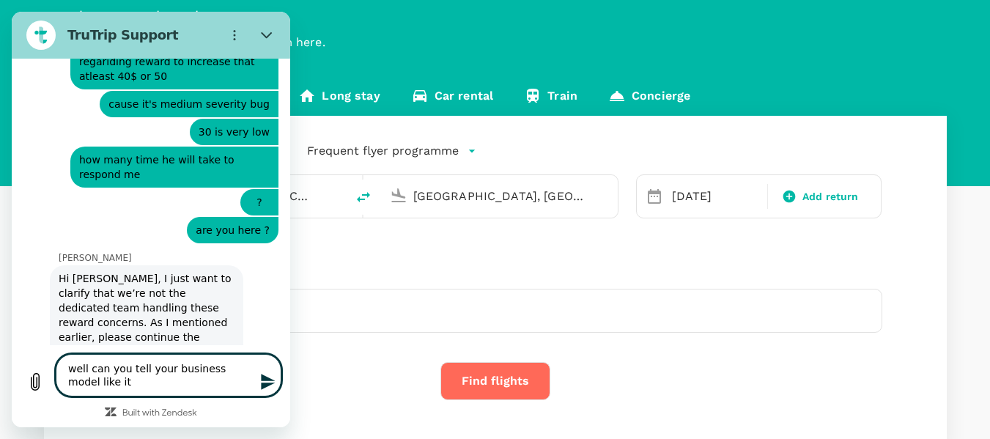
type textarea "x"
type textarea "well can you tell your business model like it's"
type textarea "x"
type textarea "well can you tell your business model like it's"
type textarea "x"
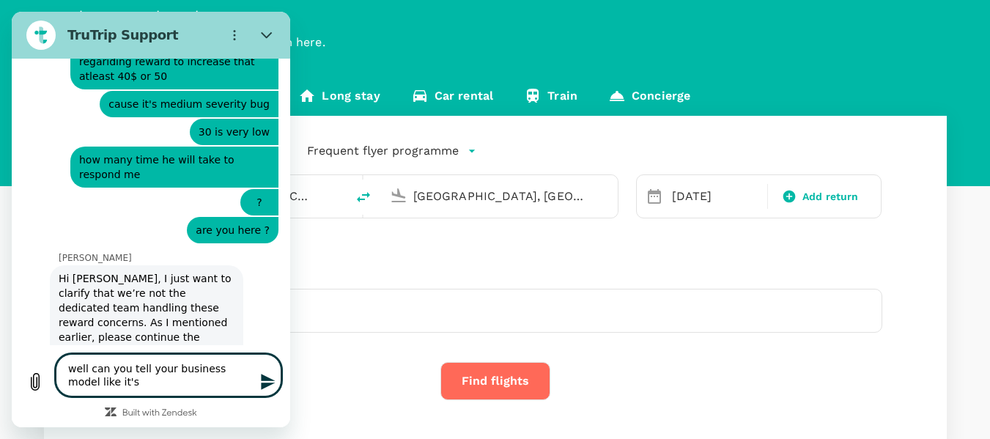
type textarea "well can you tell your business model like it's f"
type textarea "x"
type textarea "well can you tell your business model like it's fo"
type textarea "x"
type textarea "well can you tell your business model like it's for"
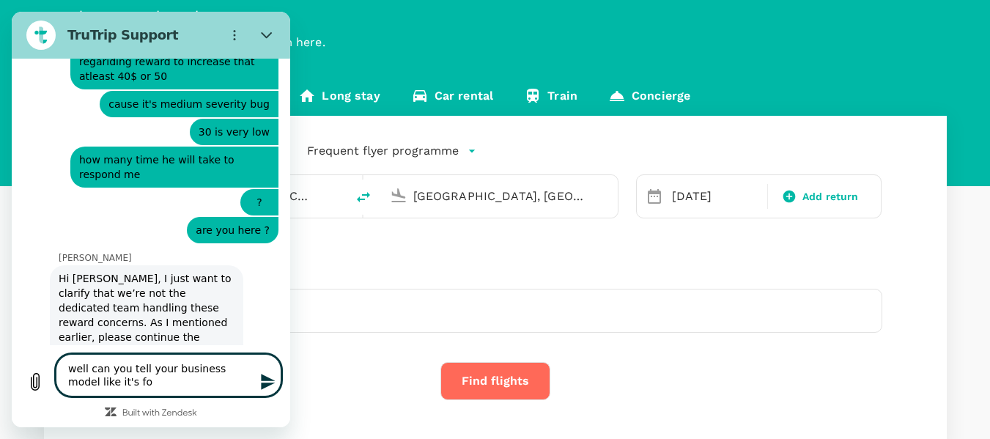
type textarea "x"
type textarea "well can you tell your business model like it's for"
type textarea "x"
type textarea "well can you tell your business model like it's for w"
type textarea "x"
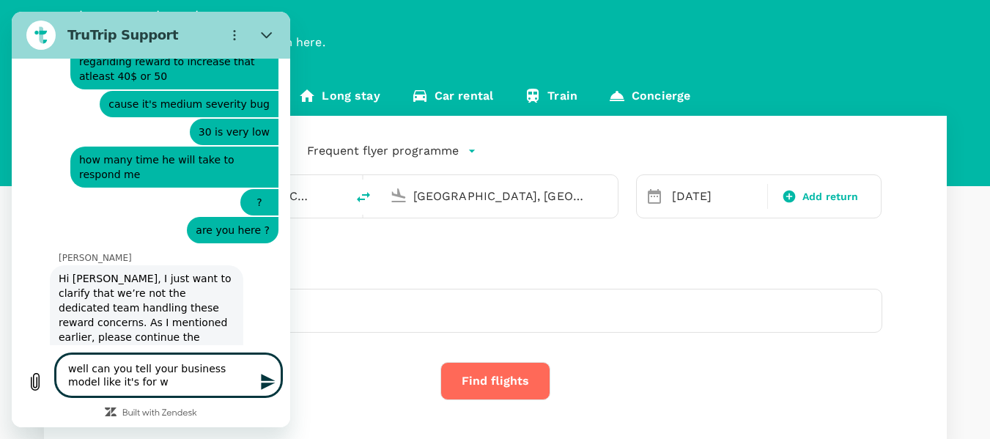
type textarea "well can you tell your business model like it's for wh"
type textarea "x"
type textarea "well can you tell your business model like it's for wha"
type textarea "x"
type textarea "well can you tell your business model like it's for what"
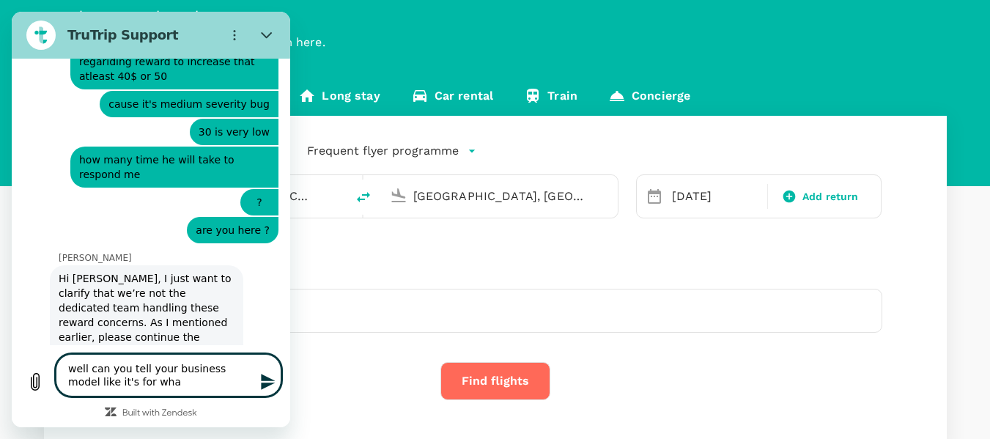
type textarea "x"
type textarea "well can you tell your business model like it's for what"
type textarea "x"
type textarea "well can you tell your business model like it's for what f"
type textarea "x"
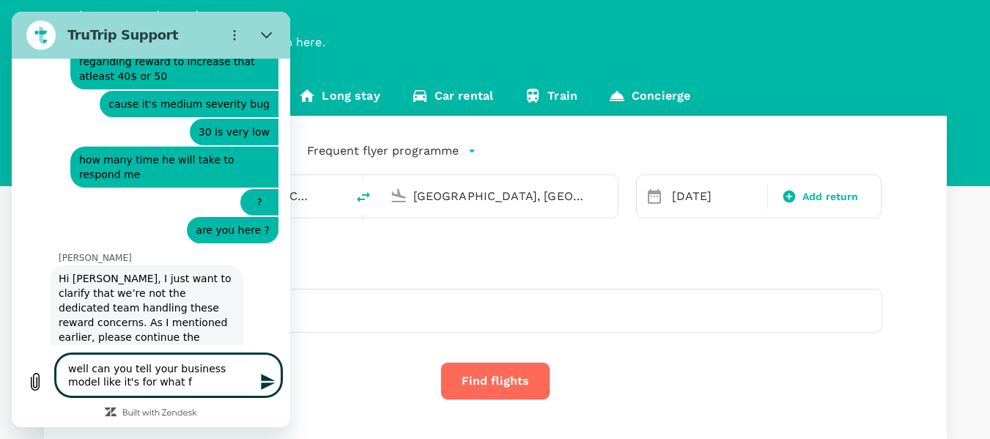
type textarea "well can you tell your business model like it's for what fl"
type textarea "x"
type textarea "well can you tell your business model like it's for what fli"
type textarea "x"
type textarea "well can you tell your business model like it's for what flig"
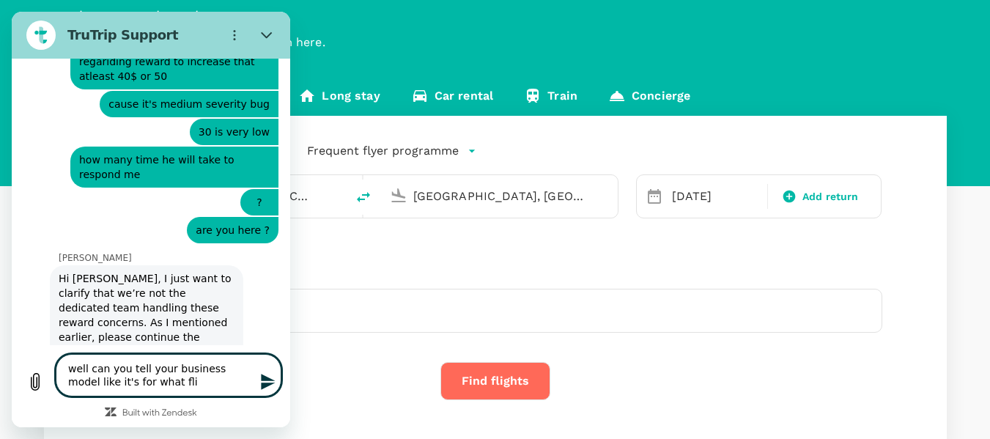
type textarea "x"
type textarea "well can you tell your business model like it's for what fligh"
type textarea "x"
type textarea "well can you tell your business model like it's for what fligh"
type textarea "x"
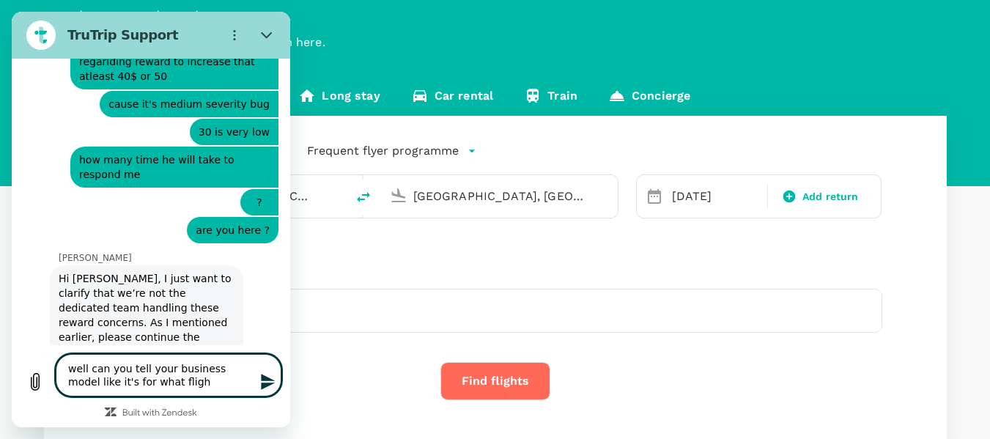
type textarea "well can you tell your business model like it's for what fligh b"
type textarea "x"
type textarea "well can you tell your business model like it's for what fligh bo"
type textarea "x"
type textarea "well can you tell your business model like it's for what fligh boo"
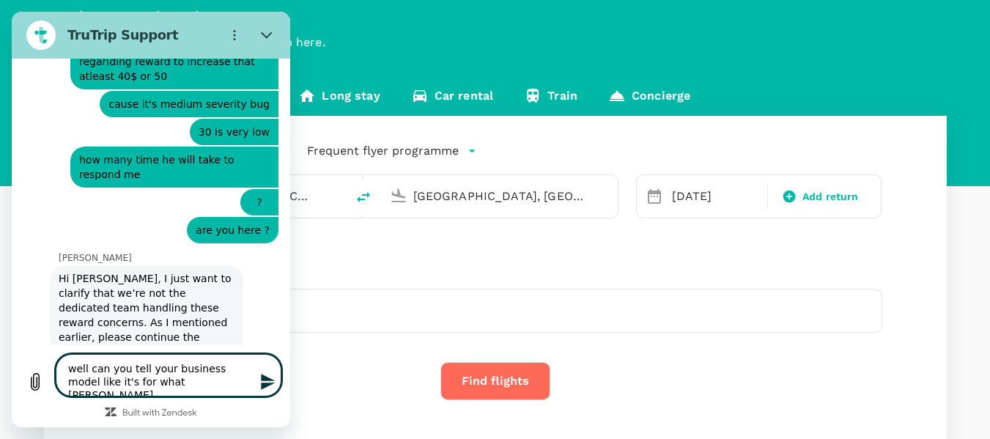
type textarea "x"
type textarea "well can you tell your business model like it's for what fligh bo"
type textarea "x"
type textarea "well can you tell your business model like it's for what fligh b"
type textarea "x"
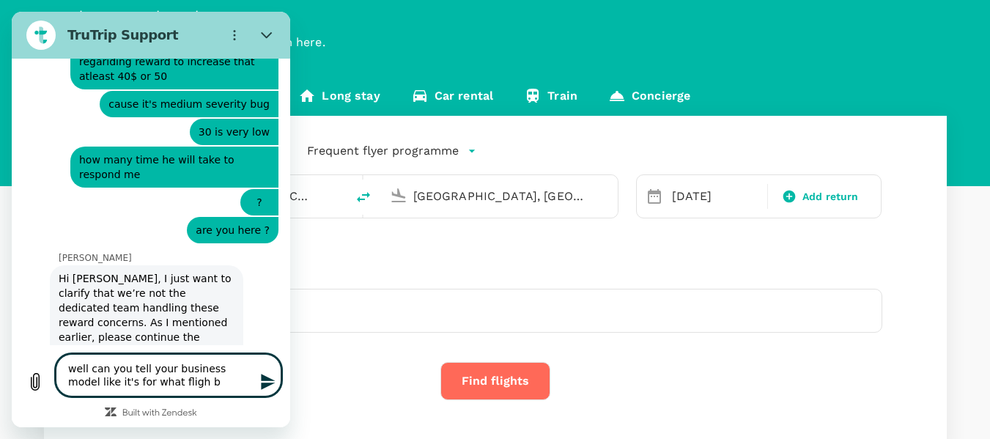
type textarea "well can you tell your business model like it's for what fligh"
type textarea "x"
type textarea "well can you tell your business model like it's for what fligh"
type textarea "x"
type textarea "well can you tell your business model like it's for what flight"
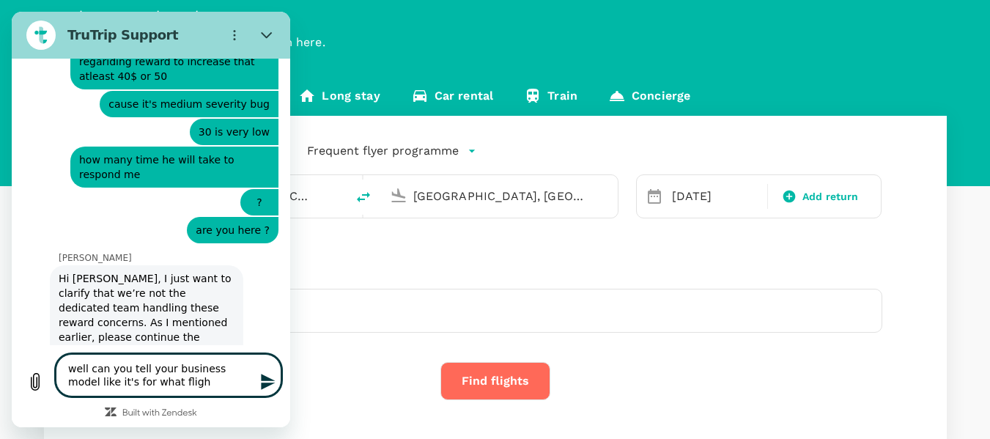
type textarea "x"
type textarea "well can you tell your business model like it's for what flight"
type textarea "x"
type textarea "well can you tell your business model like it's for what flight b"
type textarea "x"
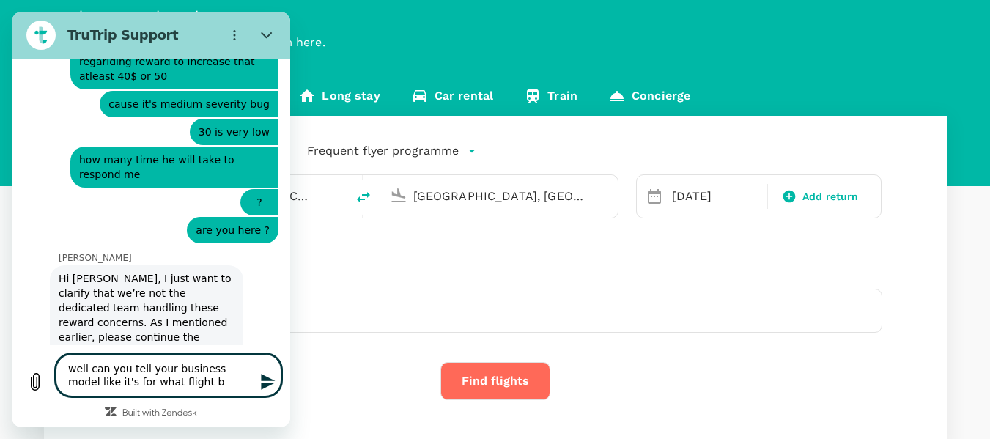
type textarea "well can you tell your business model like it's for what flight bo"
type textarea "x"
type textarea "well can you tell your business model like it's for what flight boo"
type textarea "x"
type textarea "well can you tell your business model like it's for what flight book"
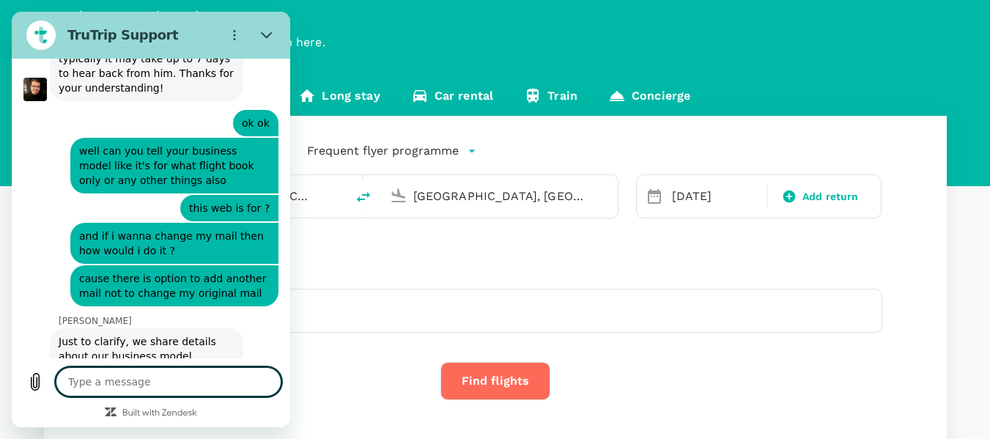
scroll to position [2337, 0]
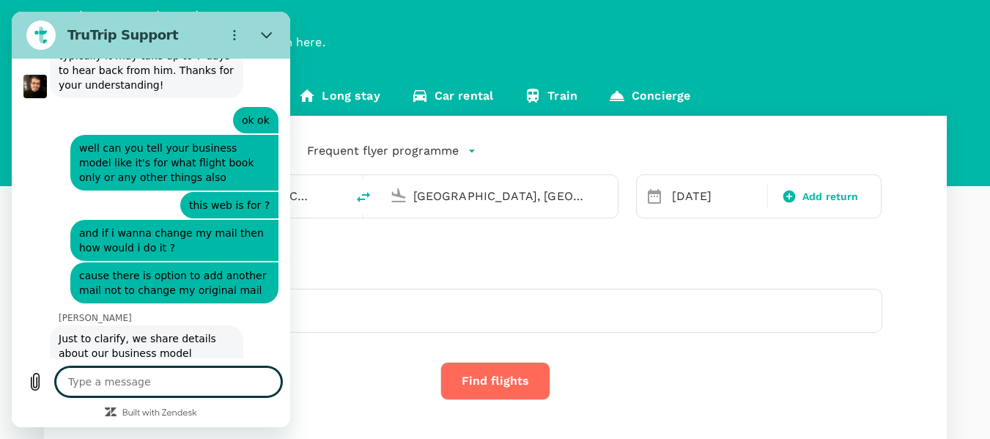
click at [157, 385] on textarea at bounding box center [169, 381] width 226 height 29
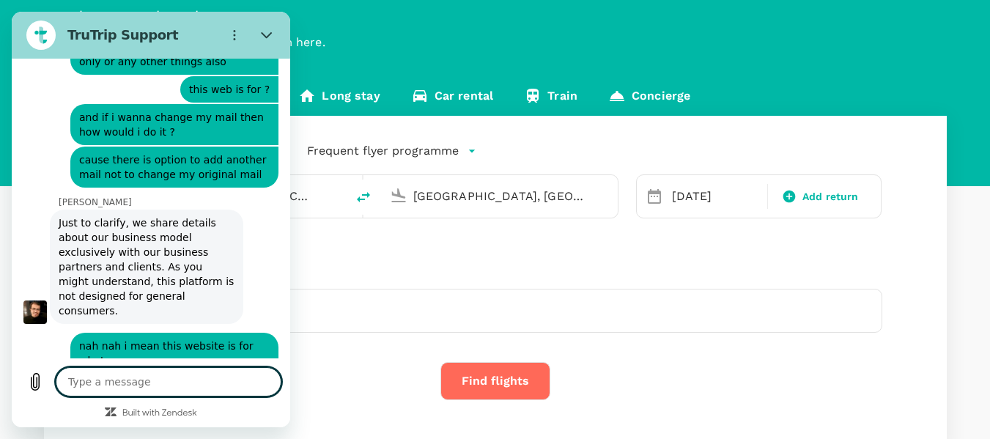
scroll to position [2456, 0]
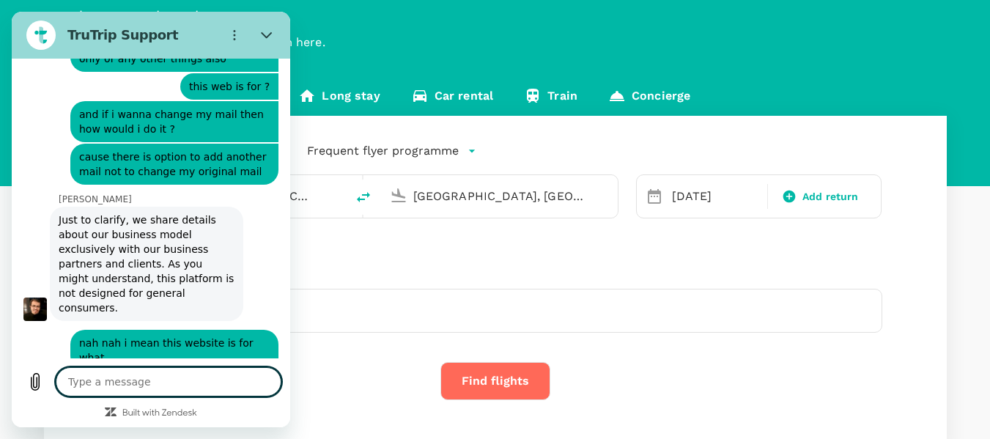
click at [141, 388] on textarea at bounding box center [169, 381] width 226 height 29
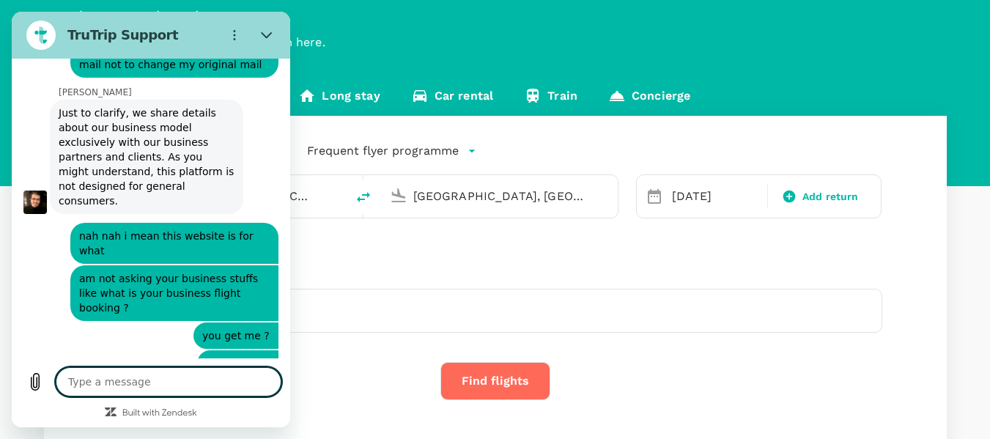
scroll to position [2561, 0]
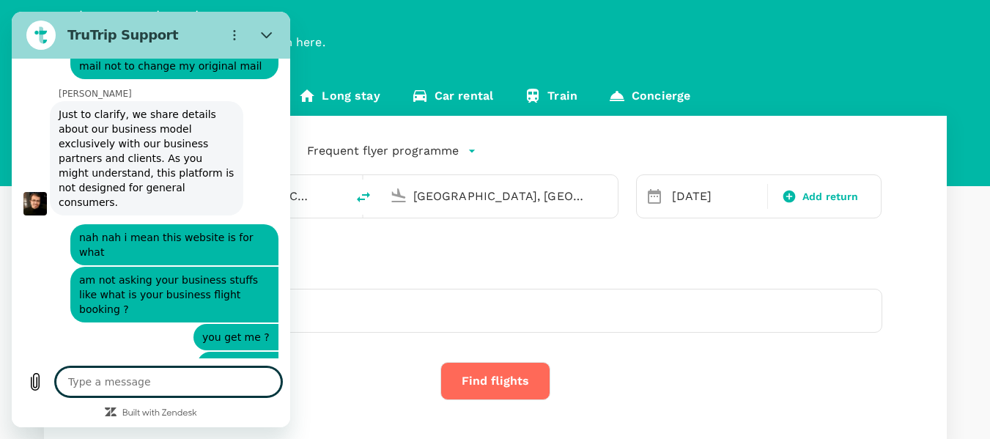
click at [149, 388] on textarea at bounding box center [169, 381] width 226 height 29
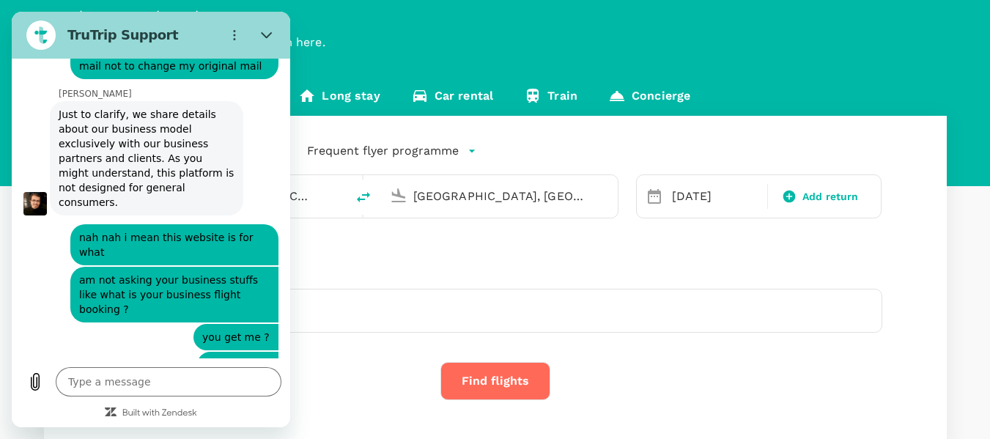
drag, startPoint x: 57, startPoint y: 324, endPoint x: 122, endPoint y: 324, distance: 64.5
copy p "[PERSON_NAME]"
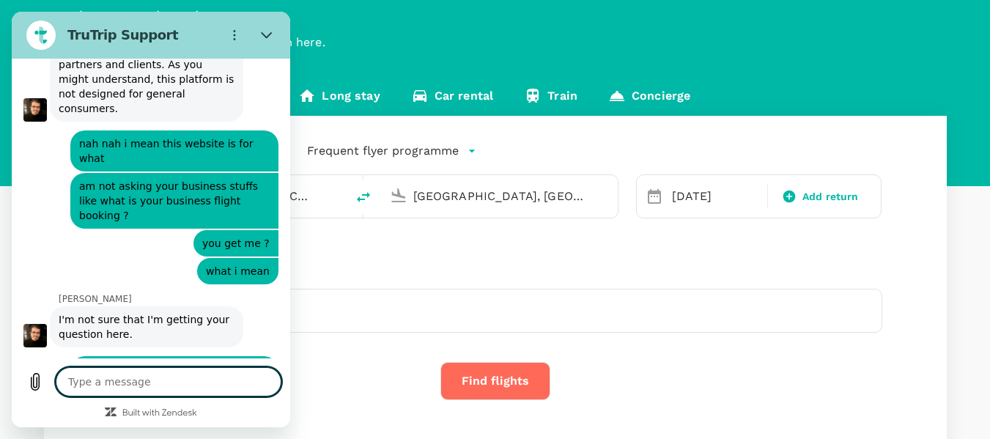
click at [188, 374] on textarea at bounding box center [169, 381] width 226 height 29
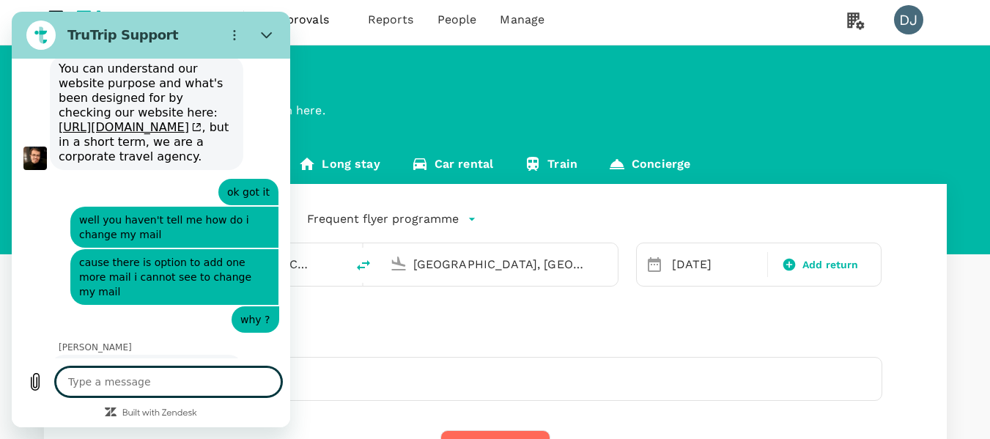
scroll to position [0, 0]
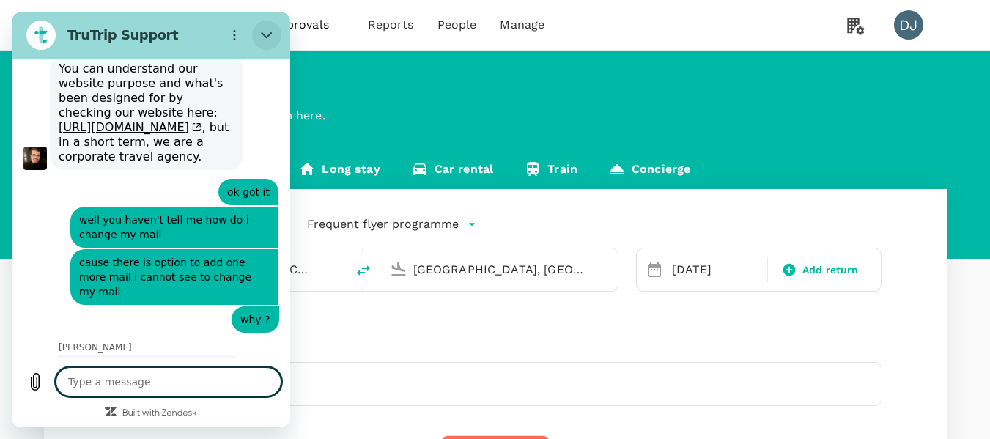
click at [270, 37] on icon "Close" at bounding box center [267, 35] width 12 height 12
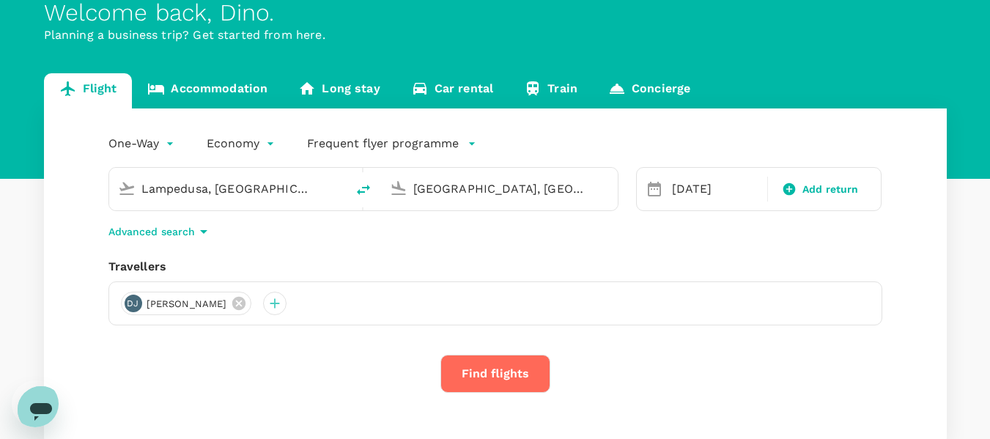
scroll to position [147, 0]
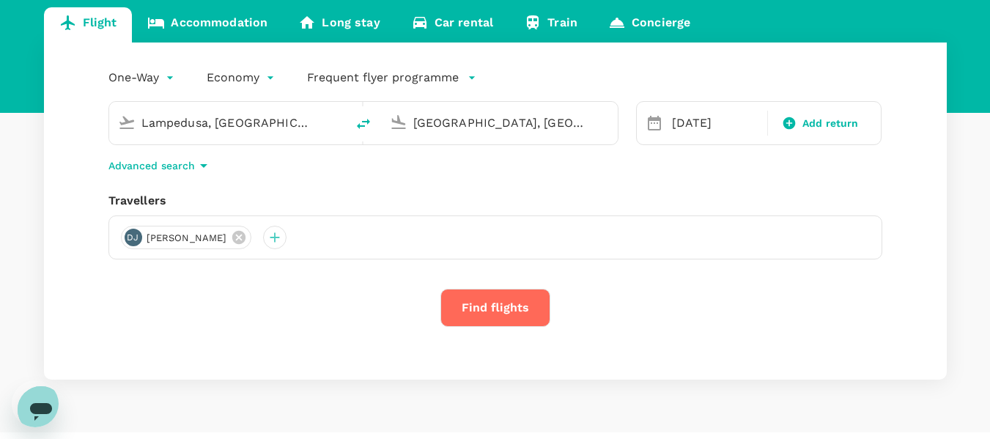
click at [267, 130] on input "Lampedusa, [GEOGRAPHIC_DATA] (any)" at bounding box center [228, 122] width 174 height 23
click at [589, 109] on div "[GEOGRAPHIC_DATA], [GEOGRAPHIC_DATA] (any)" at bounding box center [507, 119] width 201 height 29
click at [289, 130] on input "Lampedusa, [GEOGRAPHIC_DATA] (any)" at bounding box center [228, 122] width 174 height 23
click at [266, 176] on div "One-Way oneway Economy economy Frequent flyer programme London Heathrow (LHR) A…" at bounding box center [495, 210] width 903 height 337
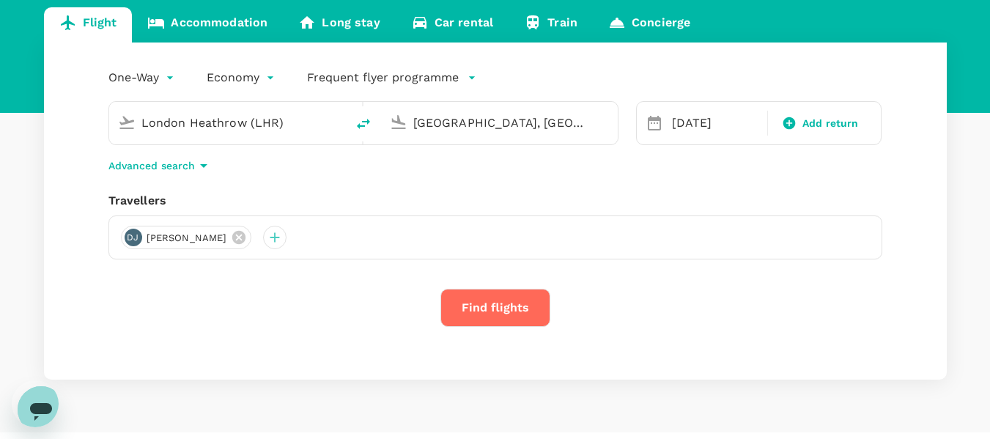
click at [410, 130] on div "[GEOGRAPHIC_DATA], [GEOGRAPHIC_DATA] (any)" at bounding box center [507, 119] width 201 height 29
click at [668, 119] on div "[DATE]" at bounding box center [715, 122] width 98 height 29
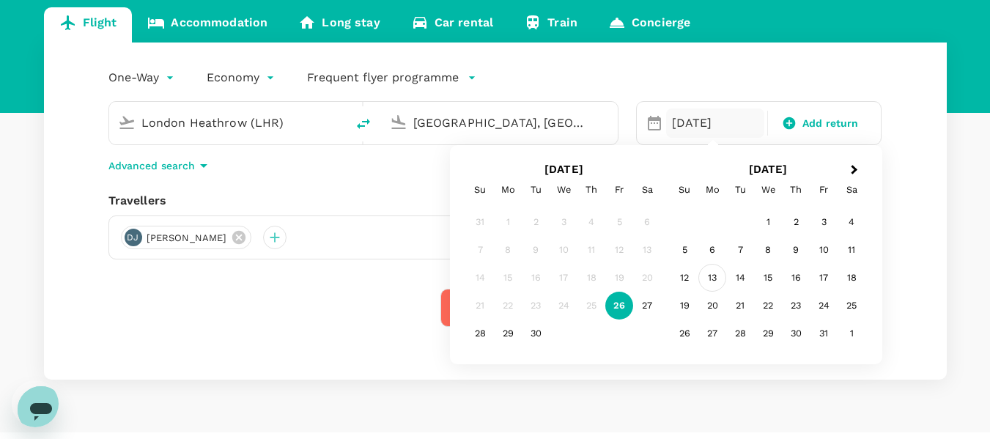
click at [717, 281] on div "13" at bounding box center [712, 278] width 28 height 28
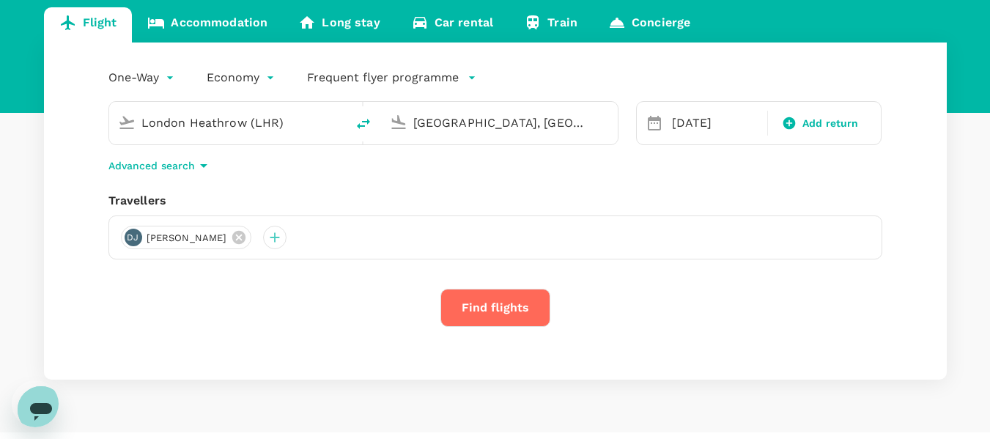
click at [486, 325] on button "Find flights" at bounding box center [495, 308] width 110 height 38
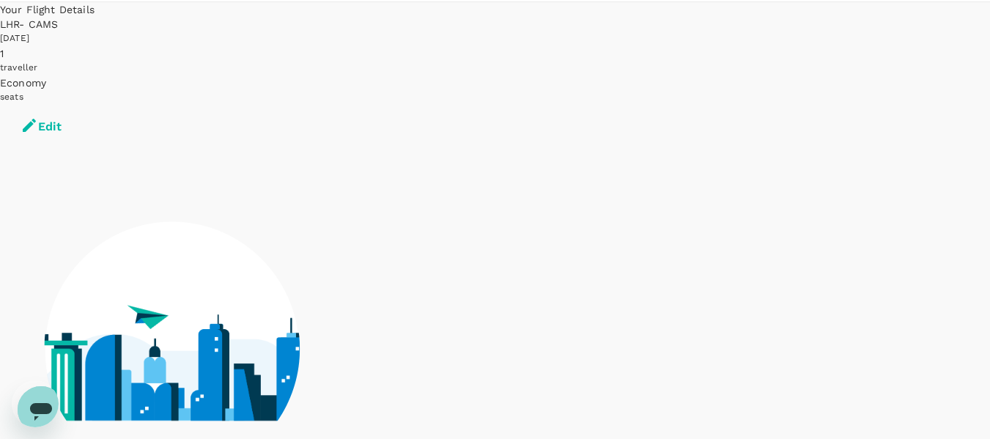
scroll to position [73, 0]
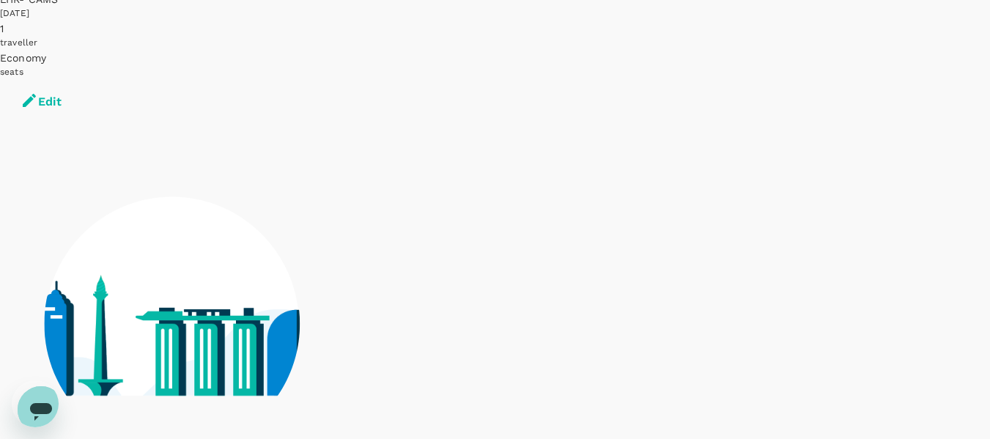
click at [48, 413] on icon "Open messaging window" at bounding box center [41, 409] width 26 height 26
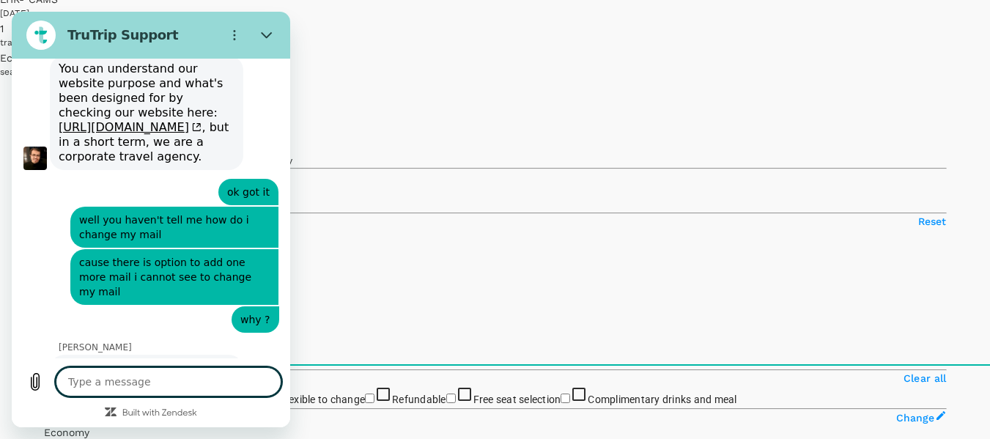
scroll to position [3089, 0]
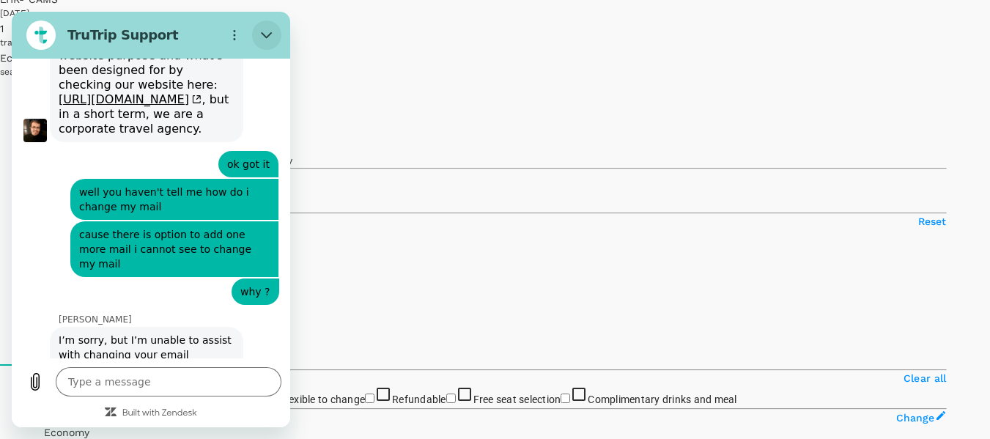
click at [267, 31] on icon "Close" at bounding box center [267, 35] width 12 height 12
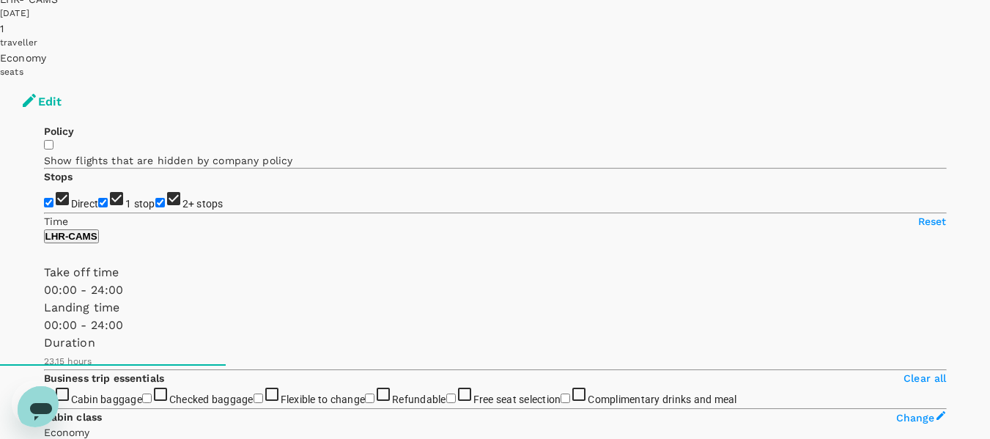
scroll to position [0, 0]
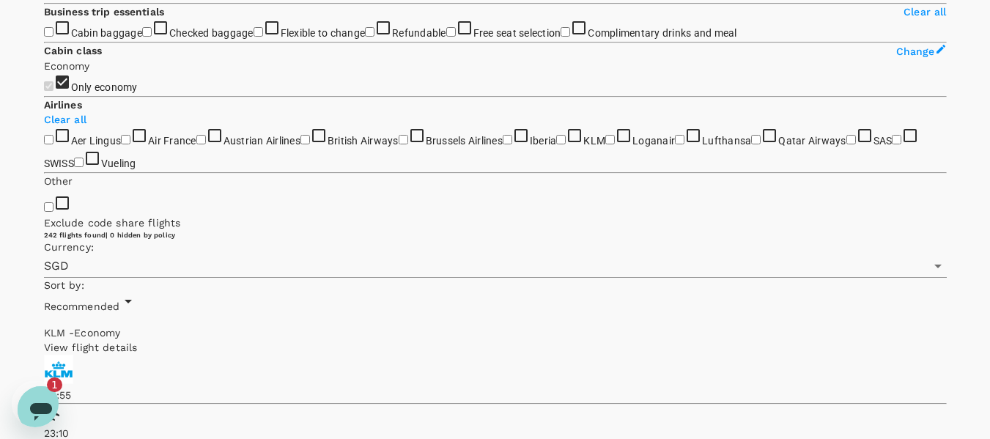
scroll to position [366, 0]
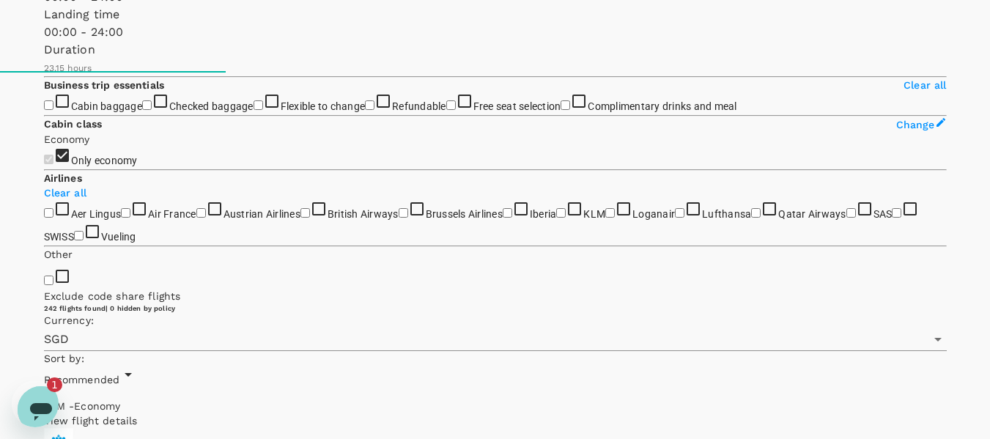
click at [35, 396] on icon "Open messaging window, 1 unread message" at bounding box center [41, 409] width 26 height 26
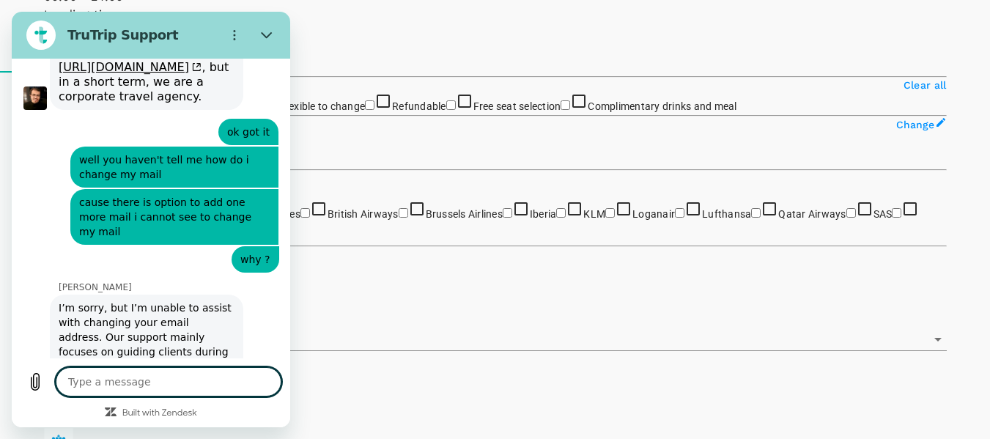
scroll to position [3147, 0]
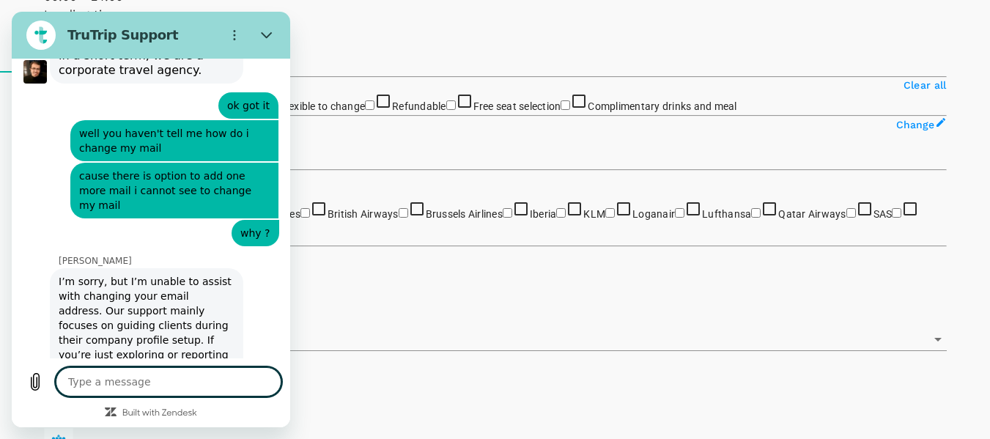
click at [122, 388] on textarea at bounding box center [169, 381] width 226 height 29
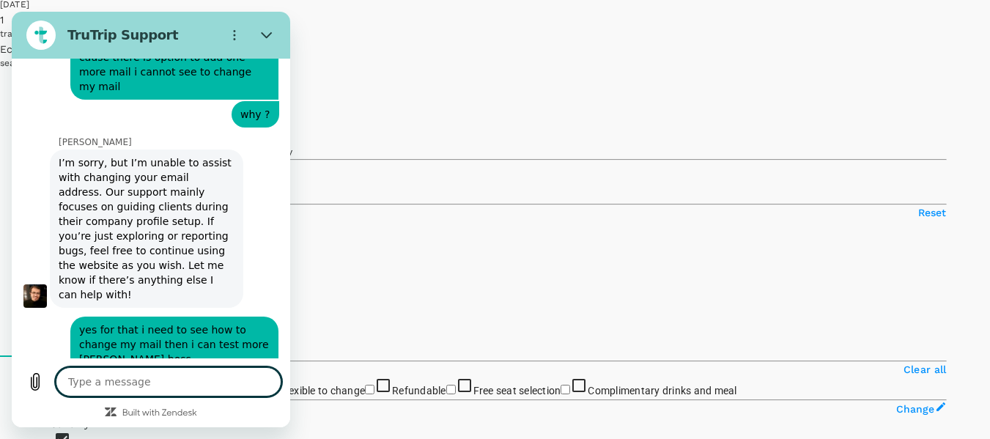
scroll to position [0, 0]
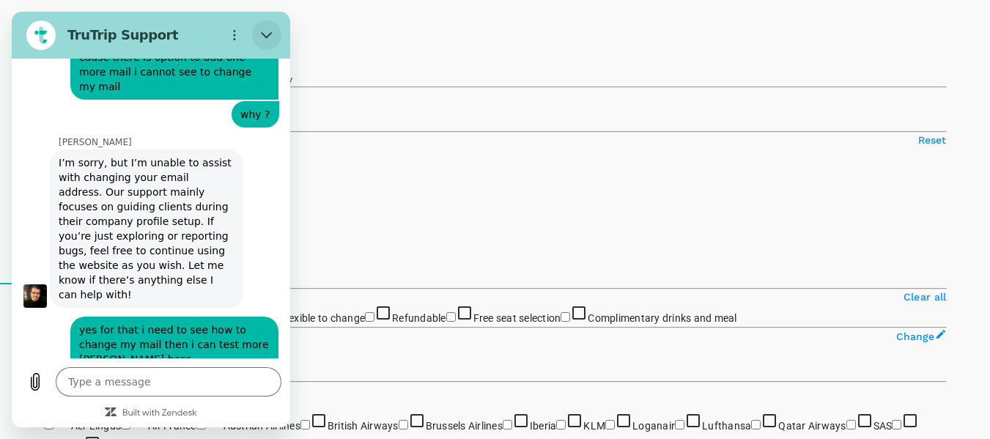
click at [273, 38] on button "Close" at bounding box center [266, 35] width 29 height 29
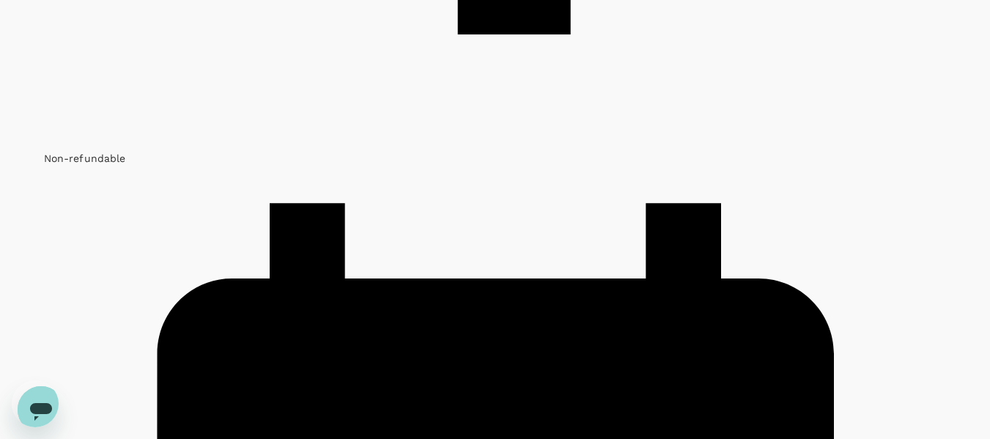
scroll to position [2198, 0]
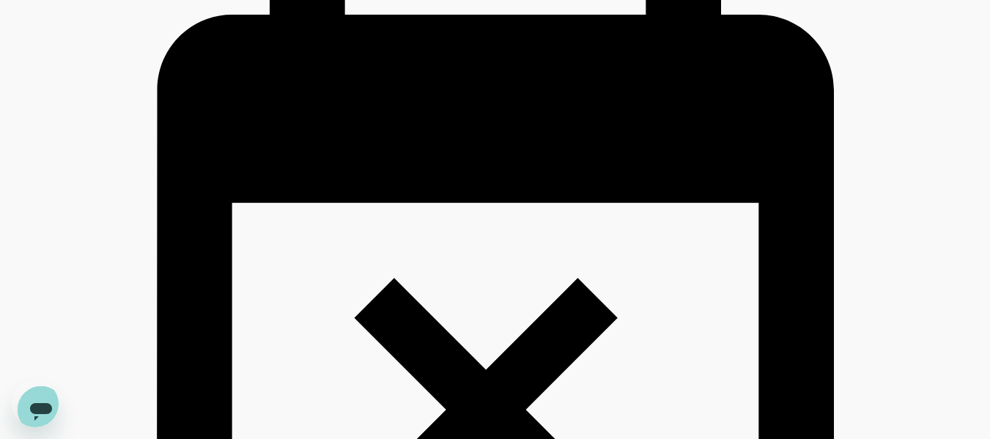
scroll to position [1981, 0]
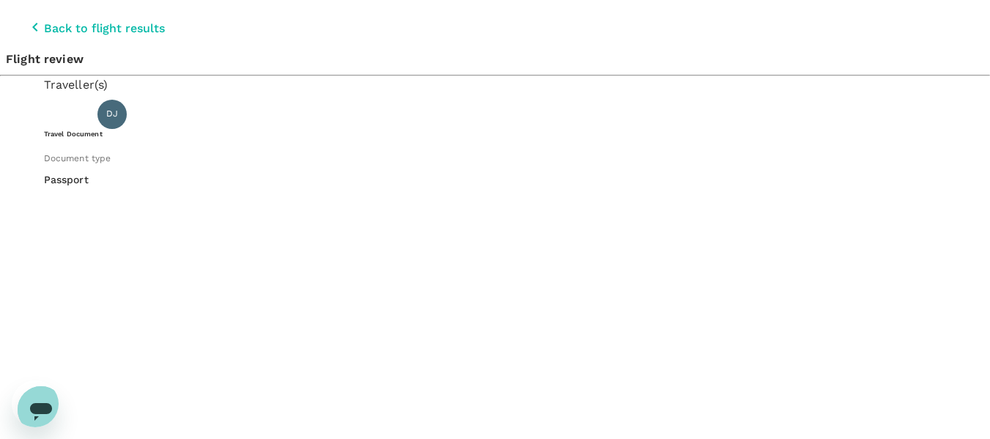
click at [32, 396] on icon "Open messaging window" at bounding box center [41, 409] width 26 height 26
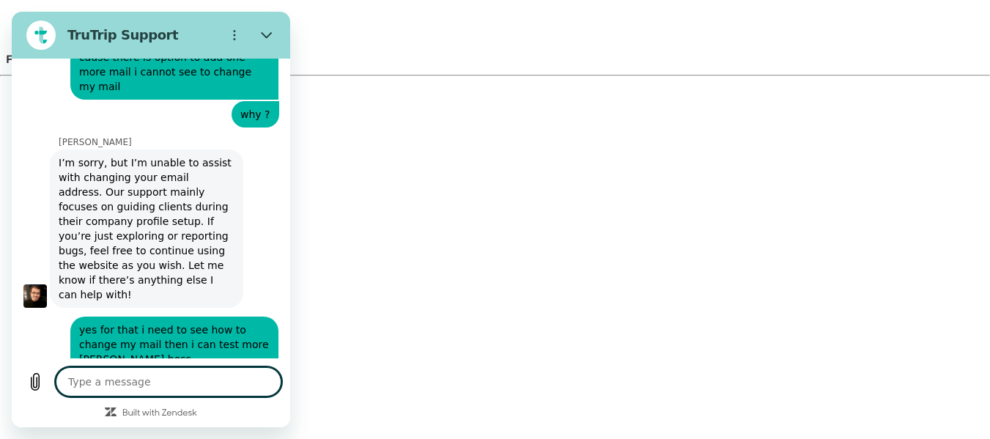
scroll to position [3243, 0]
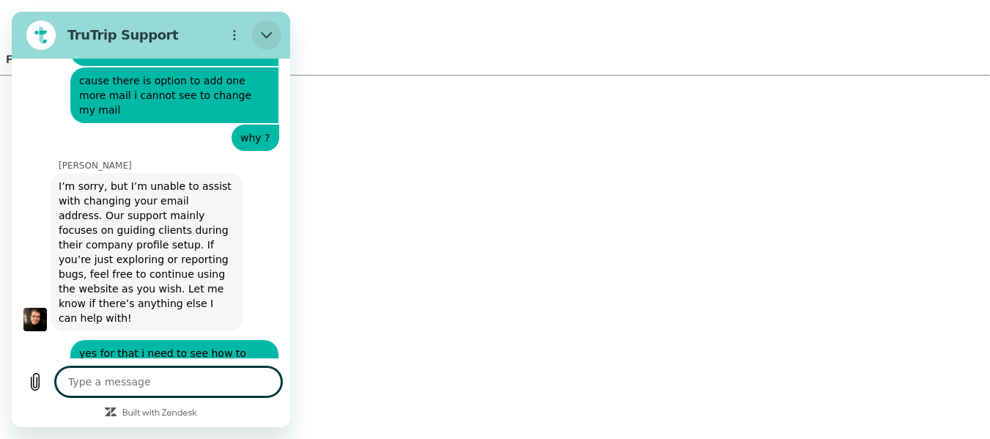
click at [255, 33] on button "Close" at bounding box center [266, 35] width 29 height 29
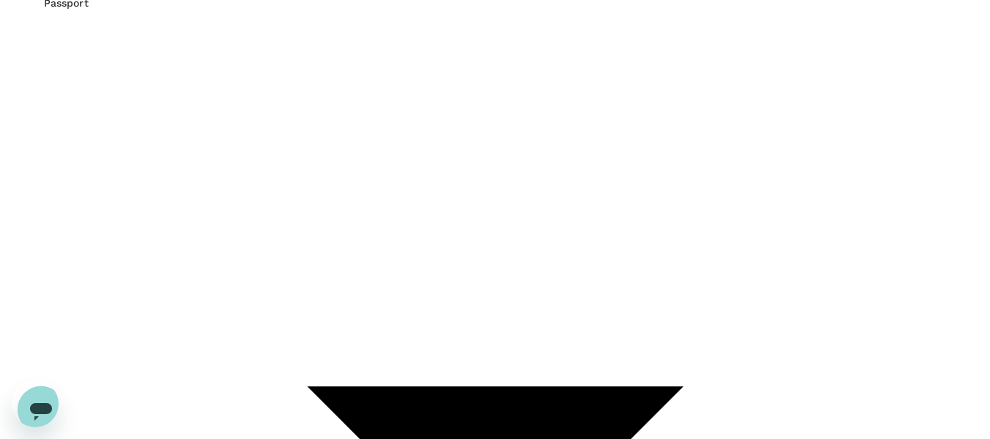
scroll to position [0, 0]
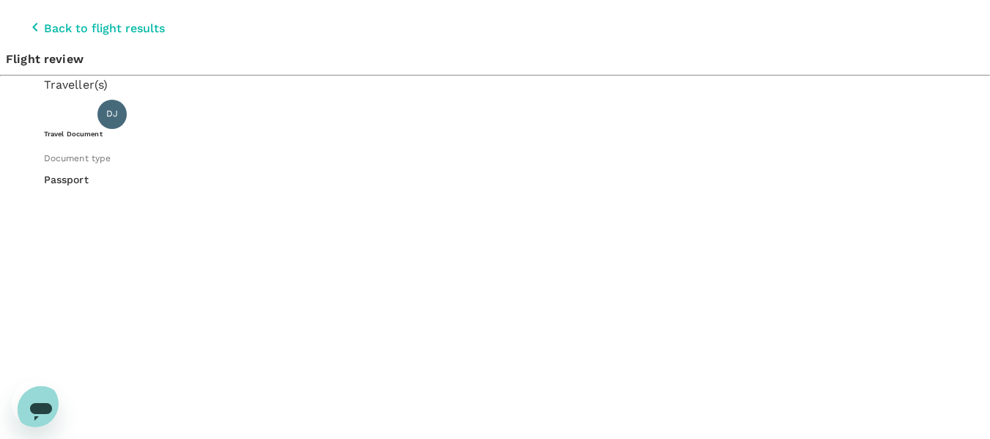
click at [40, 415] on icon "Open messaging window" at bounding box center [41, 409] width 26 height 26
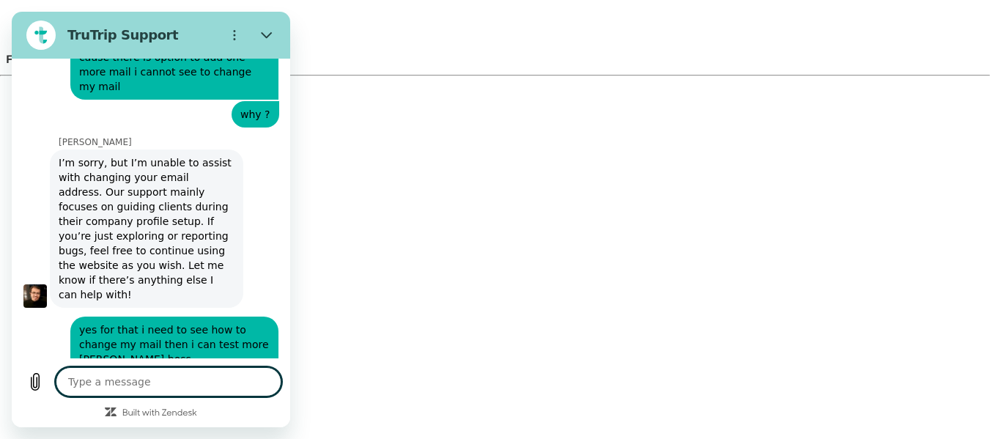
scroll to position [3243, 0]
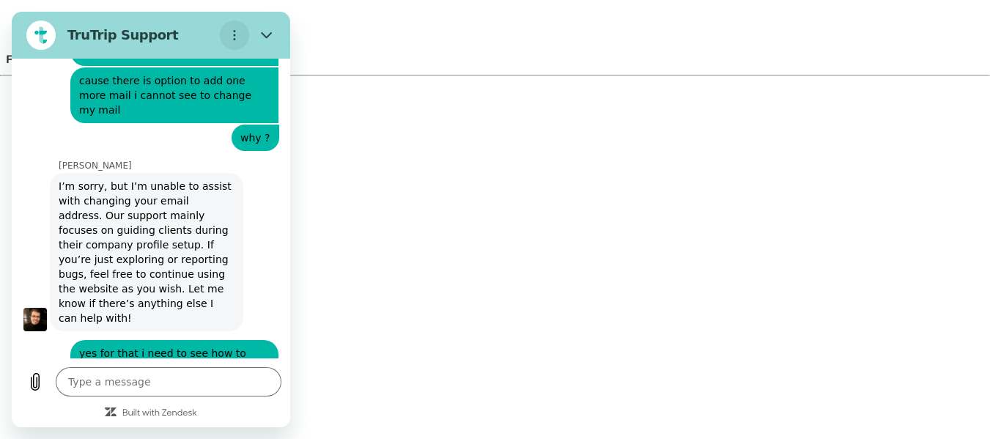
click at [237, 29] on button "Options menu" at bounding box center [234, 35] width 29 height 29
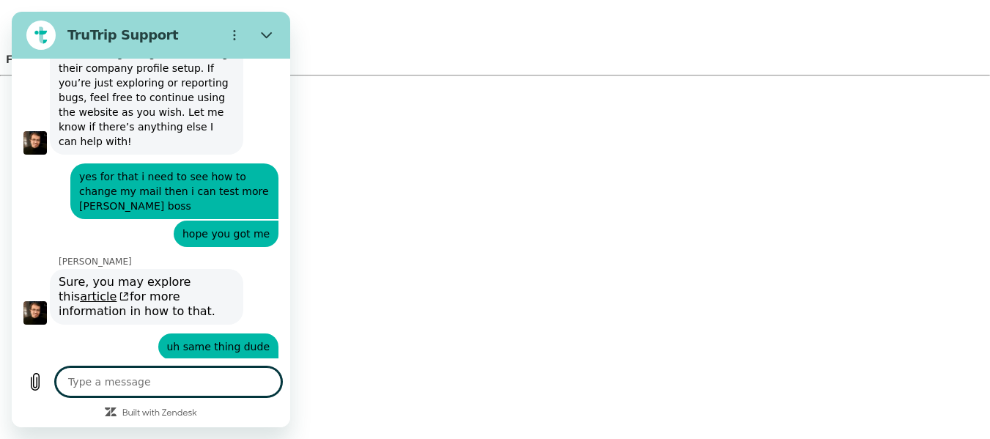
scroll to position [3439, 0]
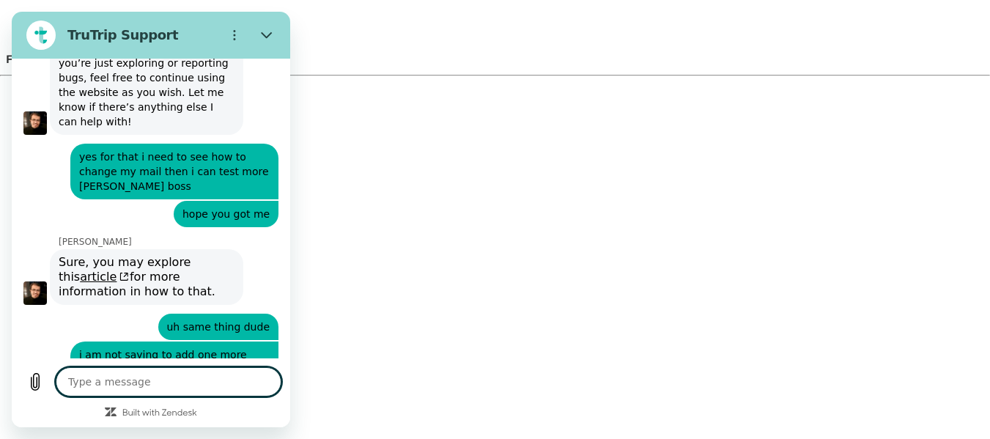
click at [194, 367] on textarea at bounding box center [169, 381] width 226 height 29
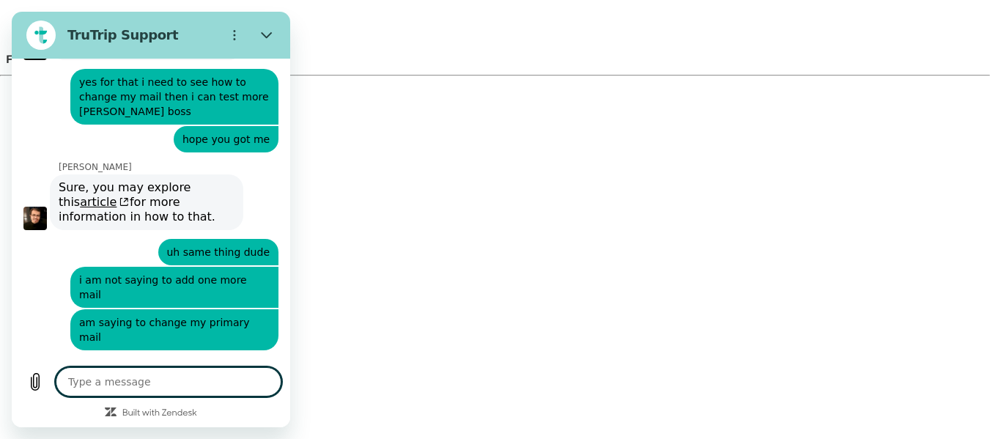
scroll to position [3517, 0]
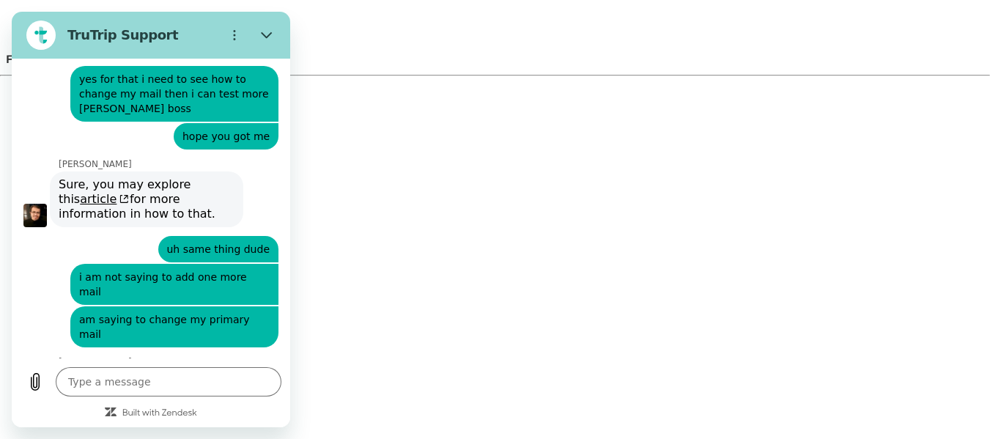
click at [254, 25] on div at bounding box center [266, 35] width 29 height 29
click at [261, 35] on icon "Close" at bounding box center [267, 35] width 12 height 12
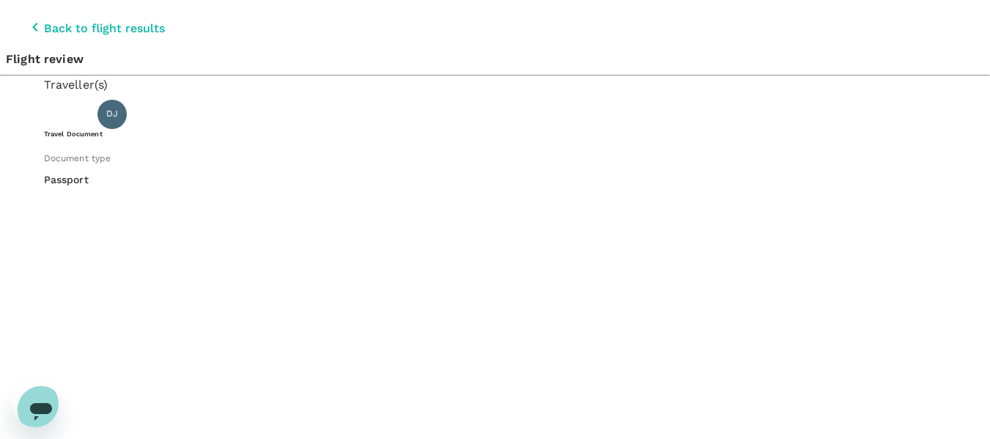
click at [30, 403] on icon "Open messaging window" at bounding box center [41, 412] width 22 height 18
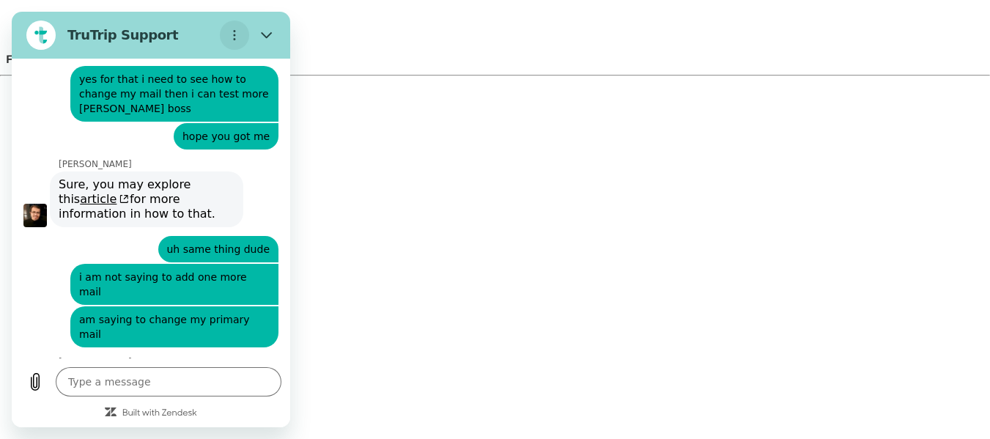
click at [234, 35] on circle "Options menu" at bounding box center [235, 35] width 2 height 2
drag, startPoint x: 270, startPoint y: 37, endPoint x: 280, endPoint y: 43, distance: 12.2
click at [270, 37] on icon "Close" at bounding box center [267, 35] width 12 height 12
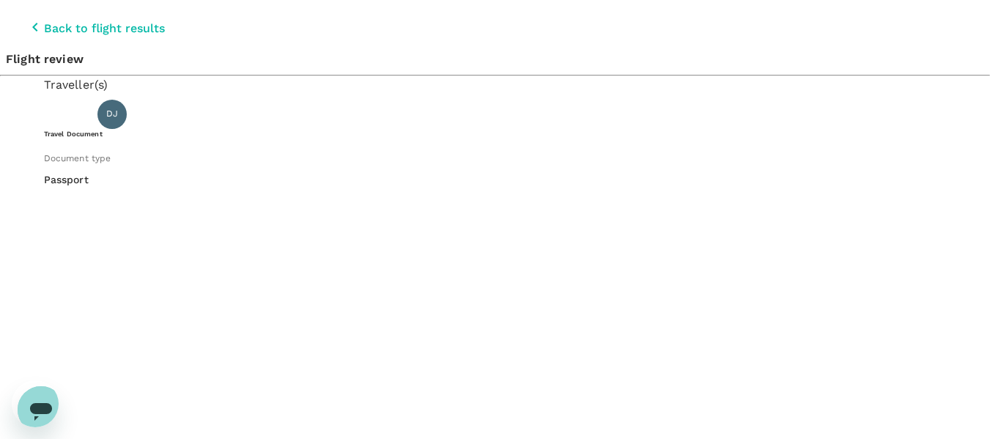
click at [49, 388] on div "Open messaging window" at bounding box center [41, 410] width 44 height 44
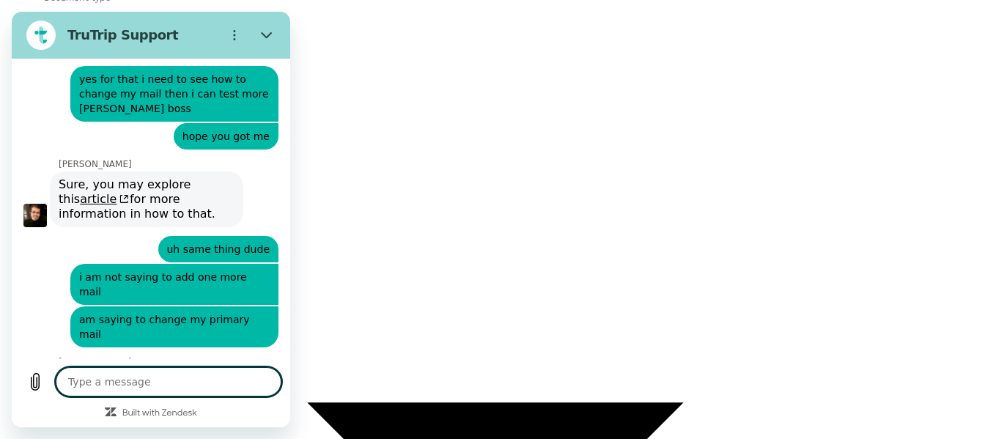
scroll to position [177, 0]
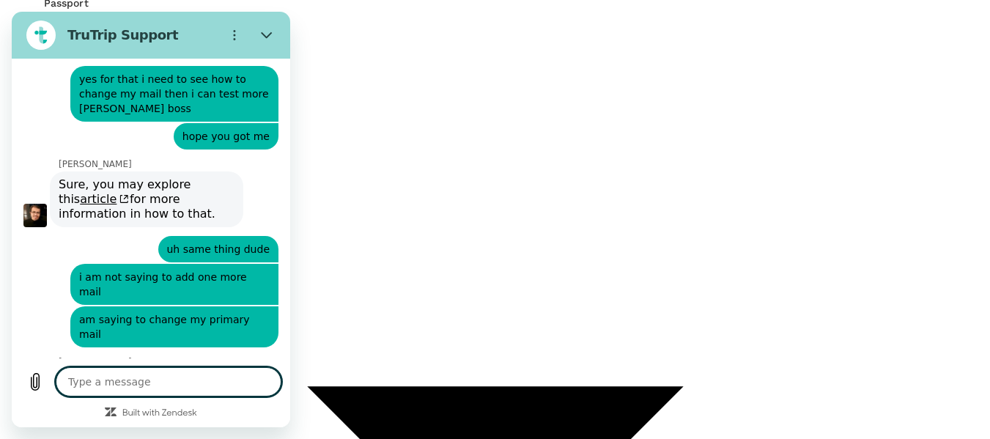
click at [170, 390] on textarea at bounding box center [169, 381] width 226 height 29
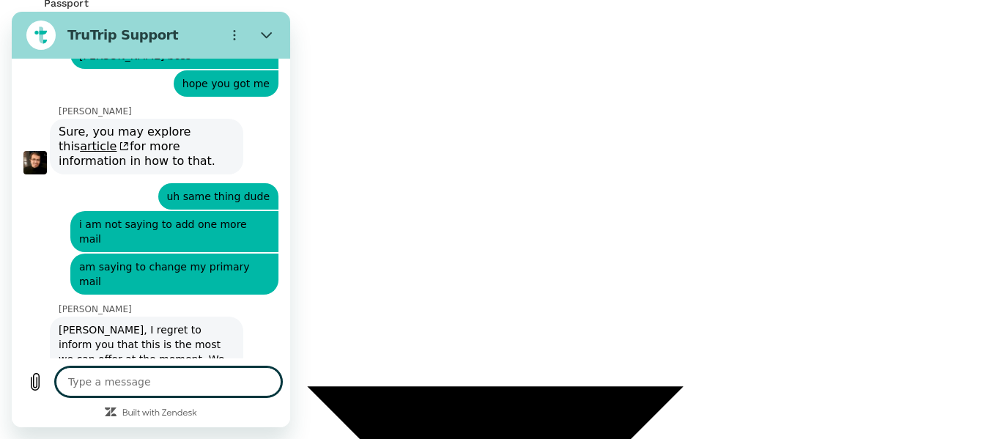
scroll to position [3572, 0]
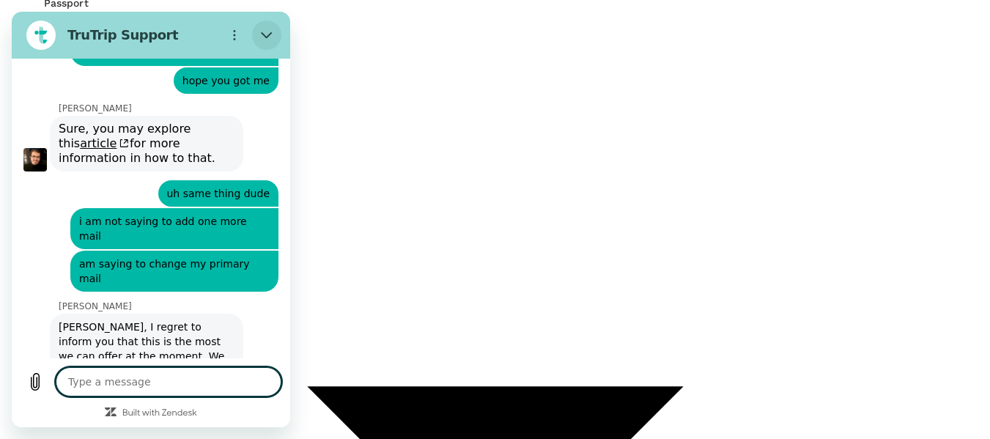
click at [266, 40] on icon "Close" at bounding box center [267, 35] width 12 height 12
